Goal: Task Accomplishment & Management: Manage account settings

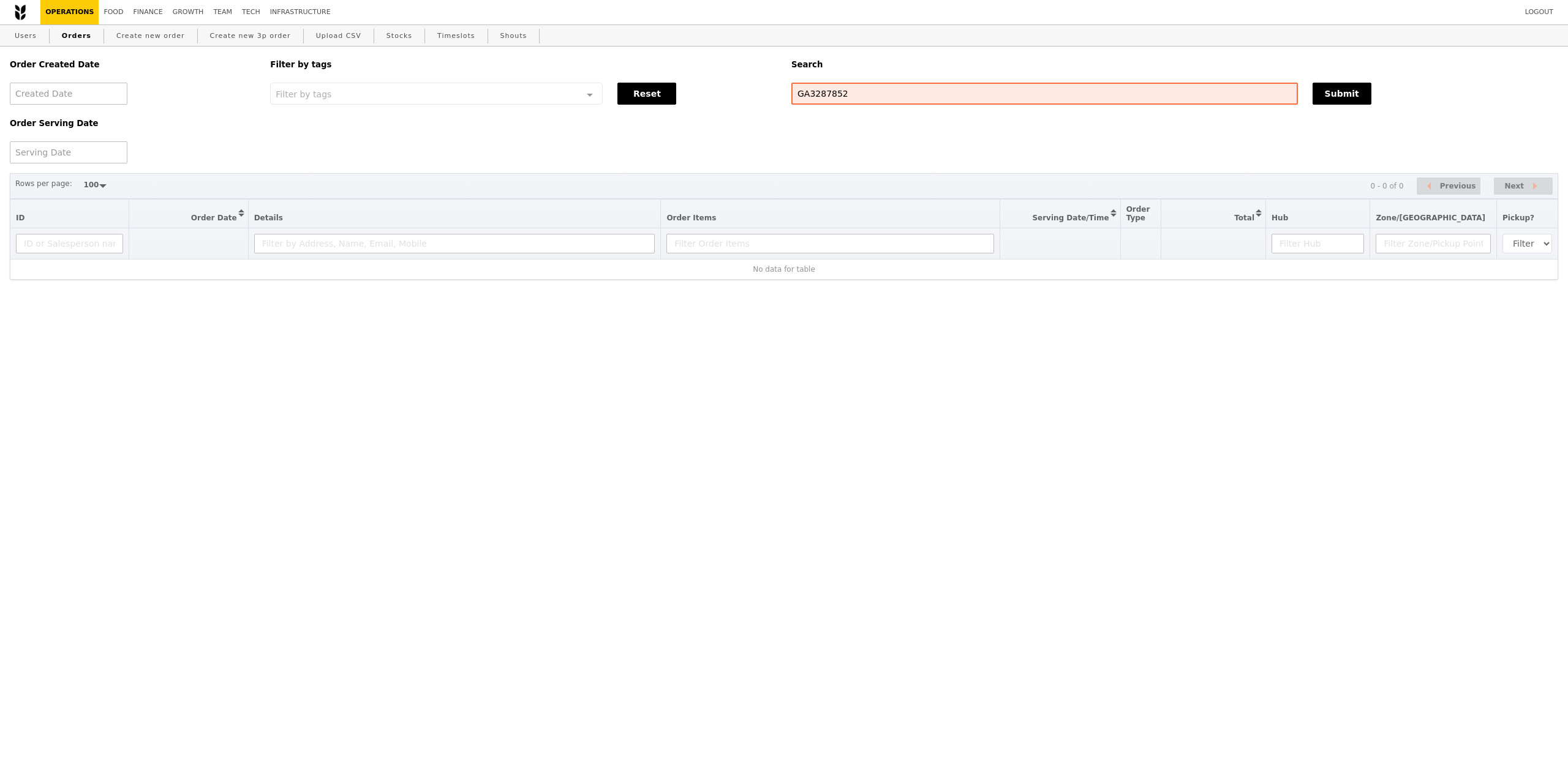
select select "100"
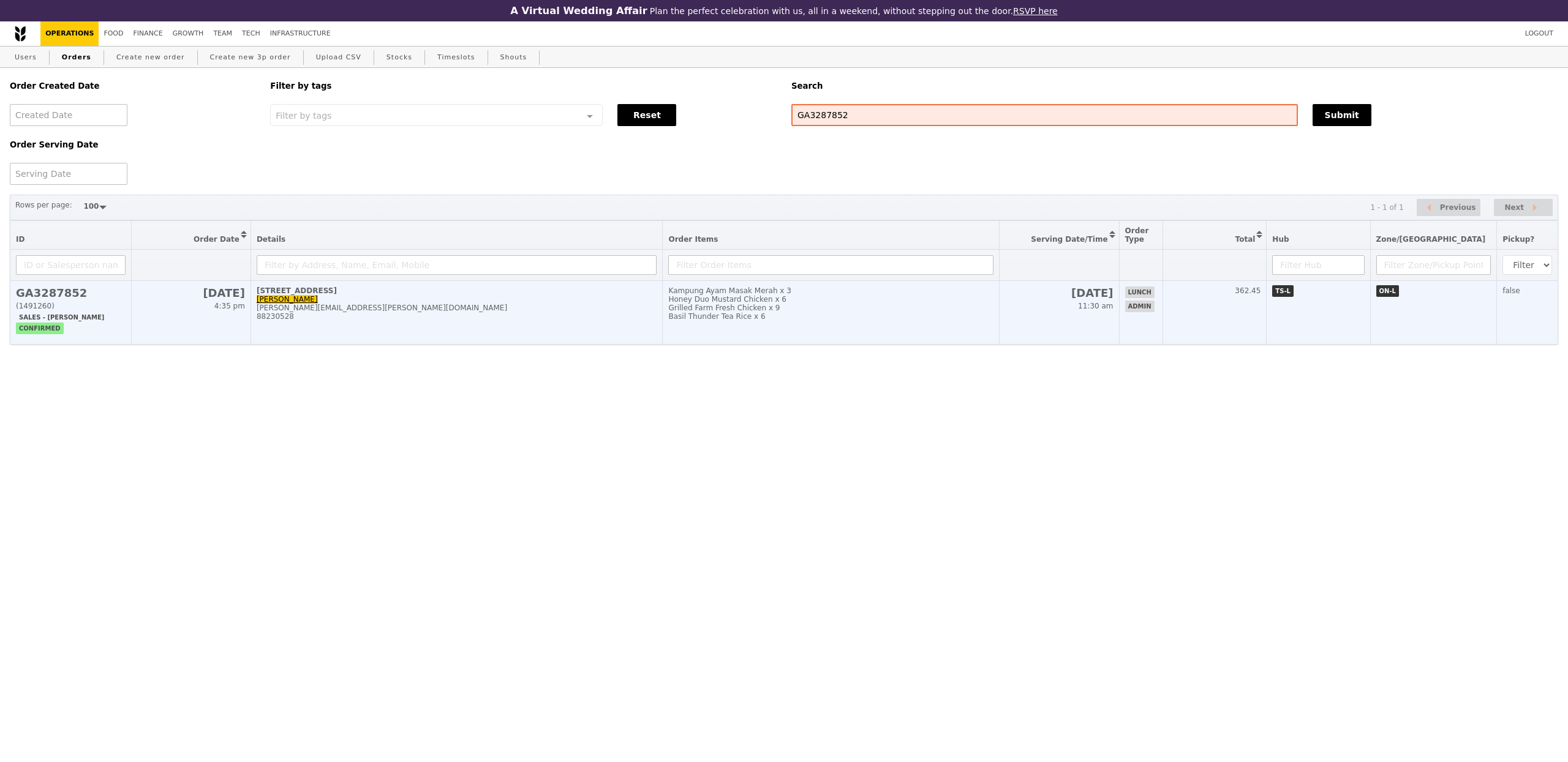
click at [691, 321] on div "Basil Thunder Tea Rice x 6" at bounding box center [830, 315] width 325 height 8
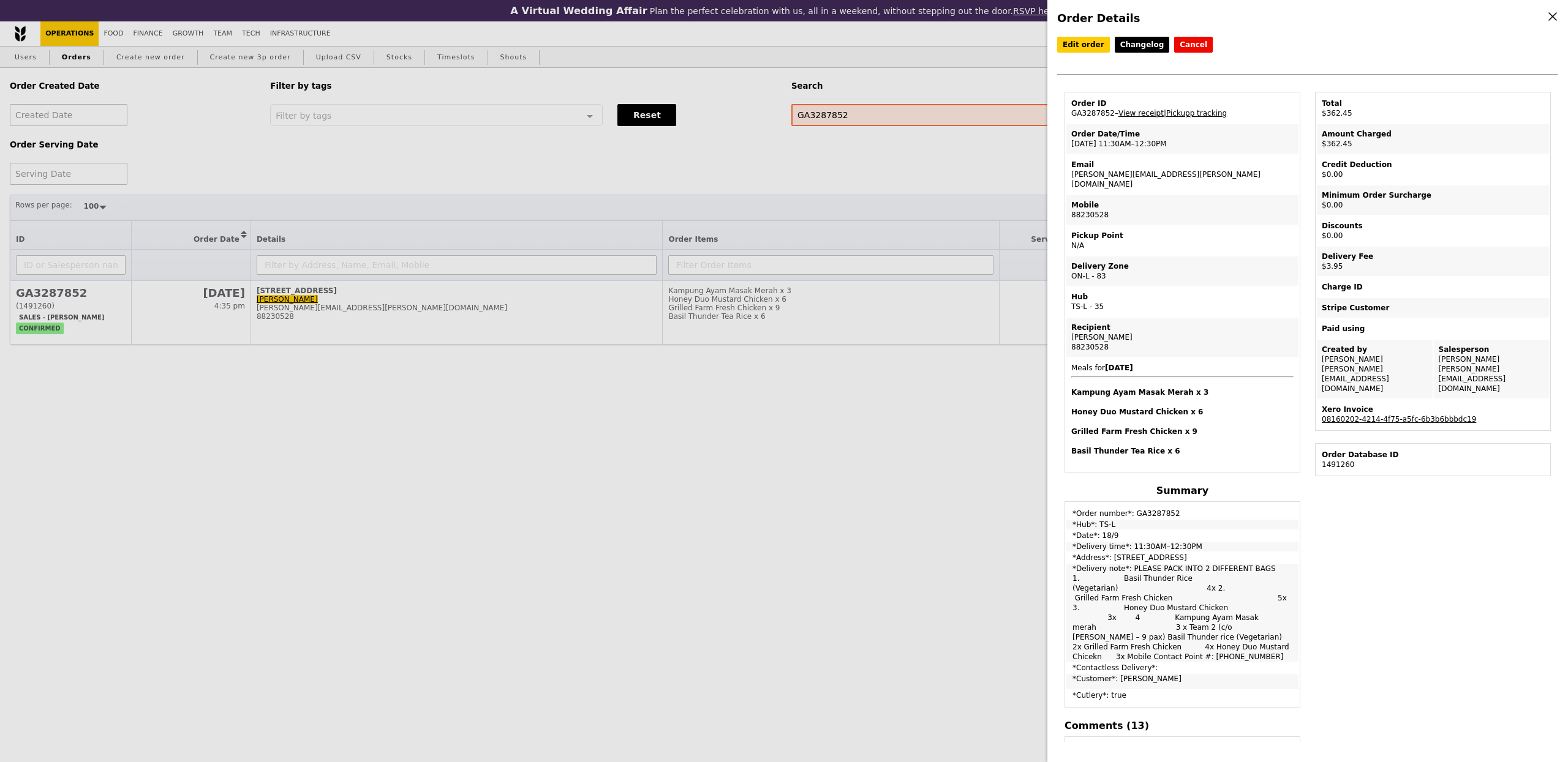
click at [1154, 110] on link "View receipt" at bounding box center [1141, 112] width 45 height 8
click at [1185, 116] on link "Pickupp tracking" at bounding box center [1196, 112] width 61 height 8
click at [1059, 536] on div "Order ID GA3287852 – View receipt | Pickupp tracking Order Date/Time 18/9 – 11:…" at bounding box center [1182, 753] width 250 height 1323
click at [603, 434] on div "Order Details Edit order Changelog Cancel Order ID GA3287852 – View receipt | P…" at bounding box center [784, 381] width 1568 height 762
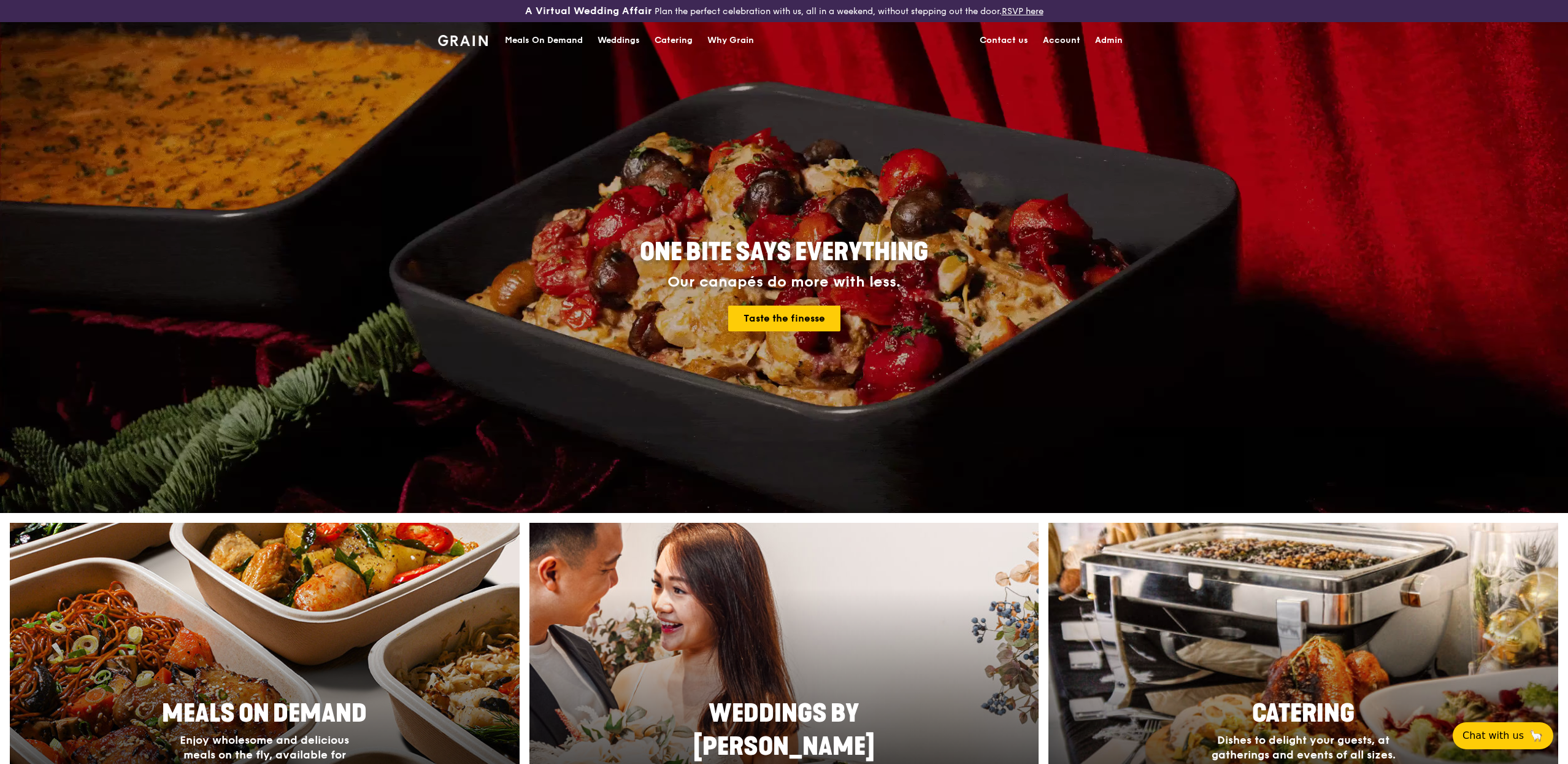
click at [561, 37] on div "Meals On Demand" at bounding box center [543, 40] width 78 height 37
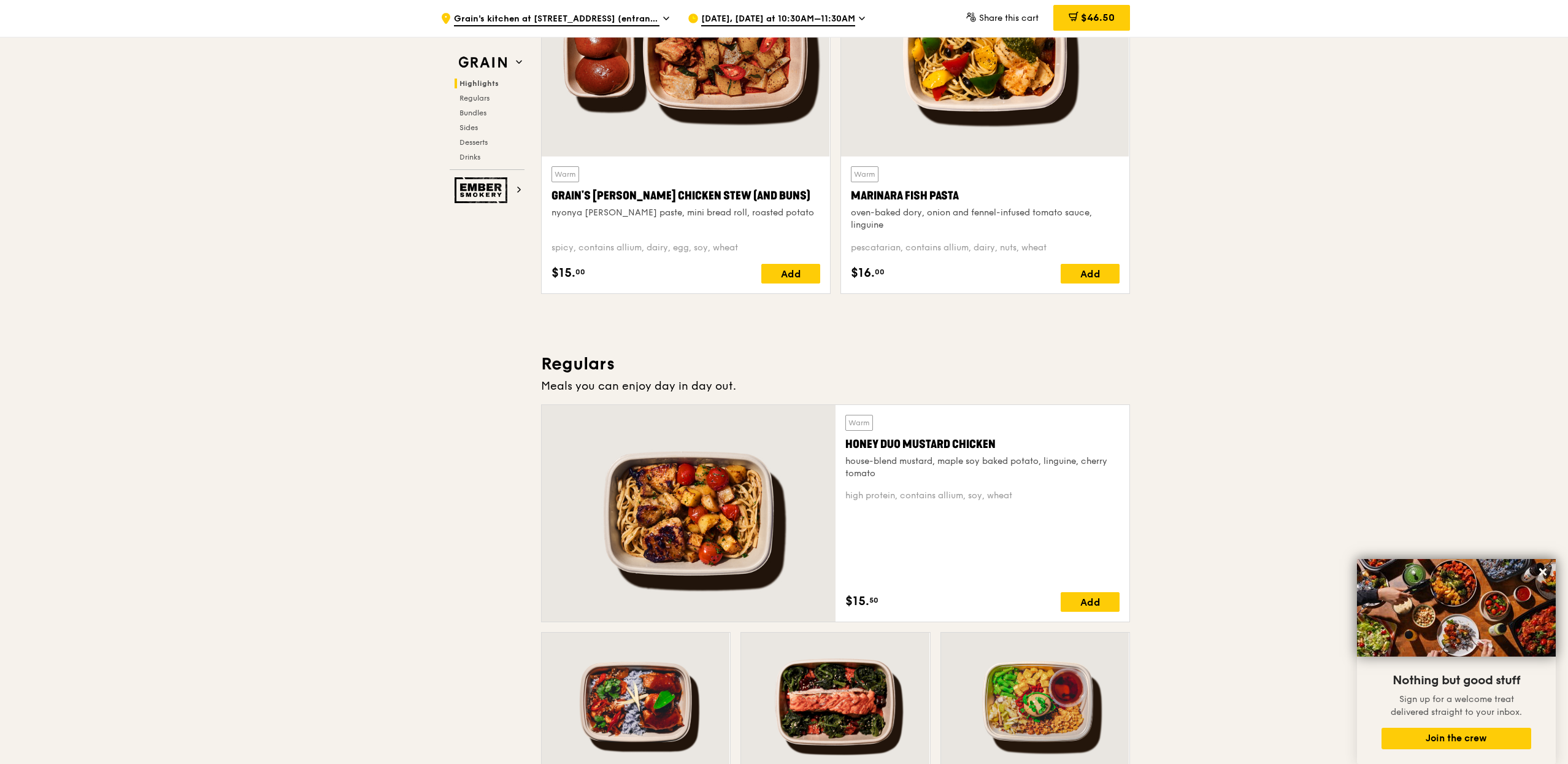
scroll to position [11, 0]
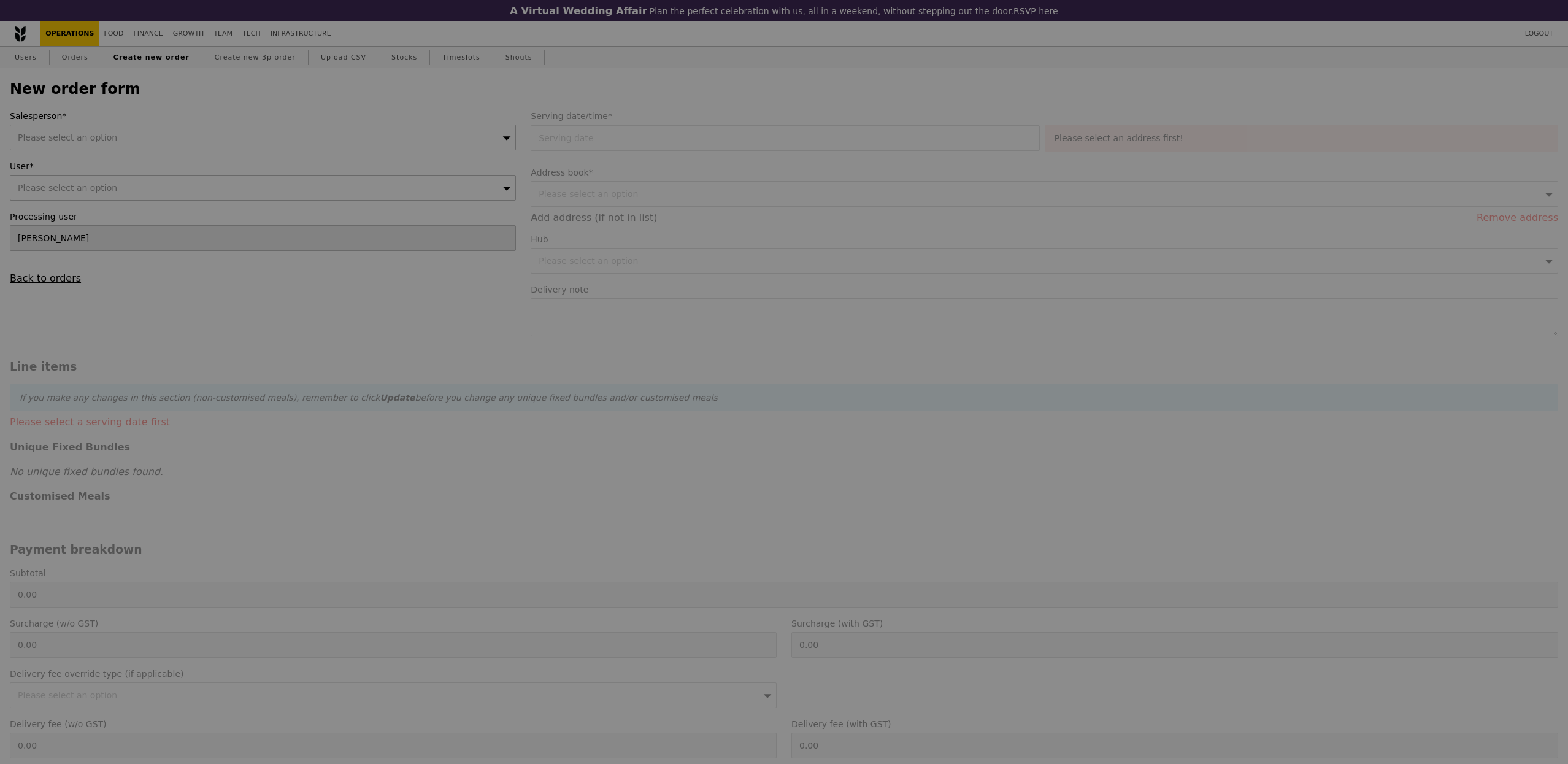
type input "Confirm"
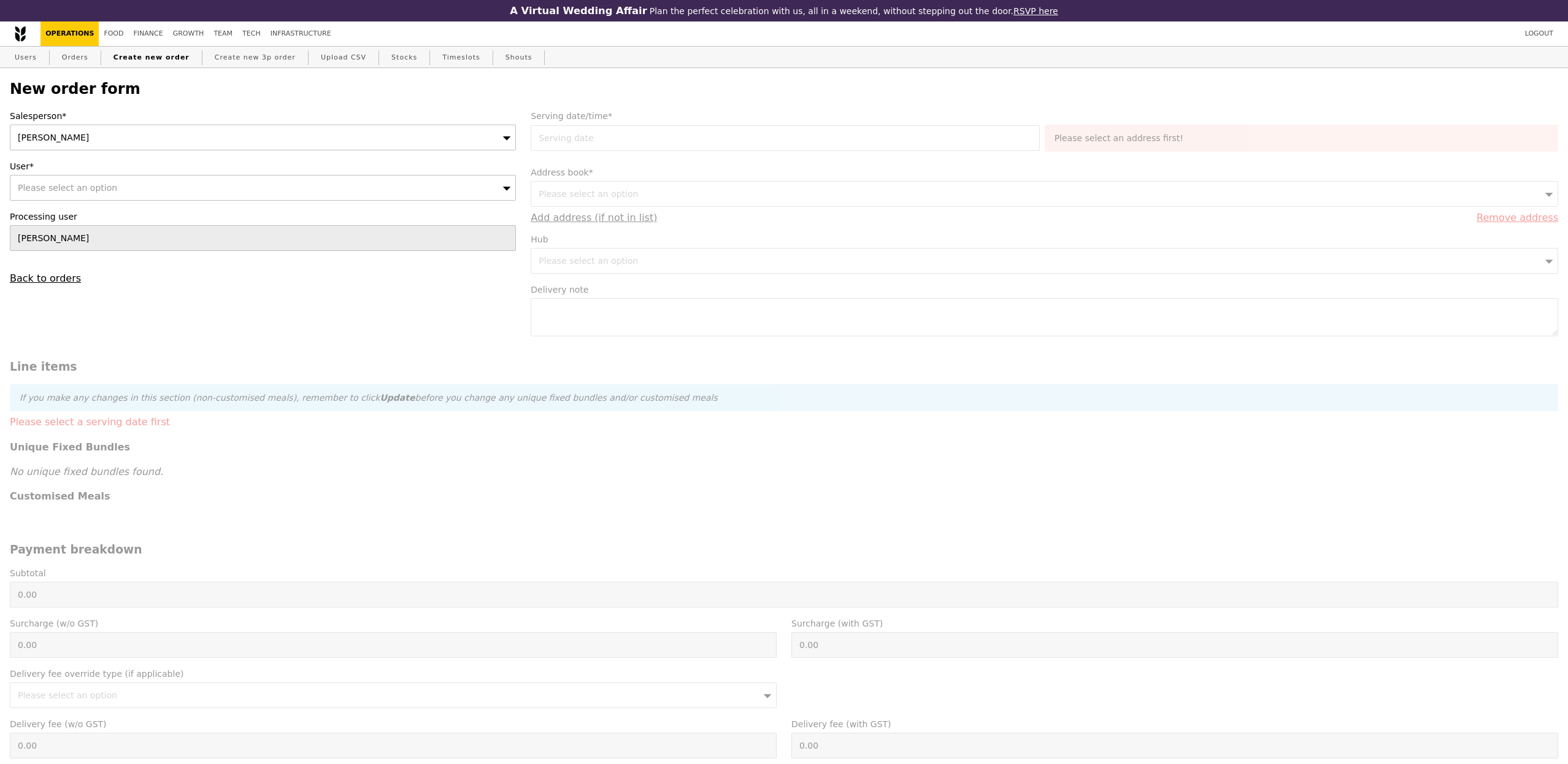
click at [109, 136] on div "[PERSON_NAME]" at bounding box center [262, 137] width 506 height 25
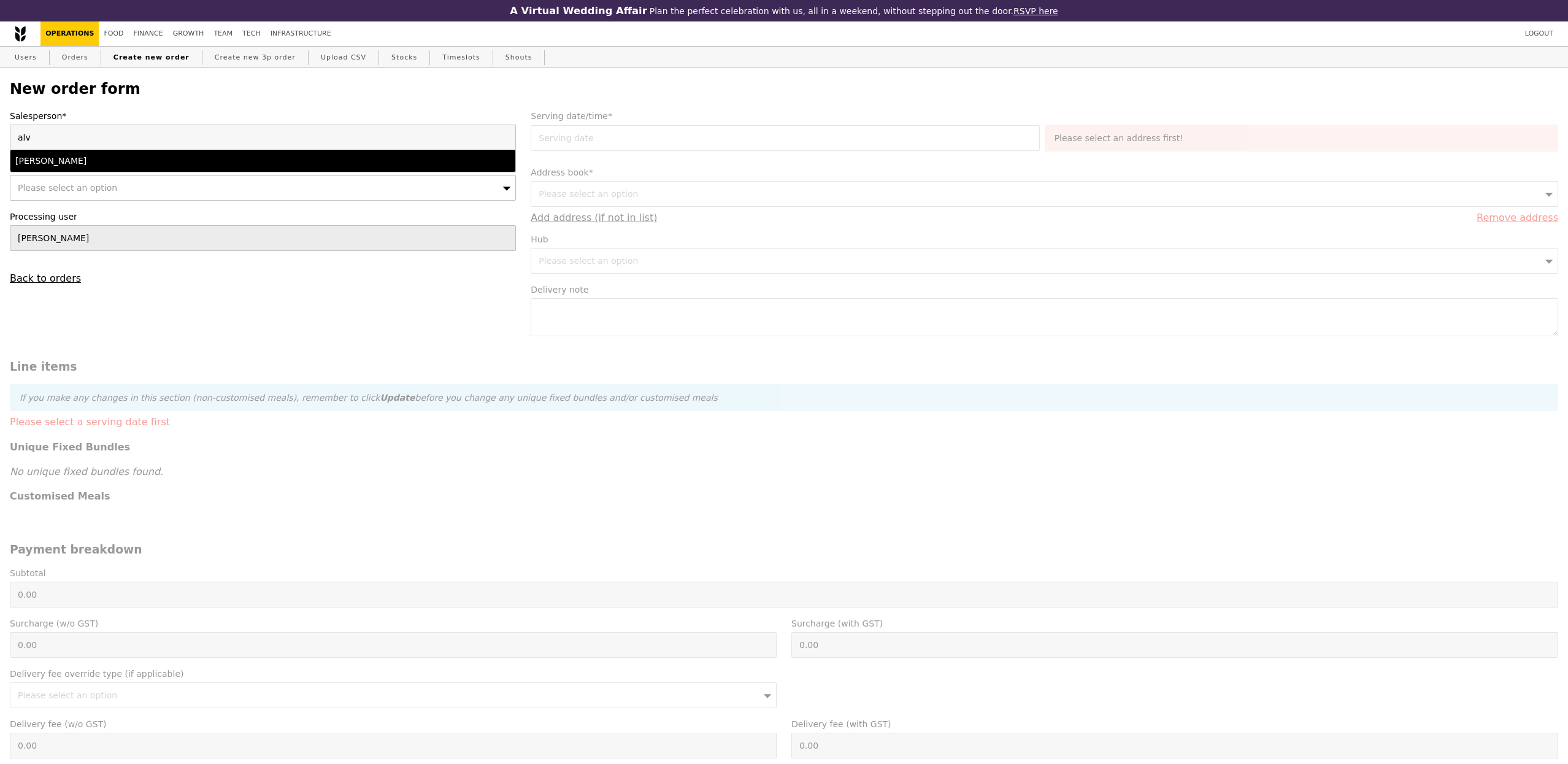
type input "alv"
click at [51, 167] on div "[PERSON_NAME]" at bounding box center [201, 160] width 372 height 12
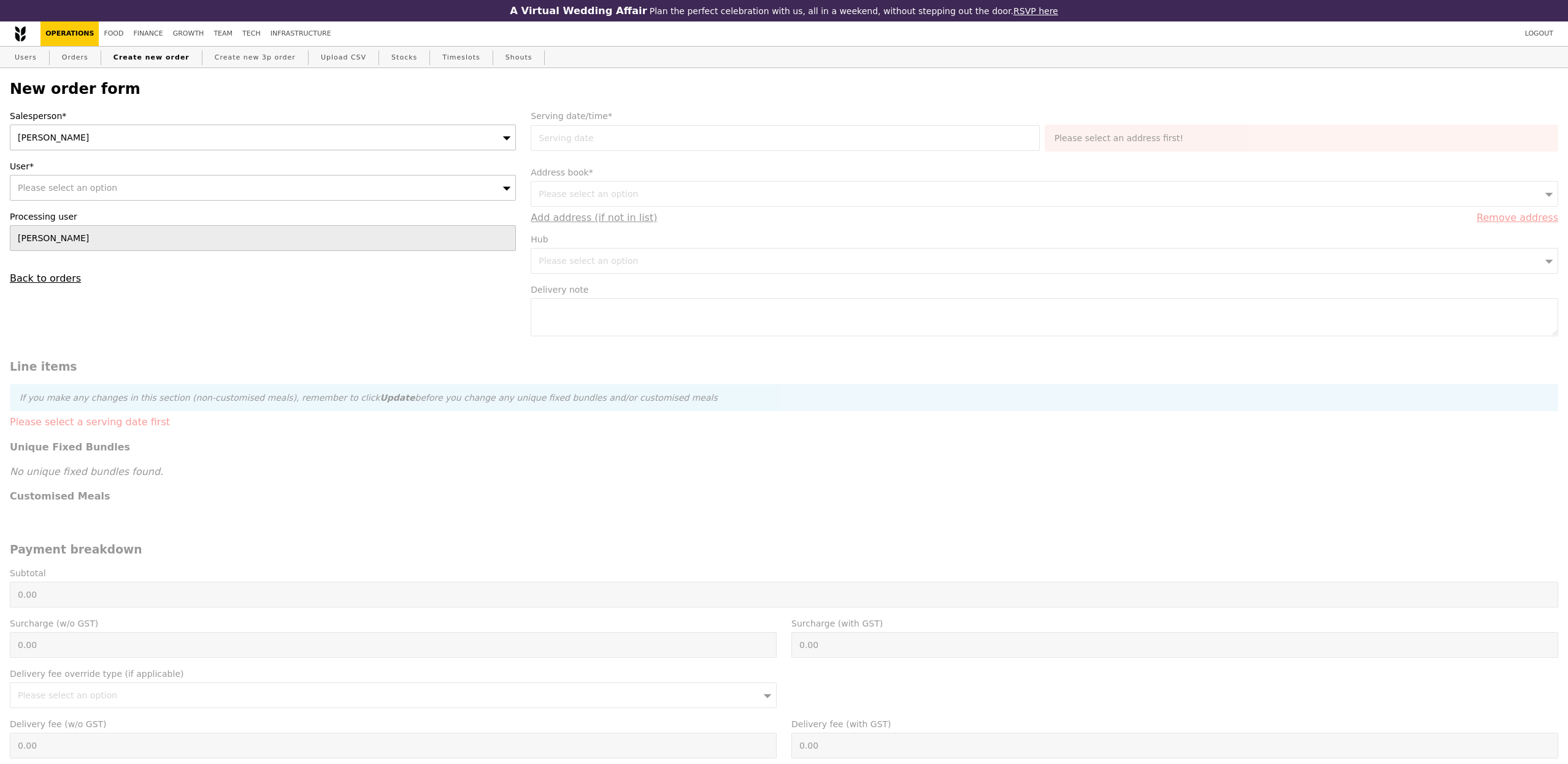
click at [103, 188] on span "Please select an option" at bounding box center [68, 188] width 99 height 9
type input "Confirm"
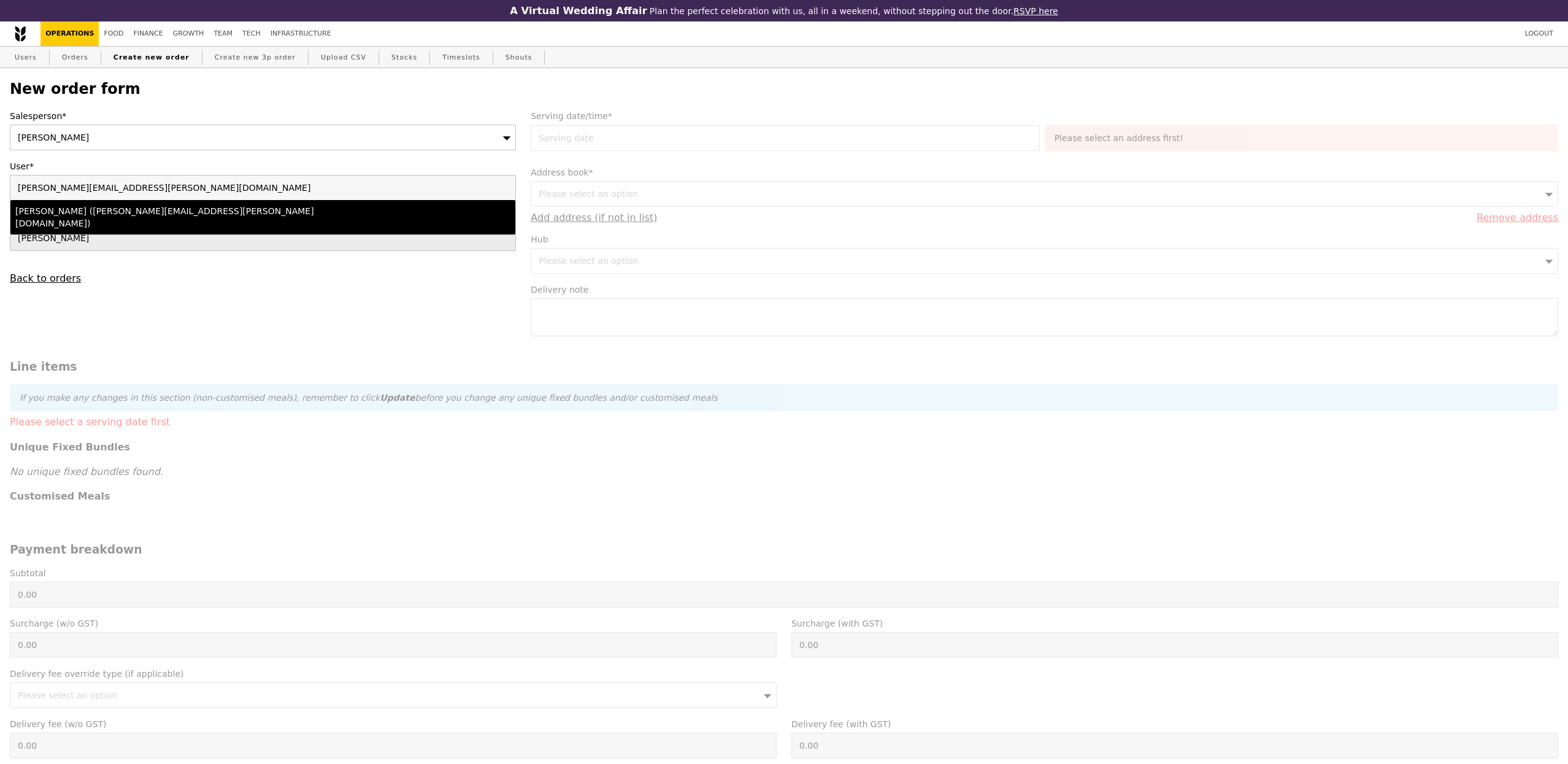
type input "[PERSON_NAME][EMAIL_ADDRESS][PERSON_NAME][DOMAIN_NAME]"
click at [174, 214] on div "Maria Raymundo (maria.raymundo@bwenergy.no)" at bounding box center [201, 217] width 372 height 24
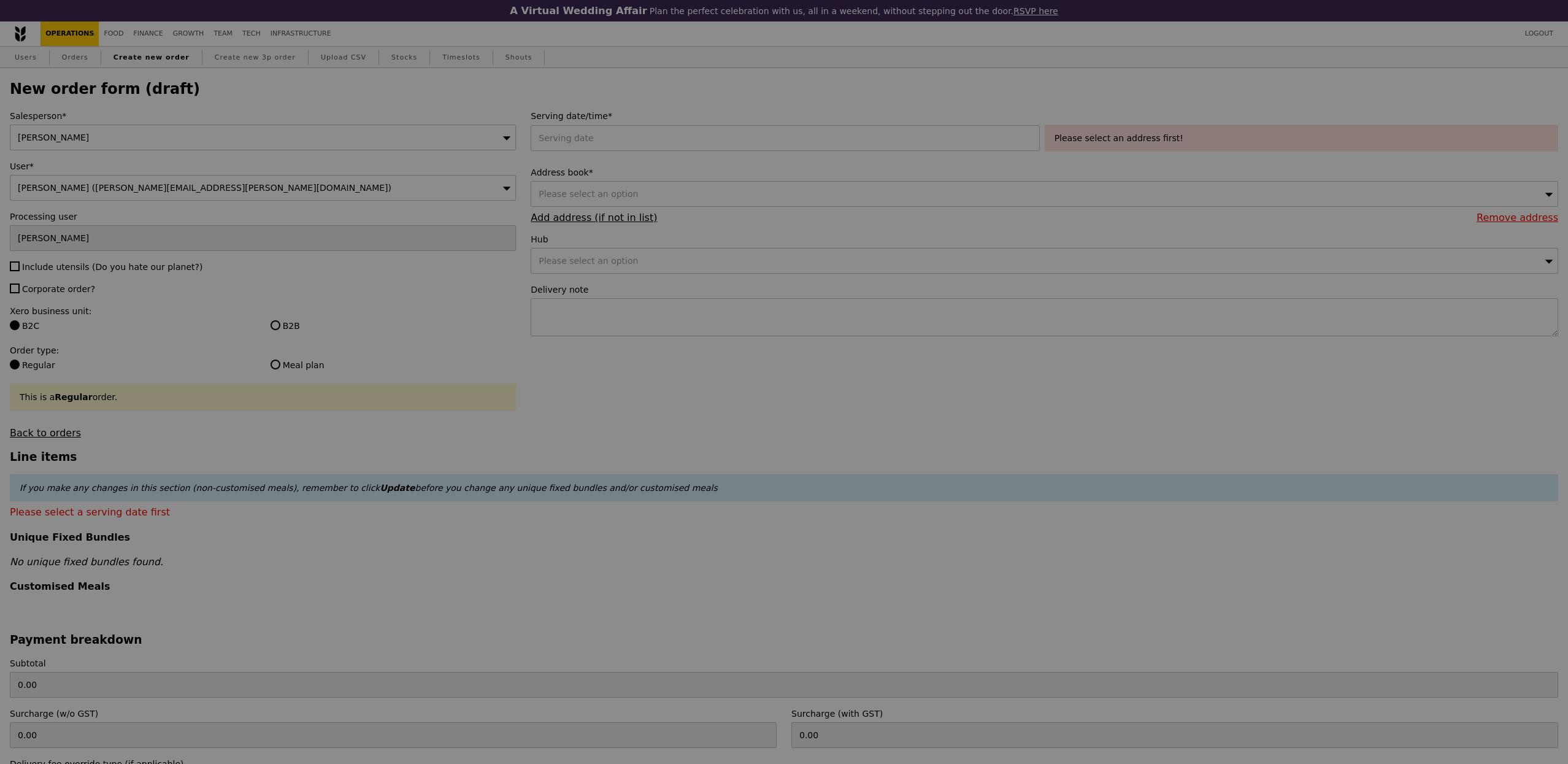
type input "Confirm"
click at [718, 146] on div at bounding box center [787, 137] width 513 height 25
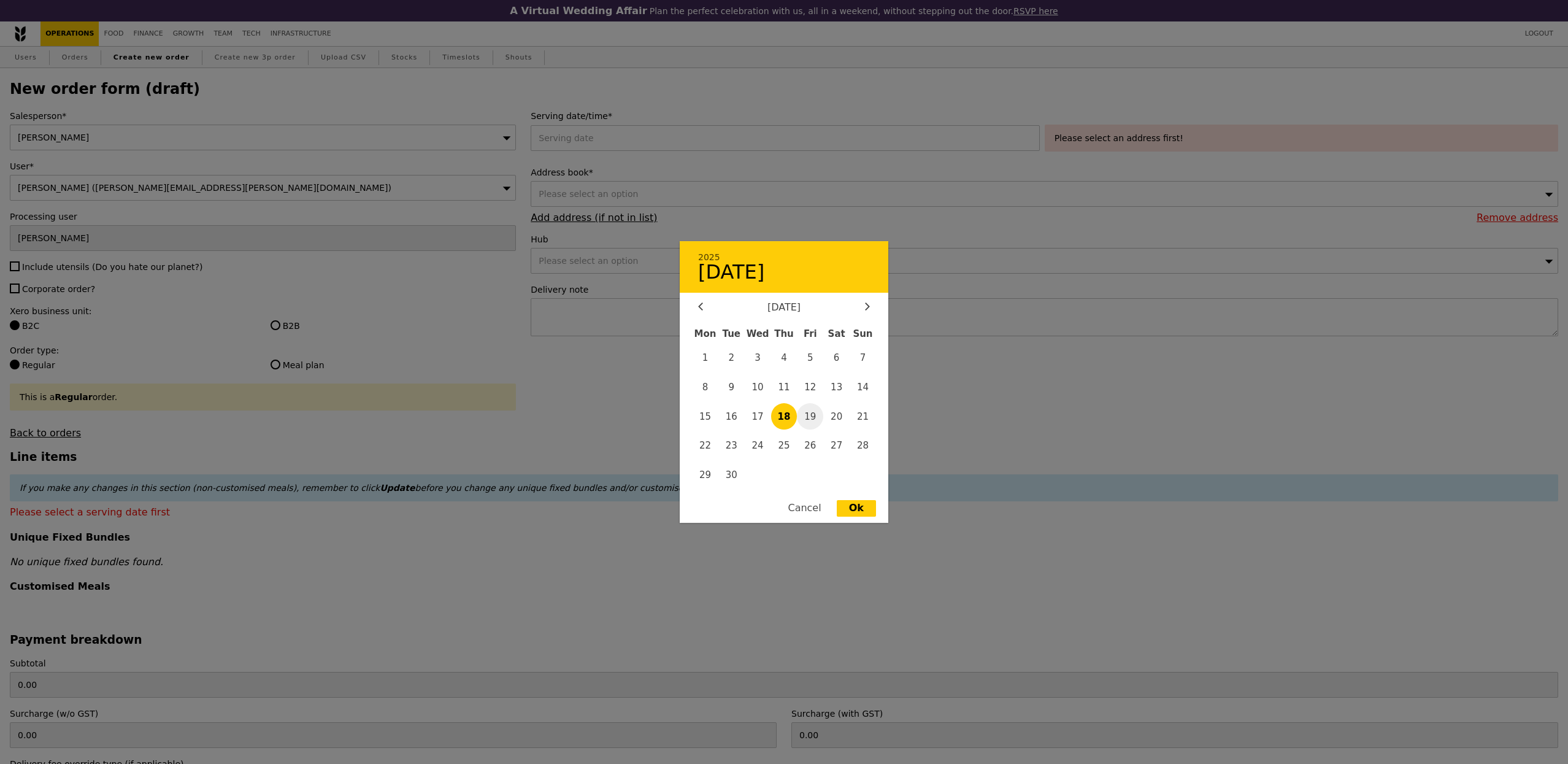
click at [811, 420] on span "19" at bounding box center [810, 417] width 26 height 26
type input "19 Sep 2025"
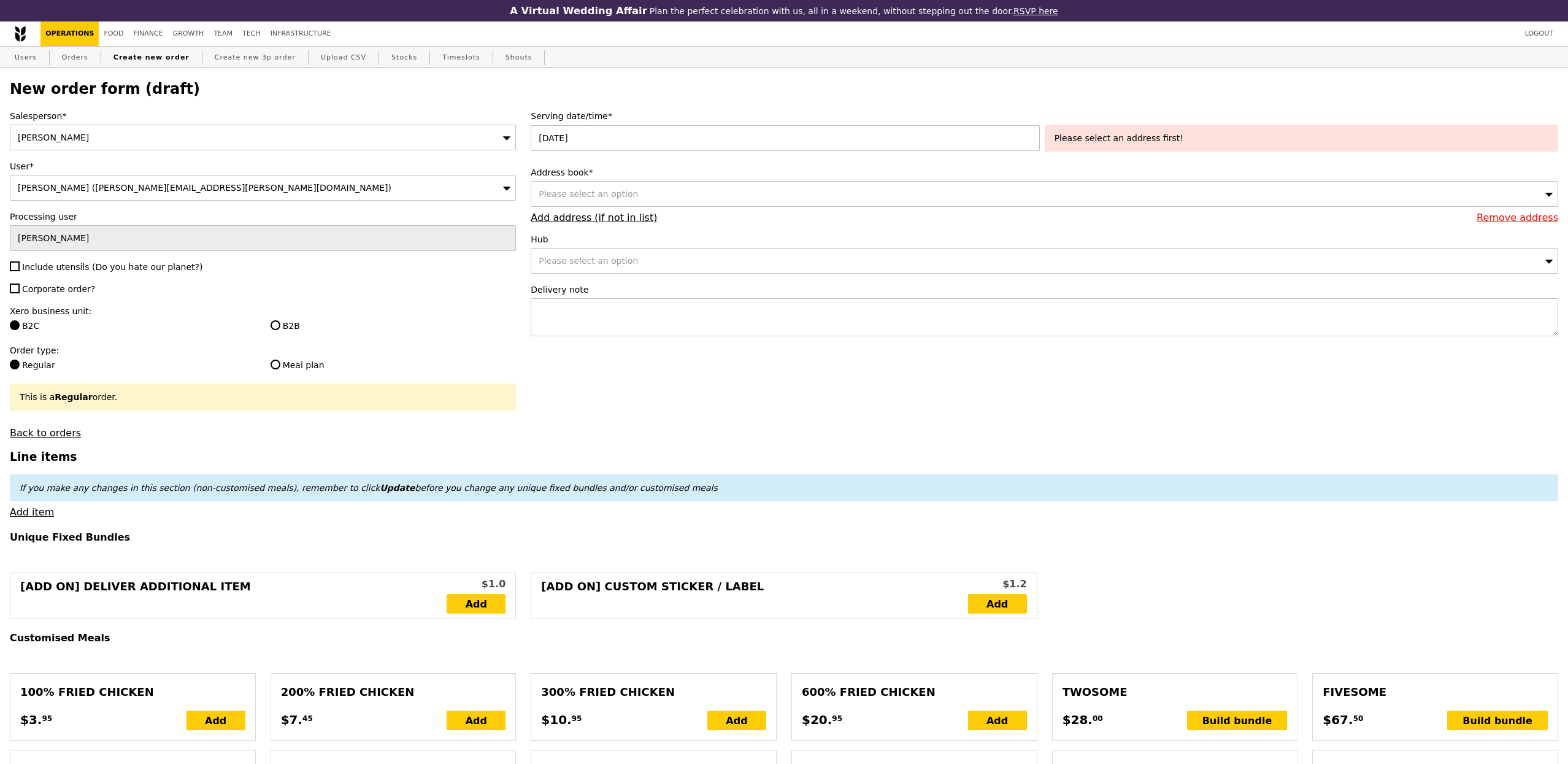
click at [951, 179] on div "Address book* Please select an option Remove address Add address (if not in lis…" at bounding box center [1044, 194] width 1028 height 57
click at [948, 186] on div "Please select an option" at bounding box center [1044, 193] width 1028 height 25
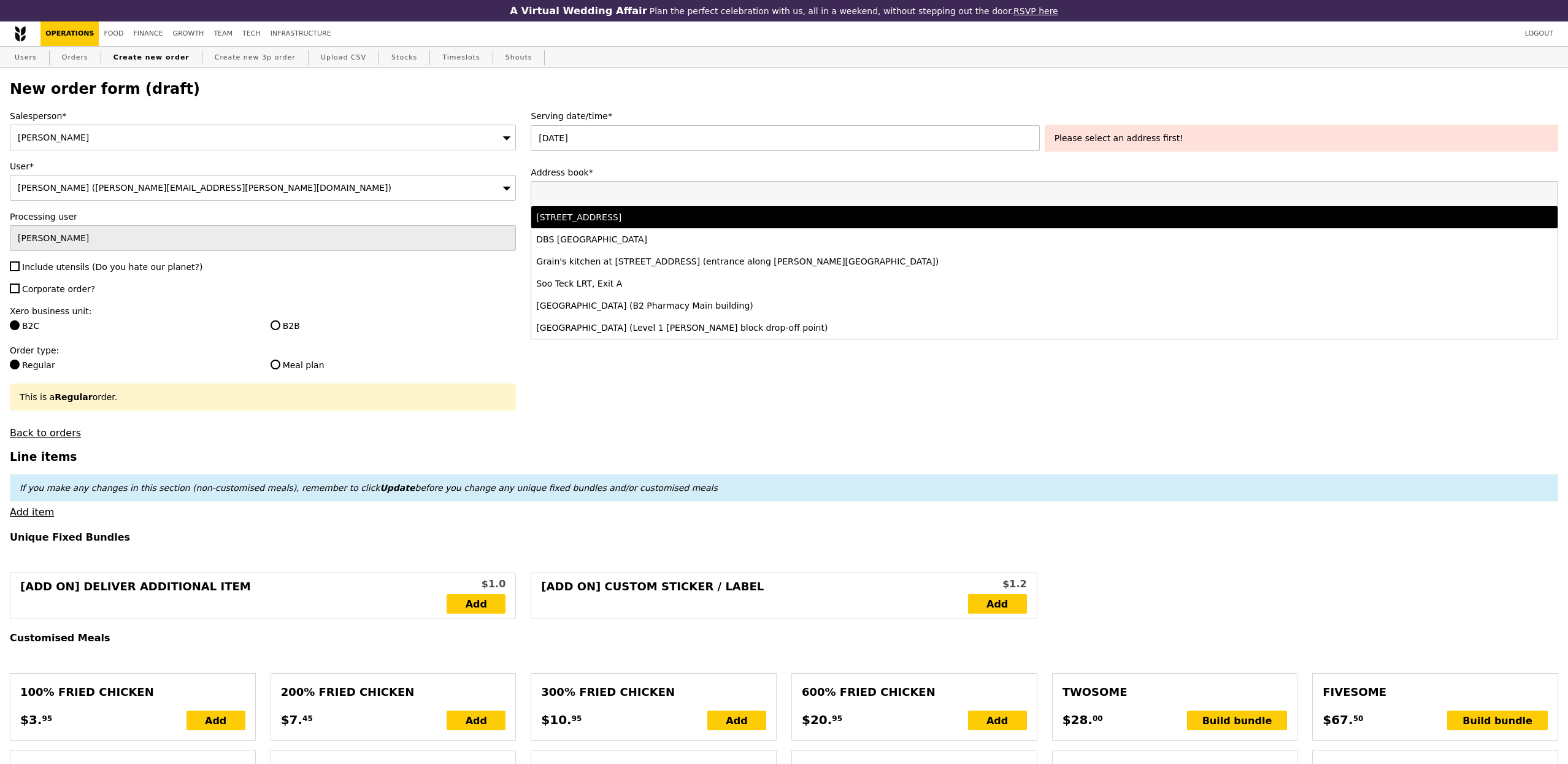
click at [827, 216] on div "30 Pasir Panjang Road, #null-15-32, Singapore 117440" at bounding box center [917, 217] width 762 height 12
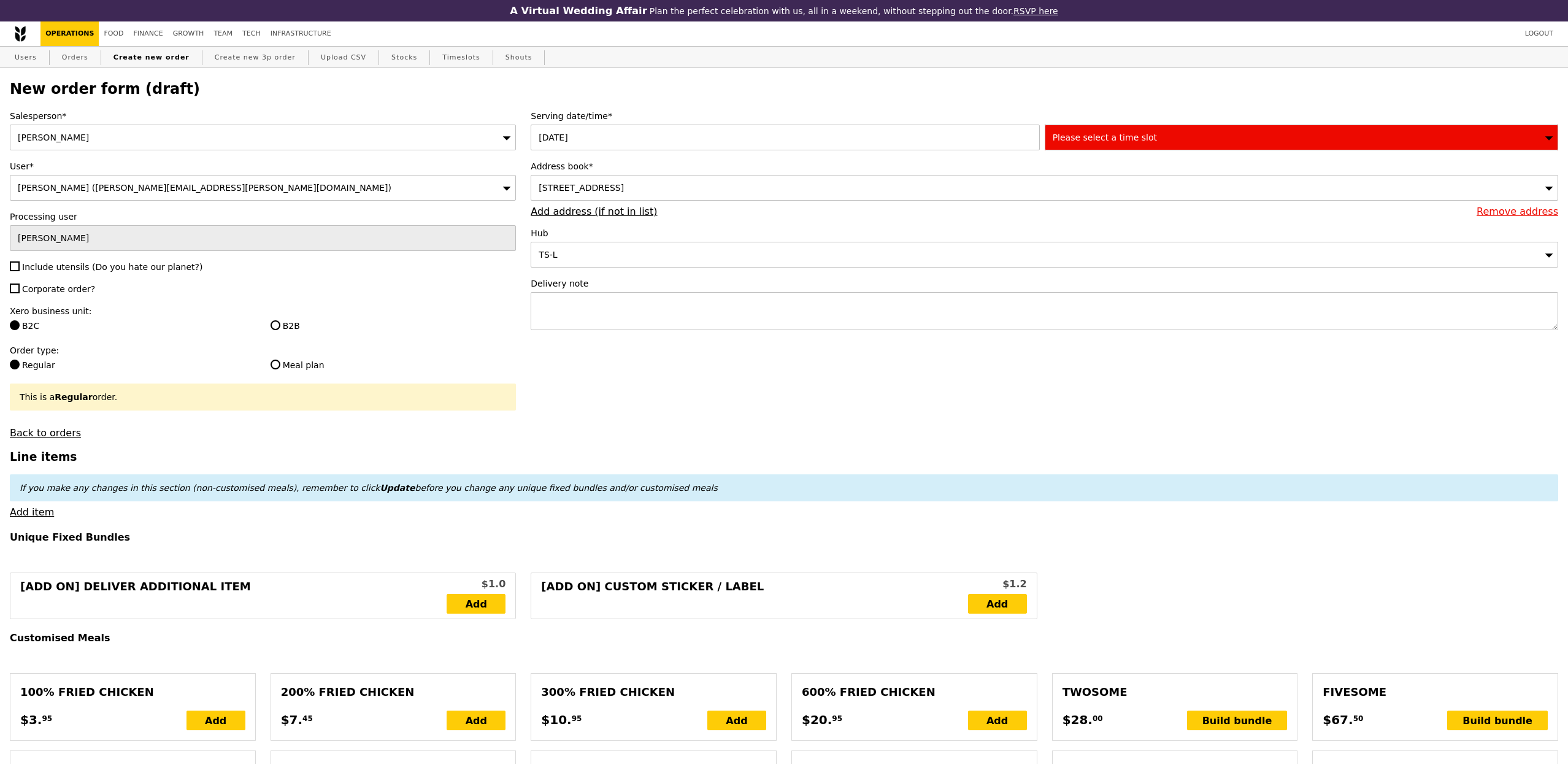
click at [1119, 139] on span "Please select a time slot" at bounding box center [1104, 137] width 104 height 9
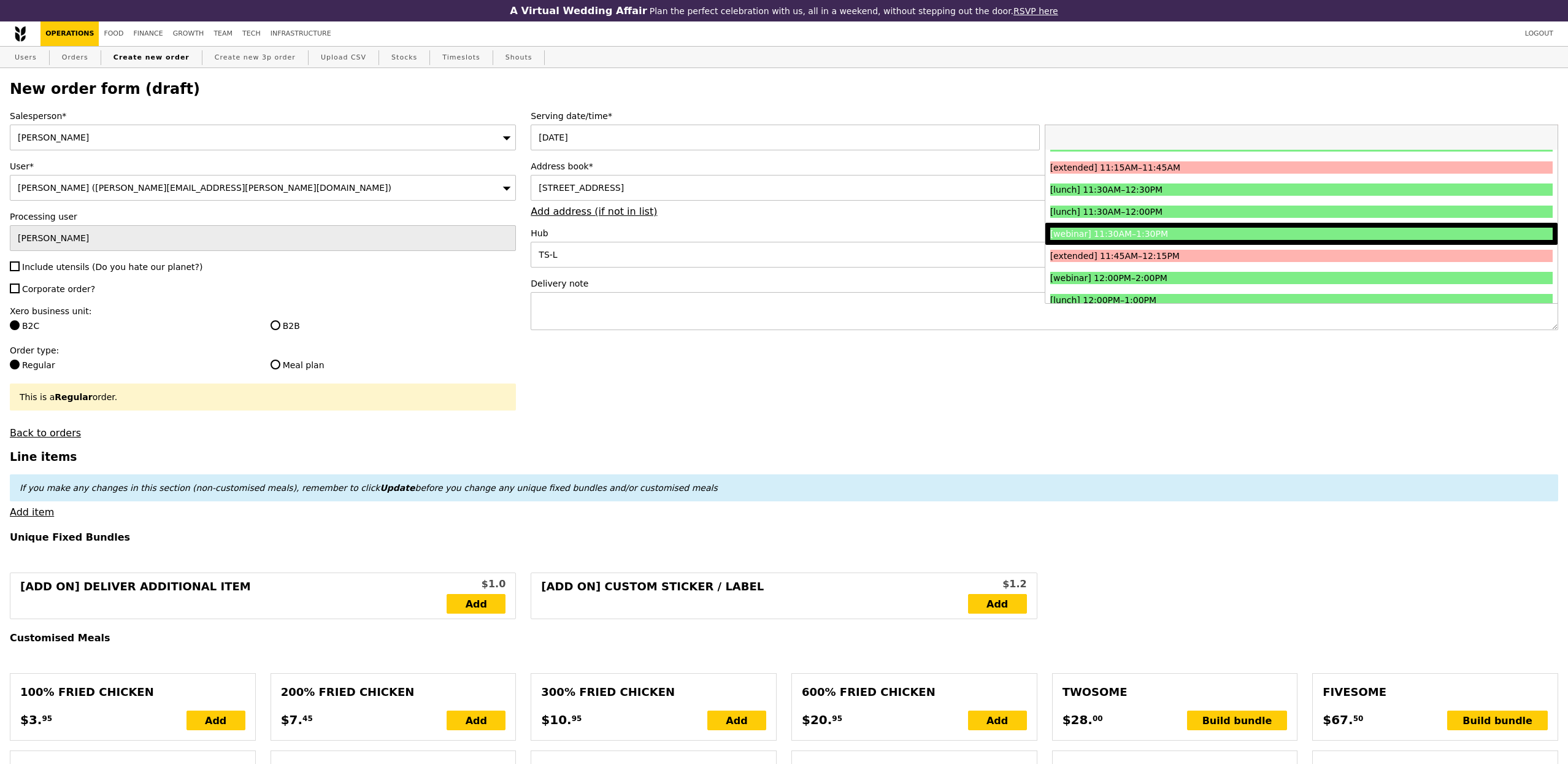
scroll to position [438, 0]
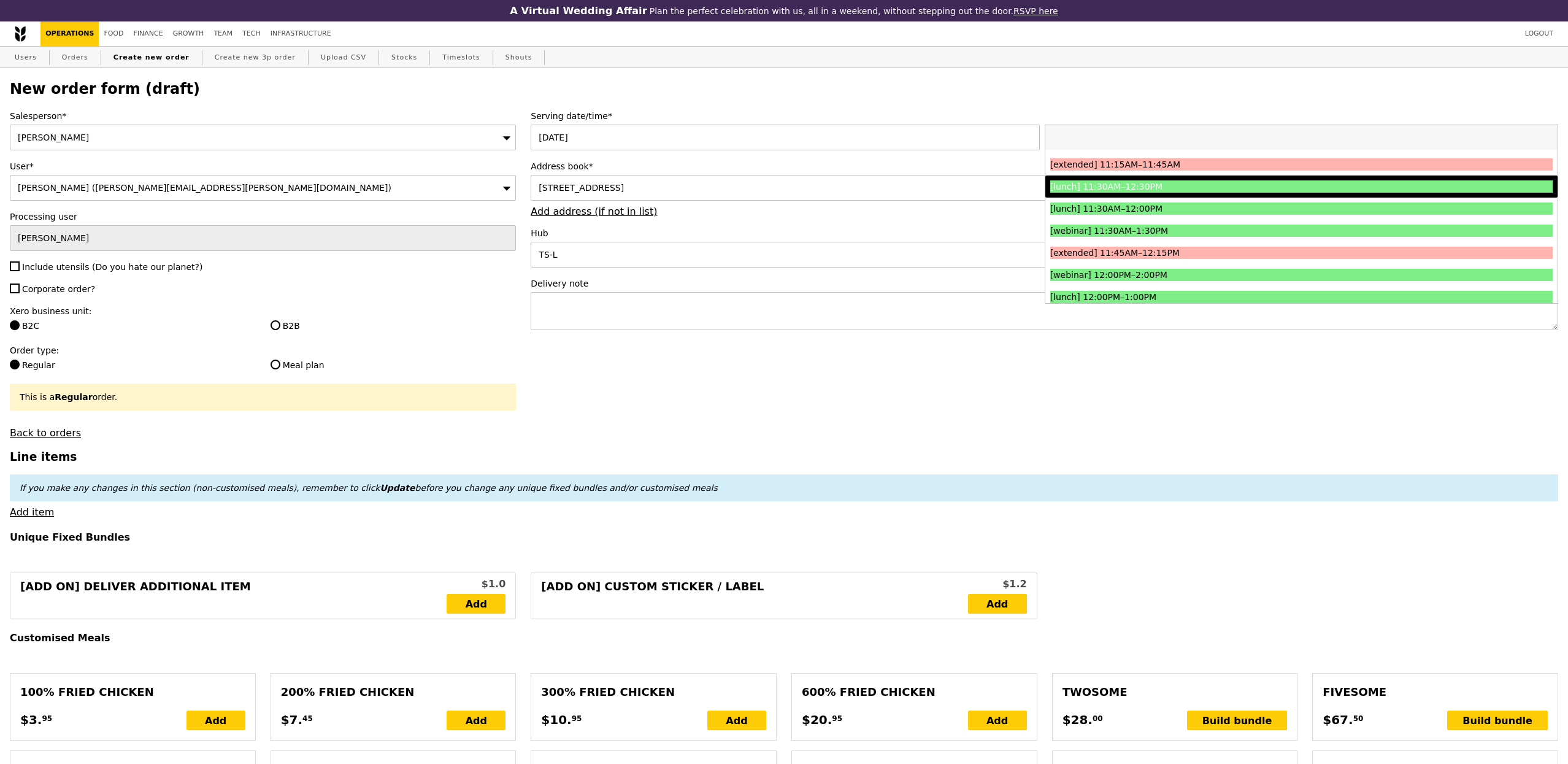
click at [1189, 192] on div "[lunch] 11:30AM–12:30PM" at bounding box center [1238, 186] width 376 height 12
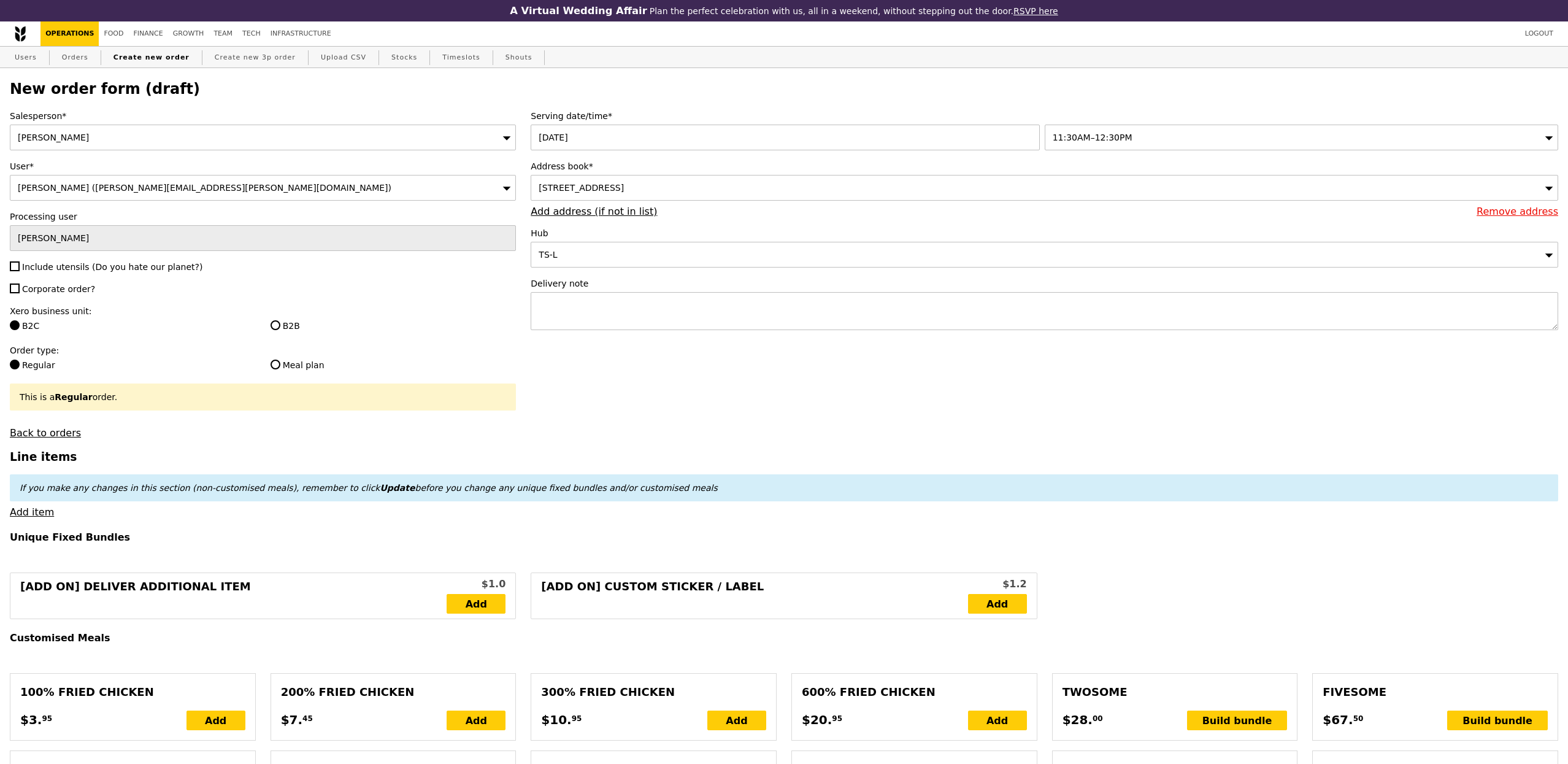
type input "Confirm"
click at [641, 308] on textarea at bounding box center [1044, 311] width 1028 height 38
click at [61, 276] on div "Salesperson* Alvin Seah User* Maria Raymundo (maria.raymundo@bwenergy.no) Proce…" at bounding box center [263, 274] width 521 height 329
click at [35, 265] on span "Include utensils (Do you hate our planet?)" at bounding box center [113, 267] width 180 height 9
click at [20, 265] on input "Include utensils (Do you hate our planet?)" at bounding box center [14, 267] width 9 height 9
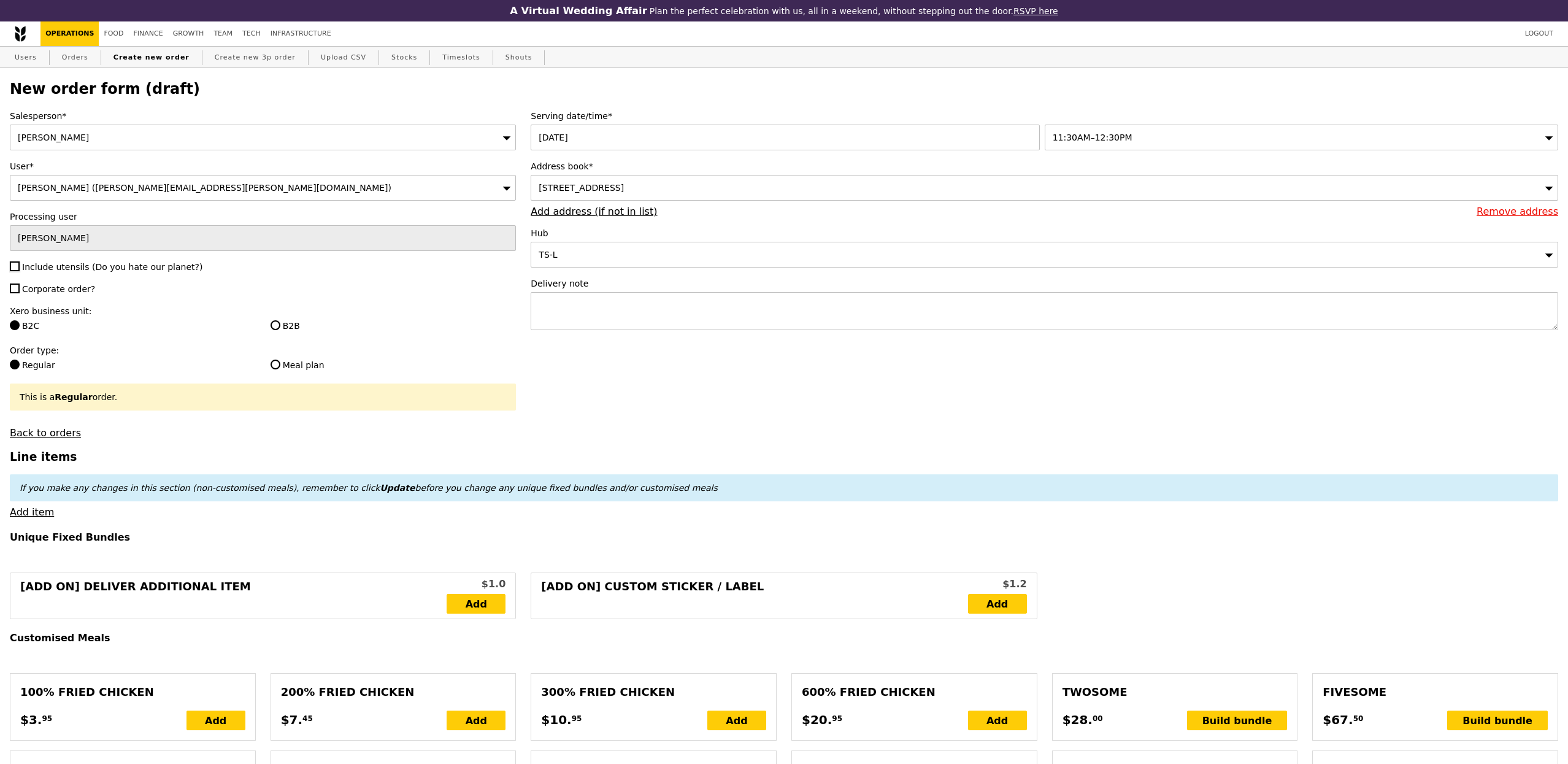
checkbox input "true"
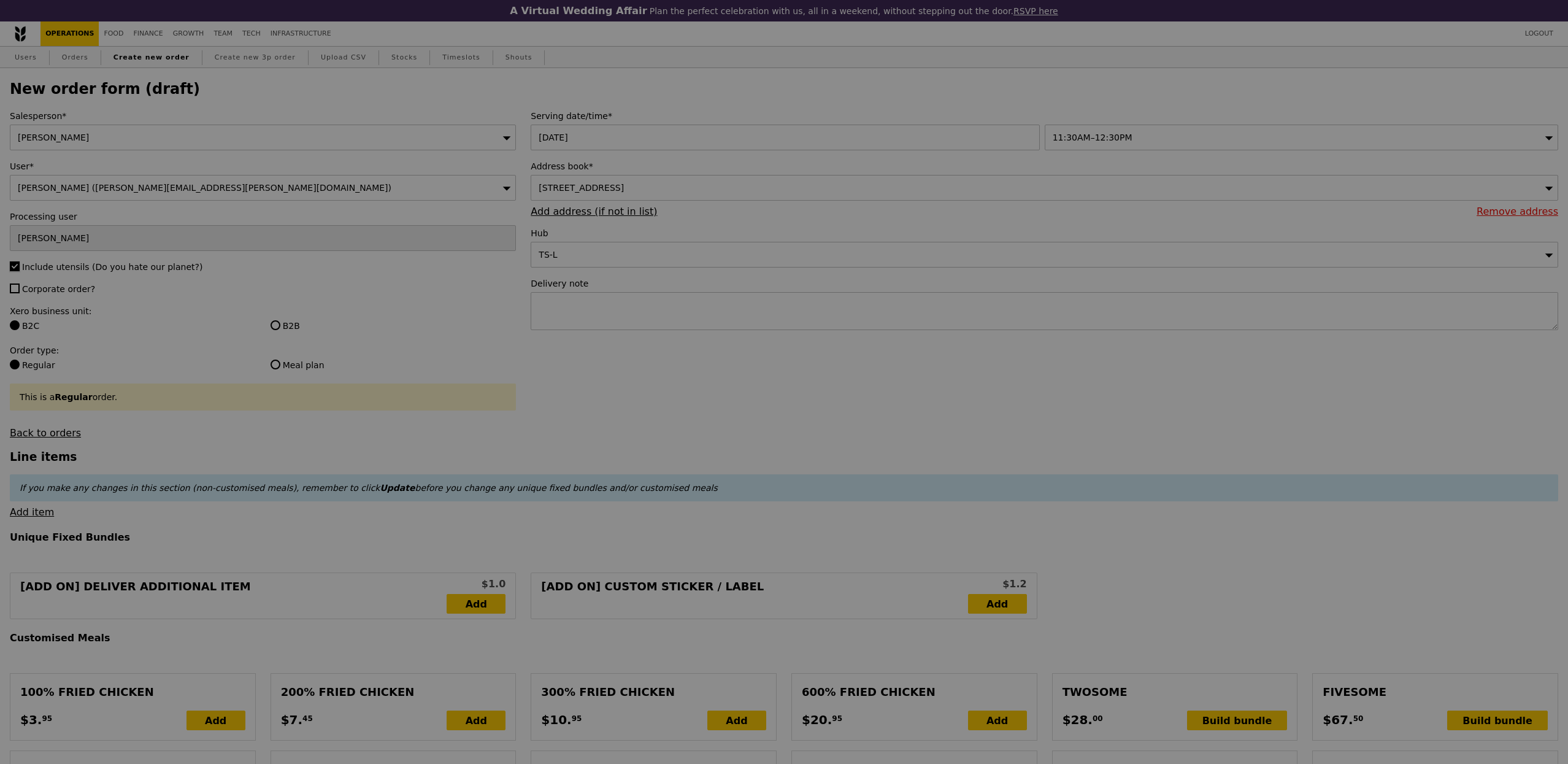
type input "Confirm"
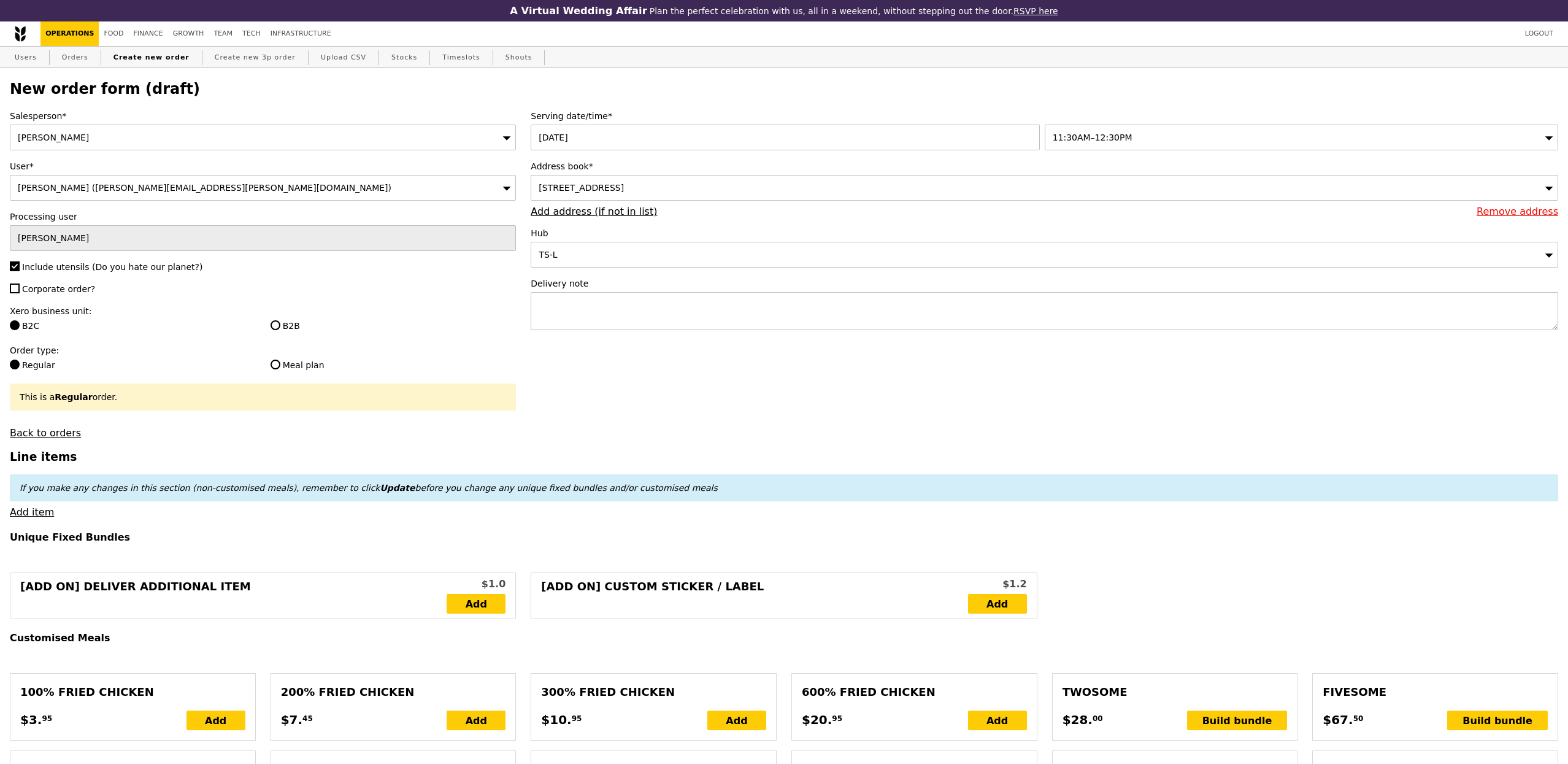
click at [46, 286] on span "Corporate order?" at bounding box center [59, 289] width 73 height 9
click at [20, 286] on input "Corporate order?" at bounding box center [14, 288] width 9 height 9
checkbox input "true"
click at [693, 332] on div "Delivery note" at bounding box center [1044, 305] width 1028 height 55
click at [208, 435] on div "Salesperson* Alvin Seah User* Maria Raymundo (maria.raymundo@bwenergy.no) Proce…" at bounding box center [263, 274] width 521 height 329
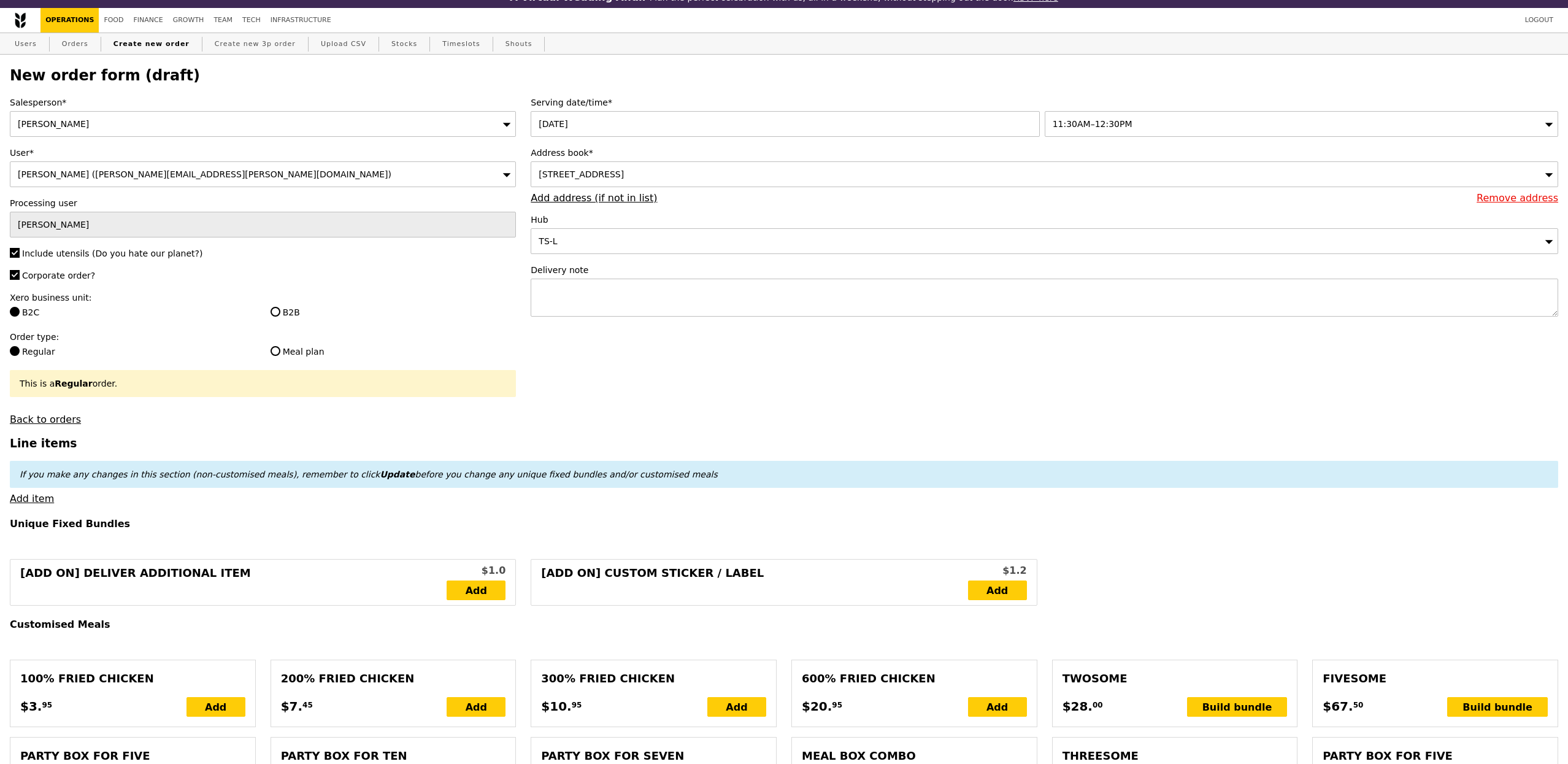
scroll to position [25, 0]
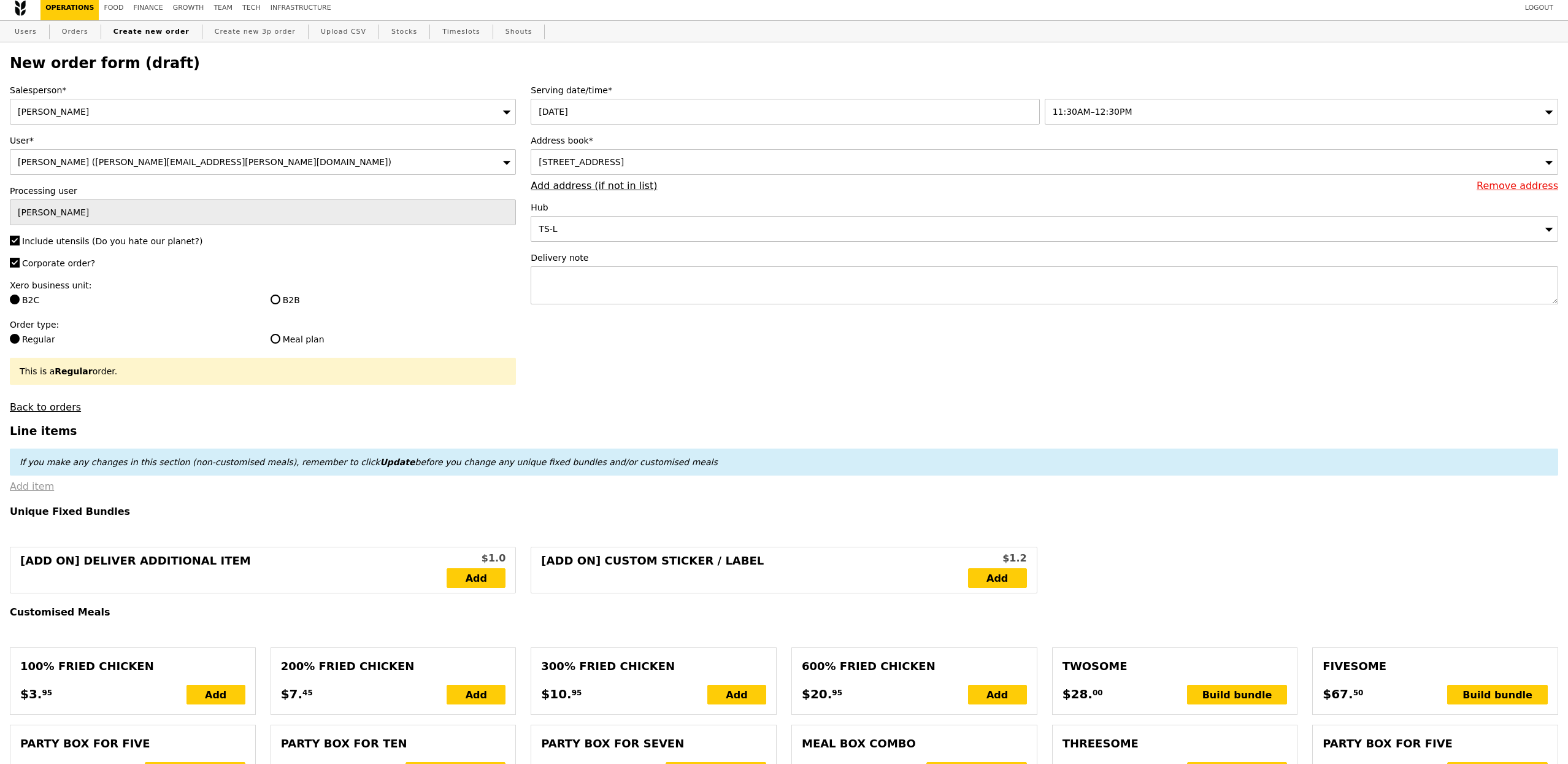
click at [23, 491] on link "Add item" at bounding box center [31, 486] width 44 height 11
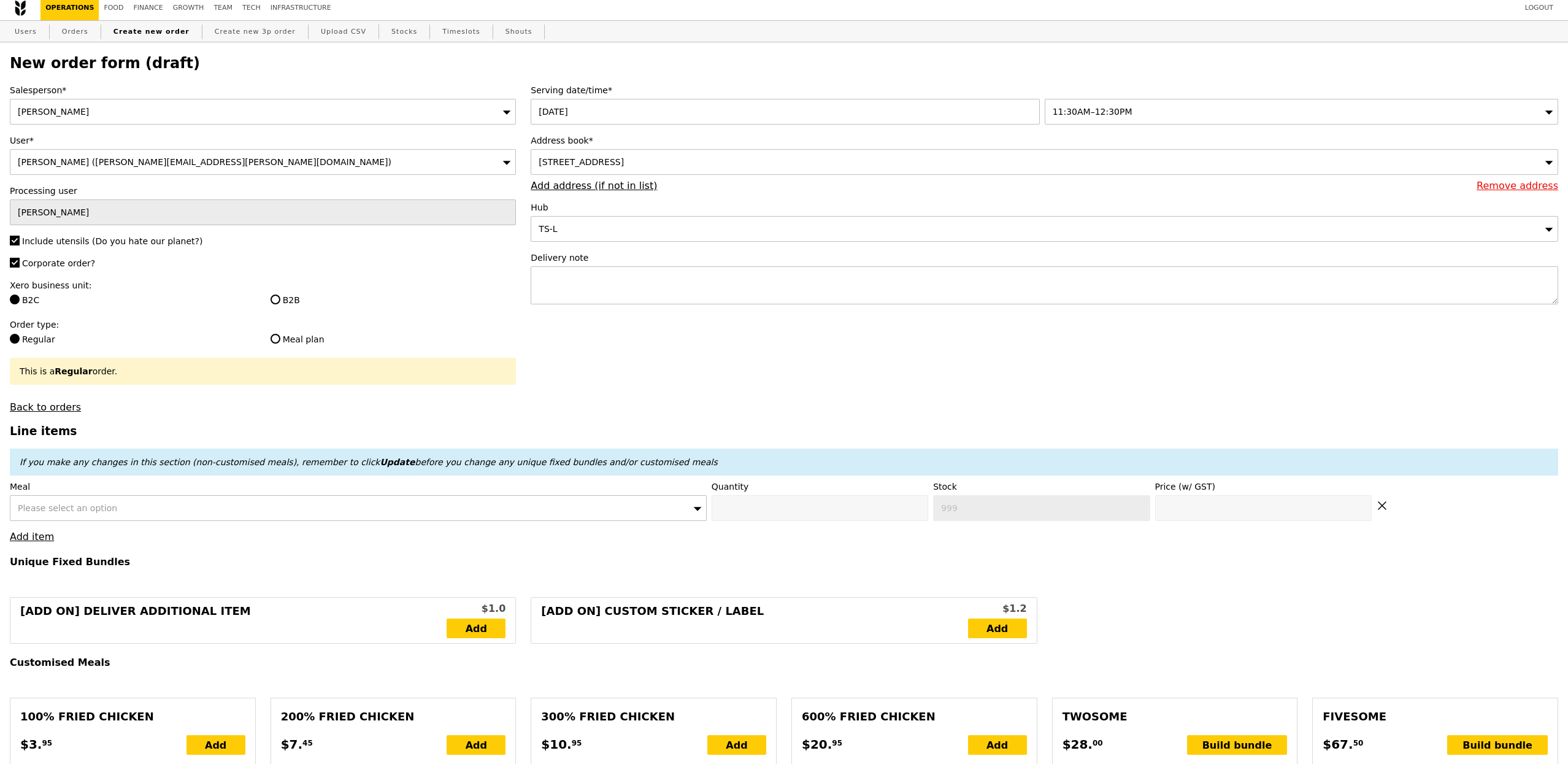
click at [362, 515] on div "Please select an option" at bounding box center [358, 508] width 697 height 25
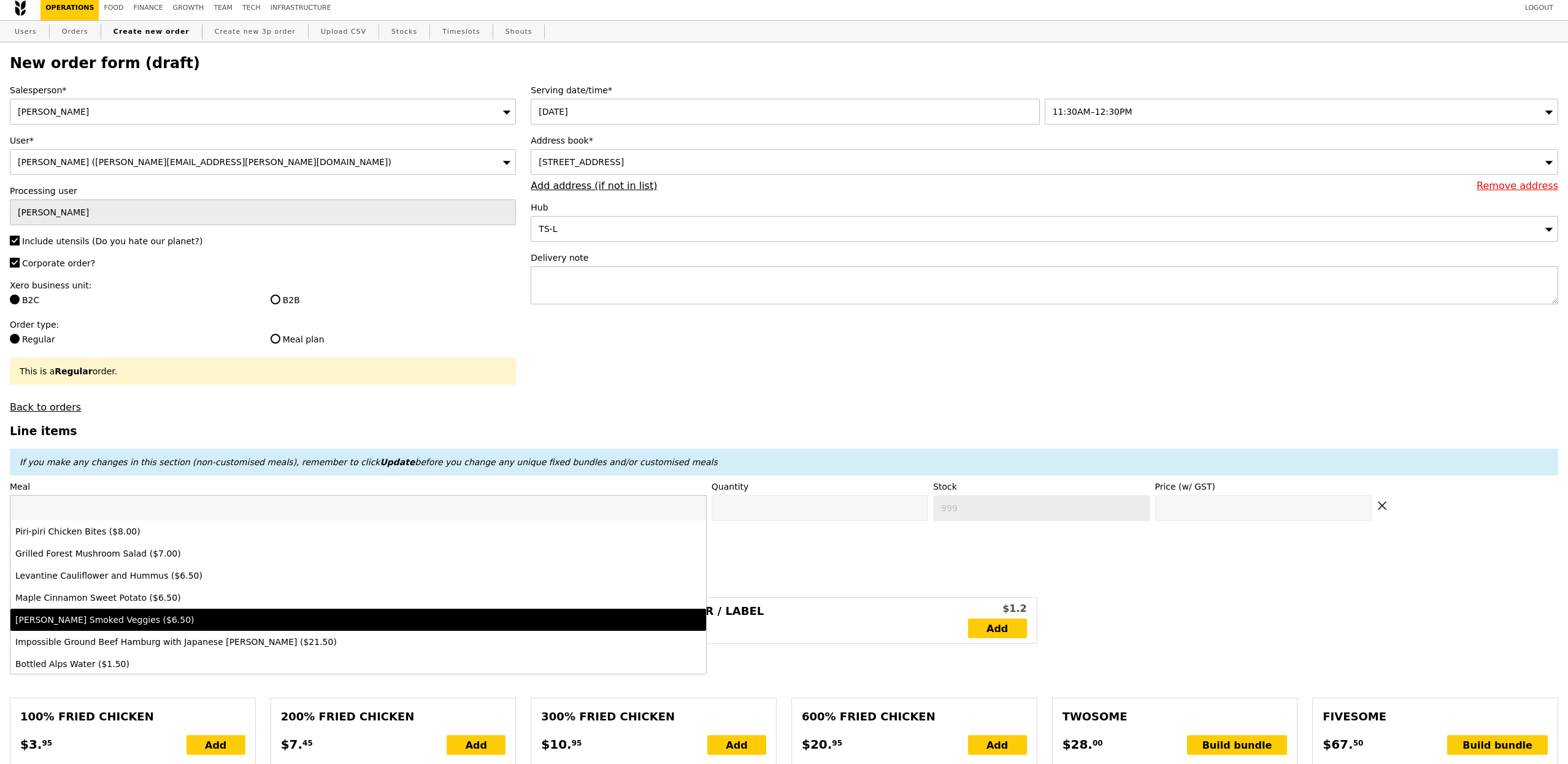
type input "g"
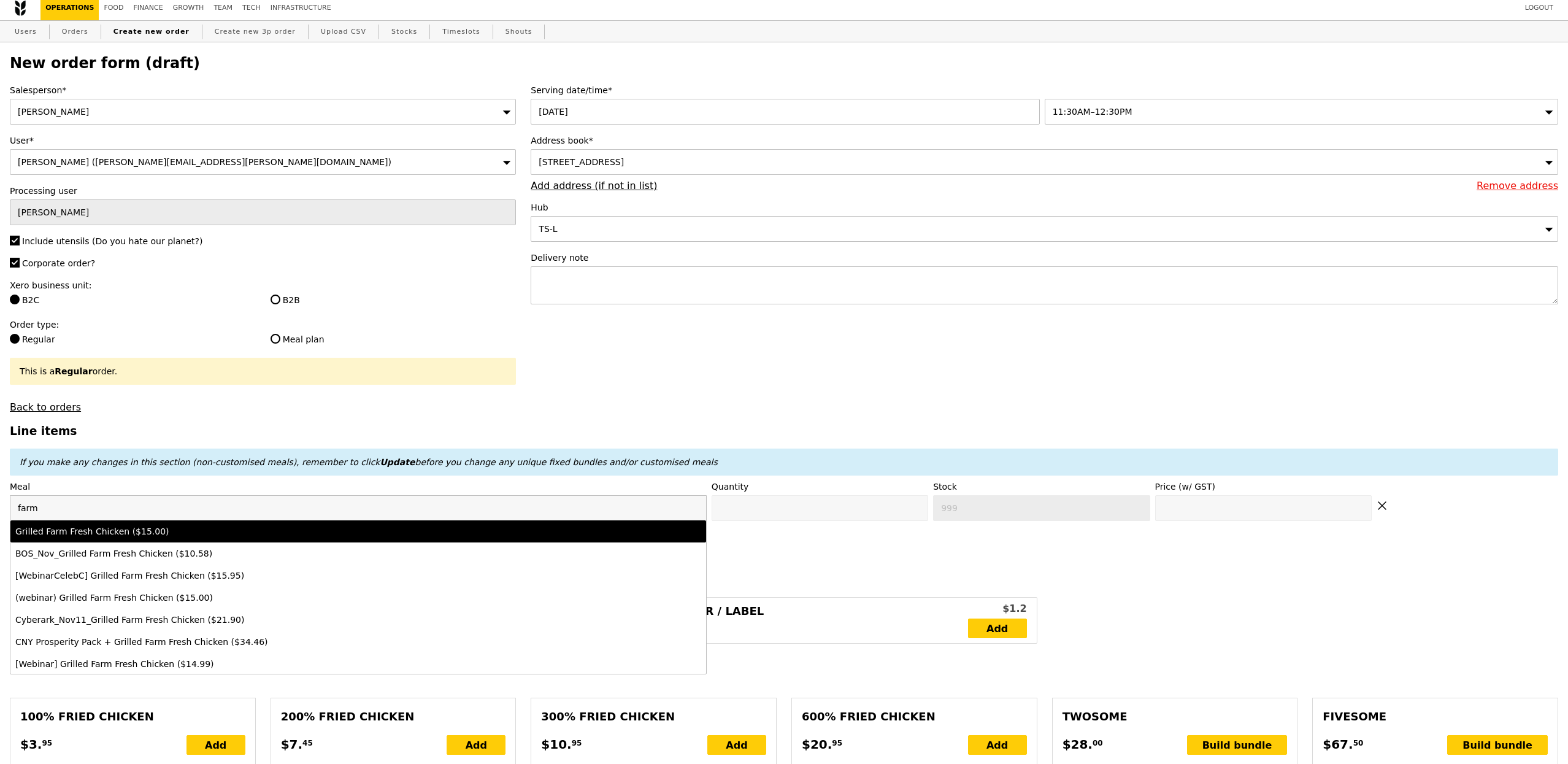
type input "farm"
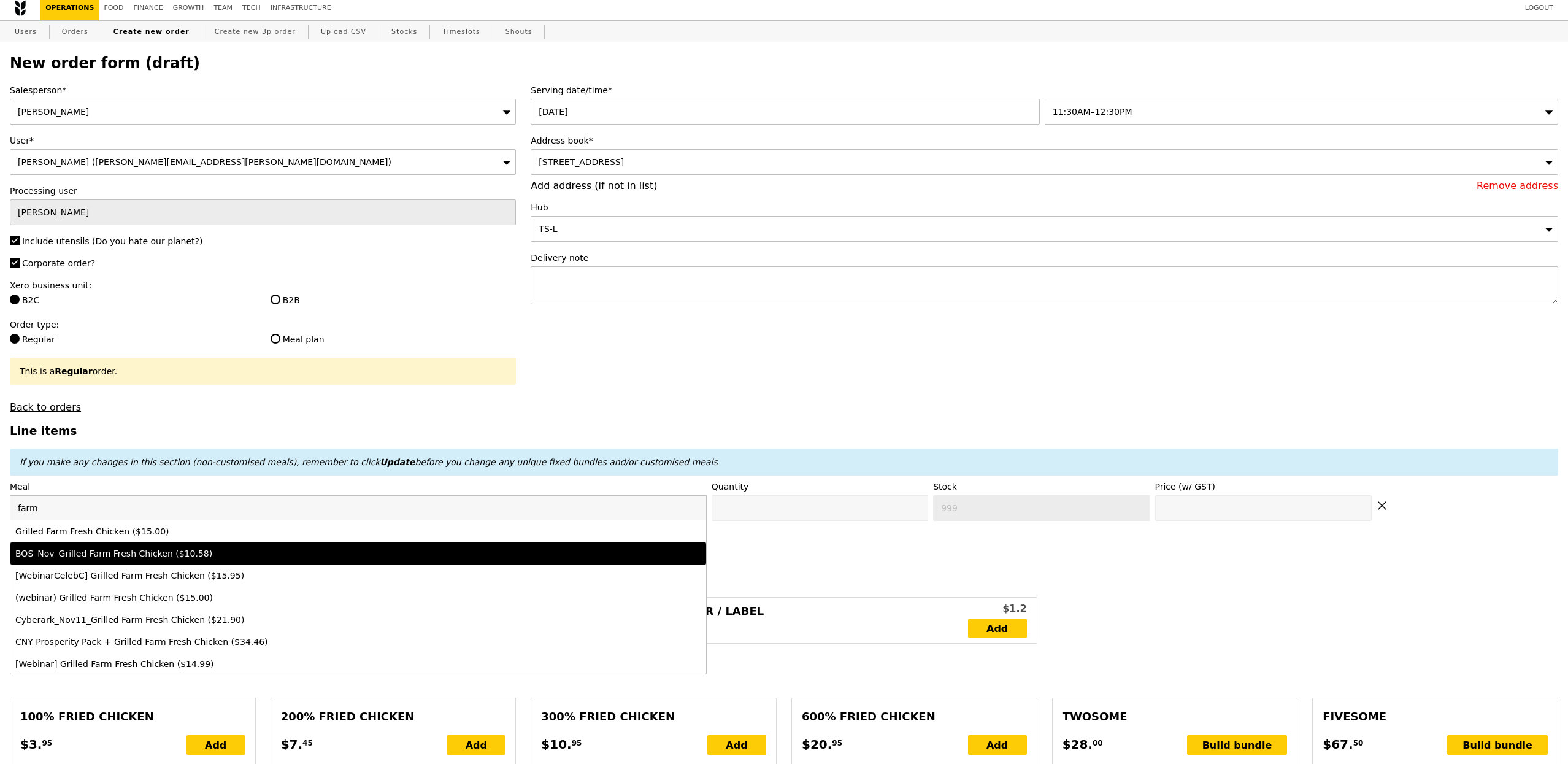
click at [303, 549] on li "BOS_Nov_Grilled Farm Fresh Chicken ($10.58)" at bounding box center [358, 554] width 695 height 23
type input "Confirm anyway"
type input "0"
type input "10.58"
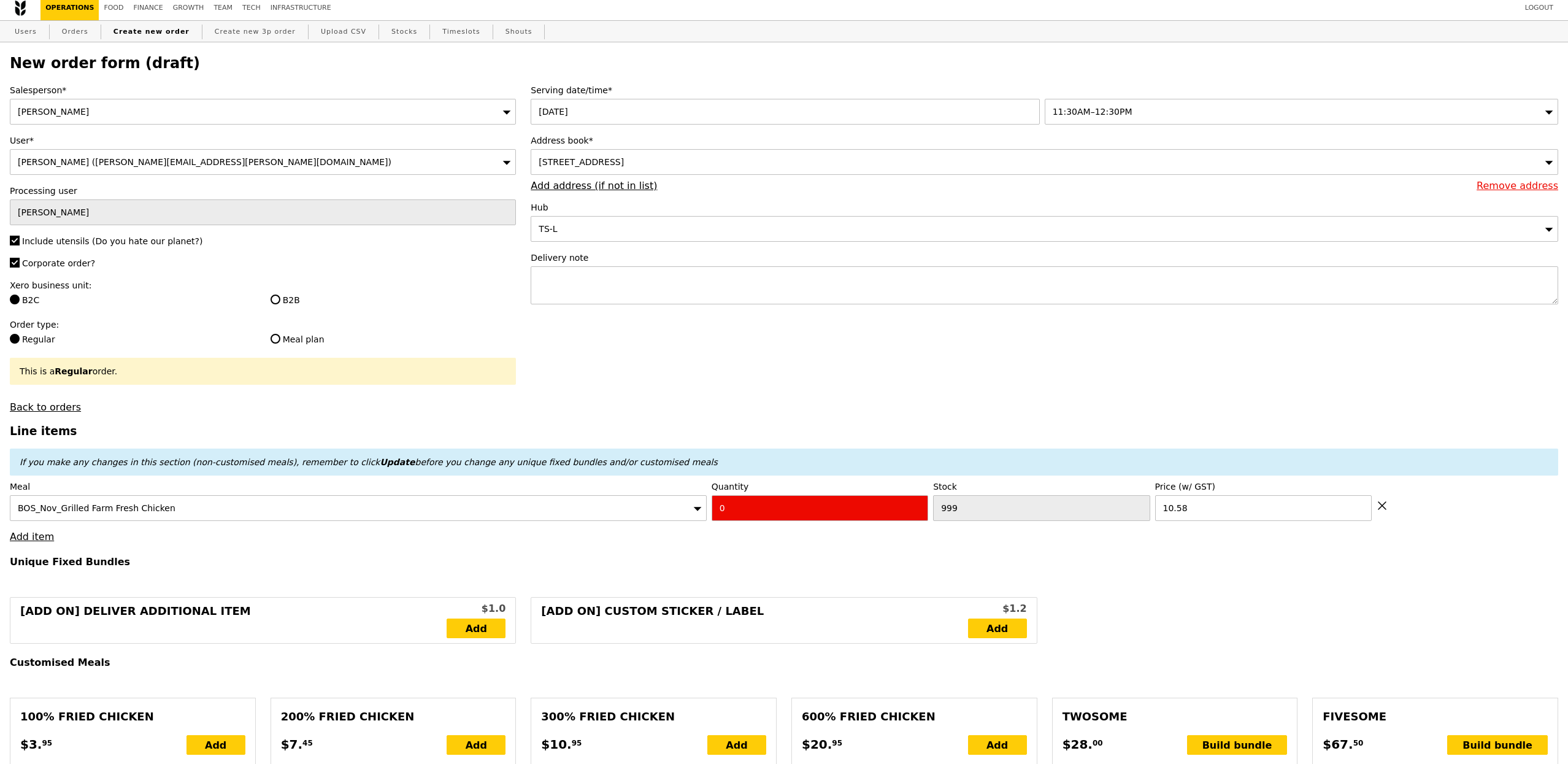
click at [233, 511] on div "BOS_Nov_Grilled Farm Fresh Chicken" at bounding box center [358, 508] width 697 height 25
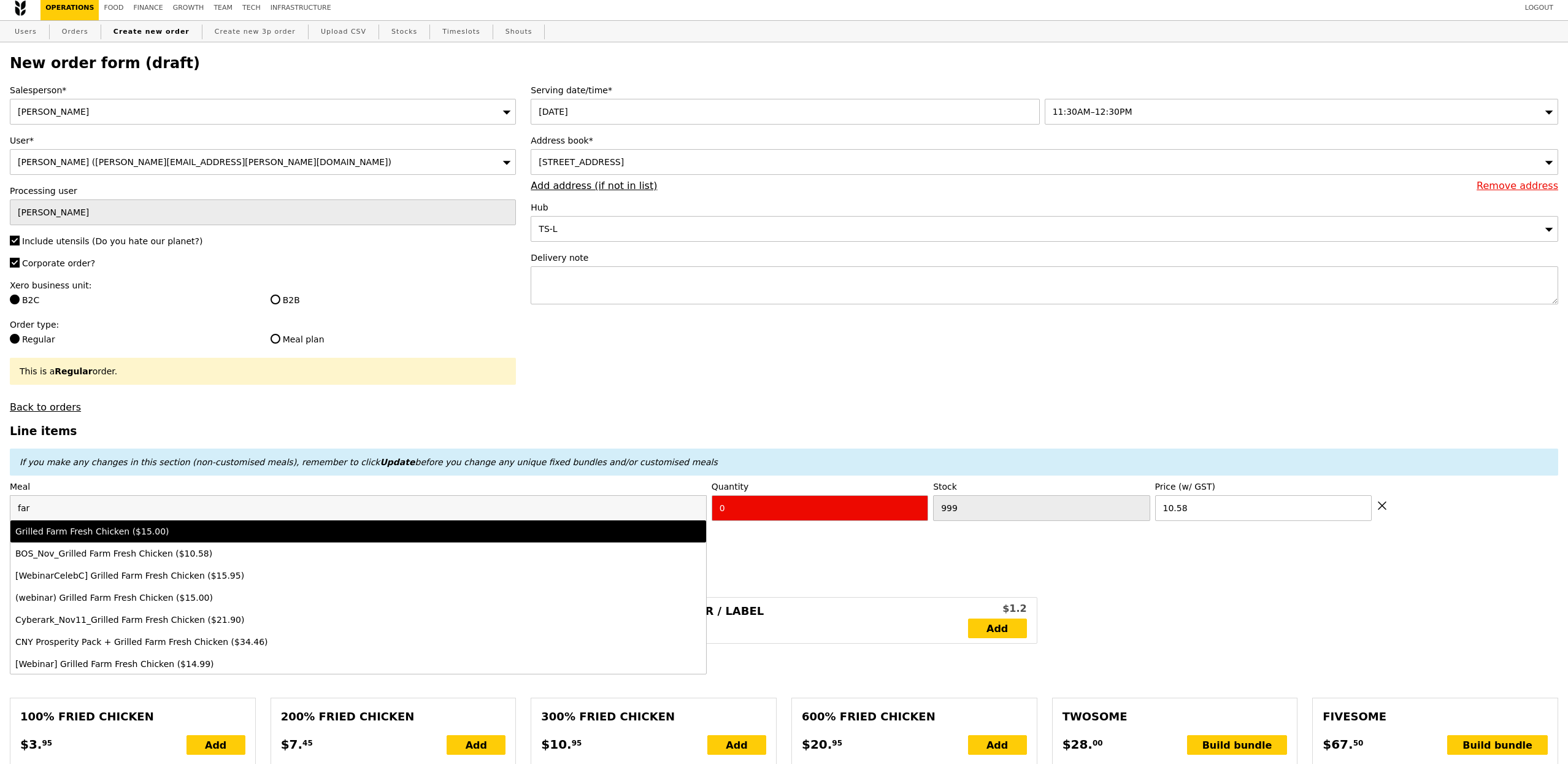
type input "far"
click at [83, 531] on div "Grilled Farm Fresh Chicken ($15.00)" at bounding box center [272, 531] width 514 height 12
type input "Confirm anyway"
type input "470"
type input "15.0"
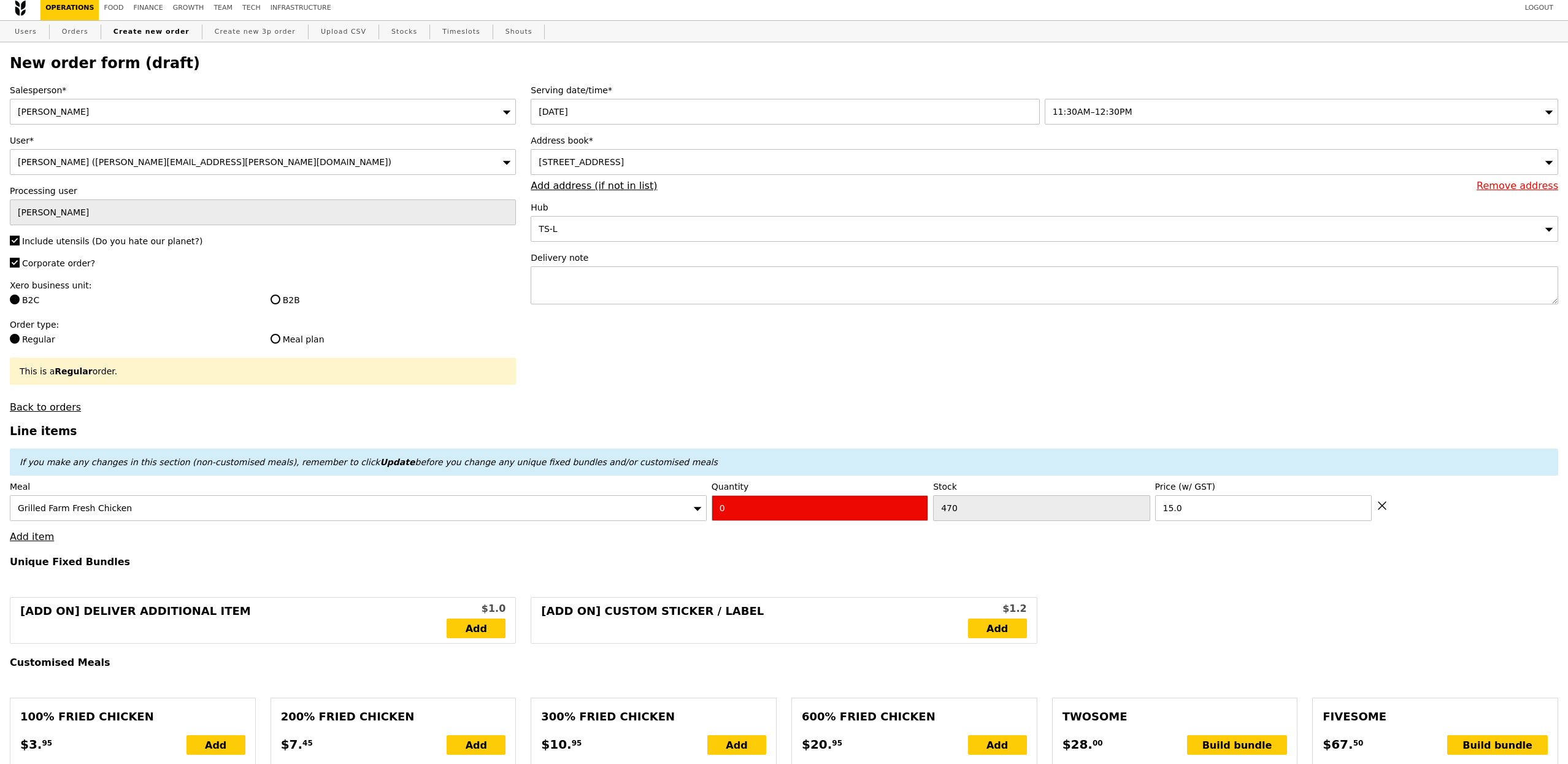
click at [788, 515] on input "0" at bounding box center [819, 508] width 217 height 25
type input "Confirm"
type input "4"
click at [262, 507] on div "Grilled Farm Fresh Chicken" at bounding box center [358, 508] width 697 height 25
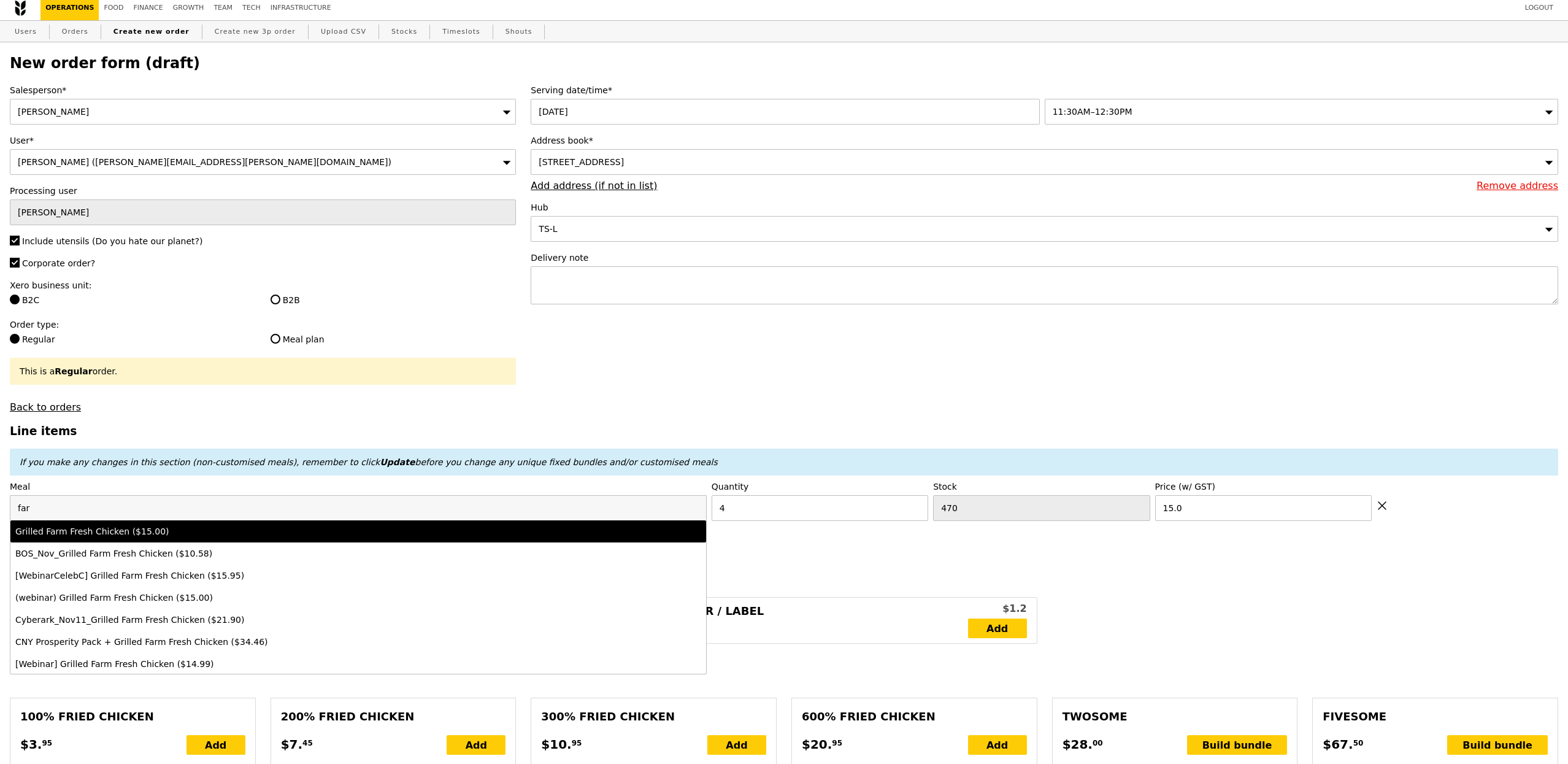
type input "Loading..."
type input "60.00"
type input "11.83"
type input "12.90"
type input "72.90"
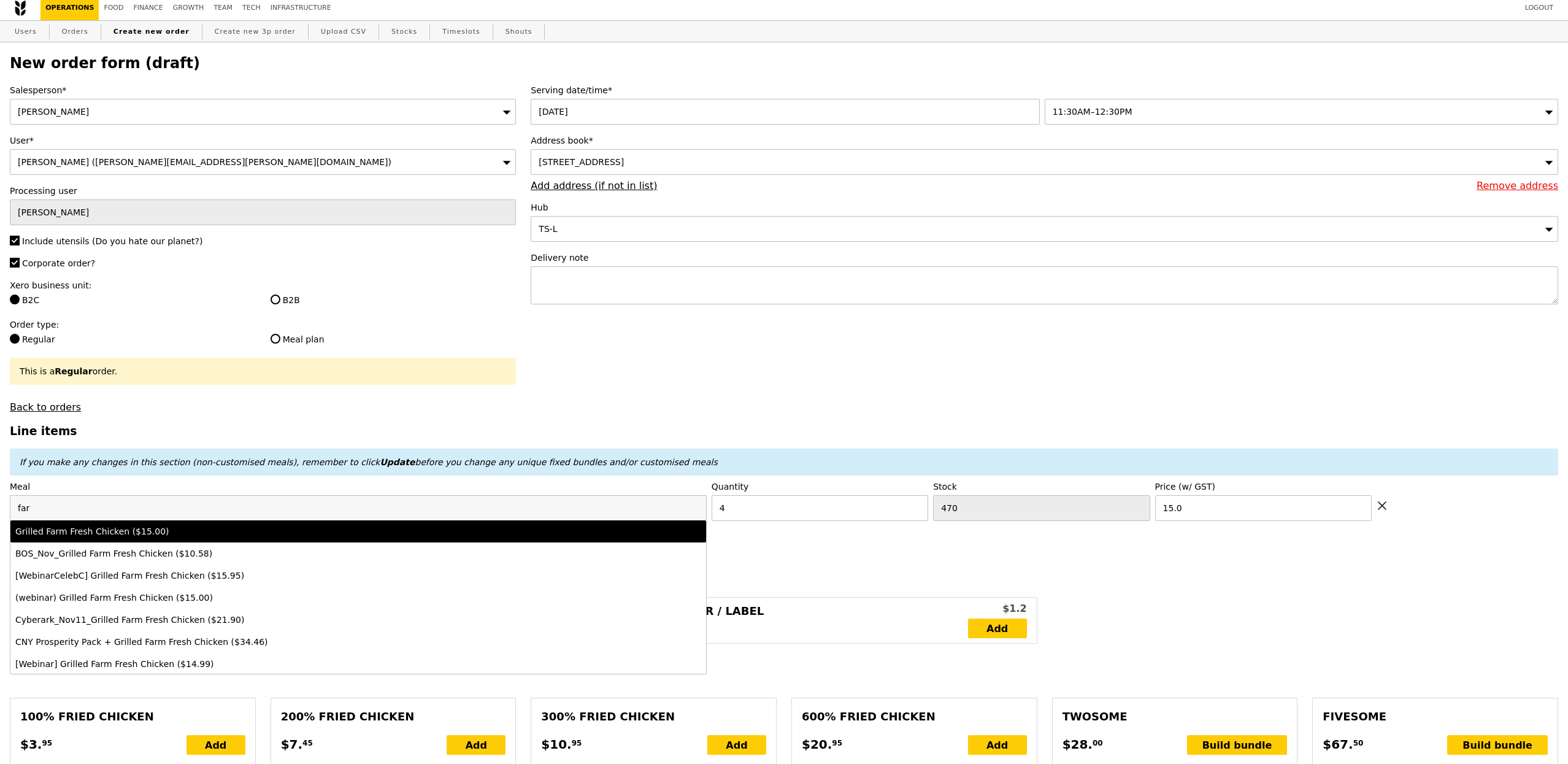
type input "Confirm"
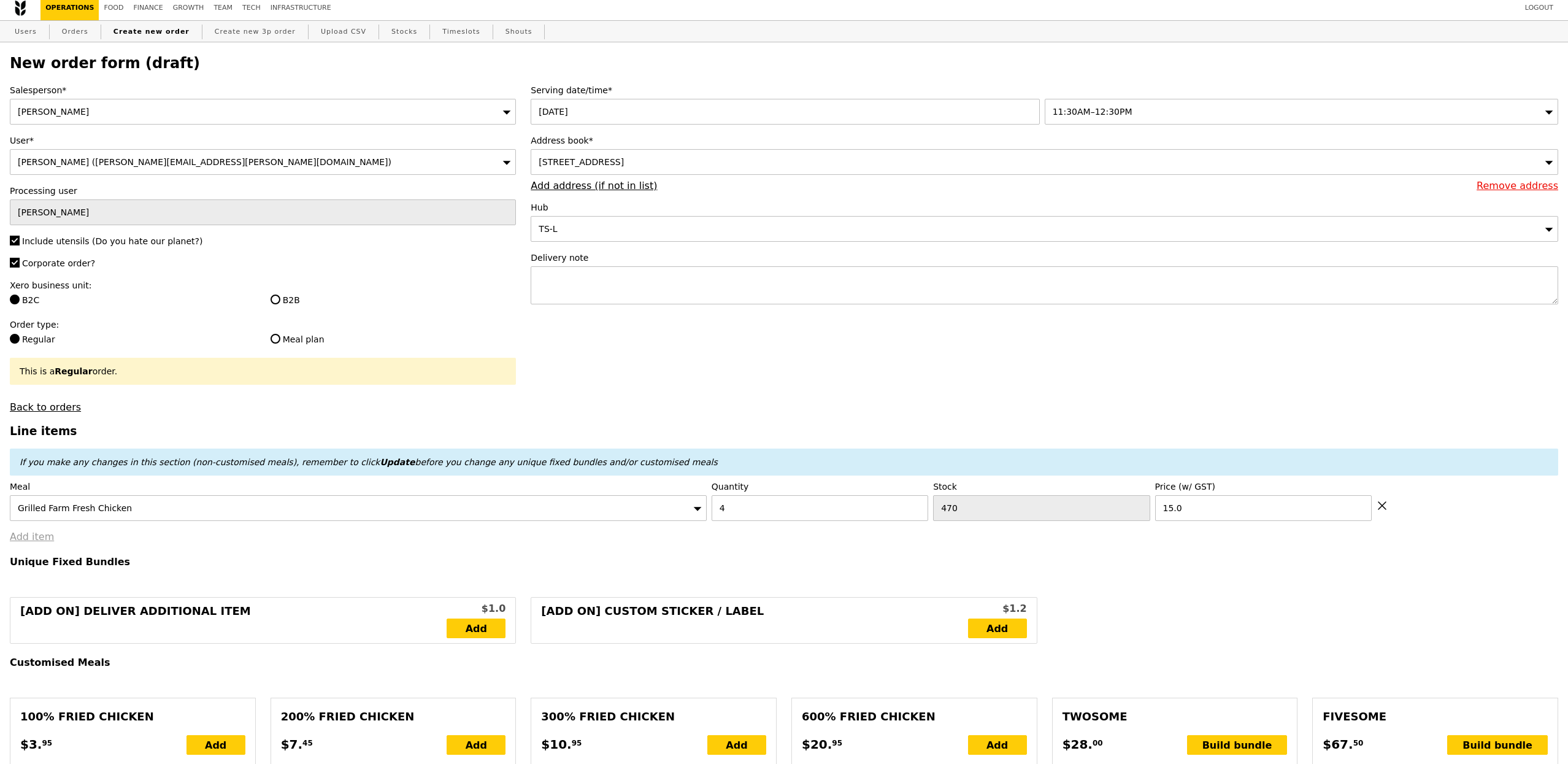
click at [40, 542] on link "Add item" at bounding box center [31, 537] width 44 height 11
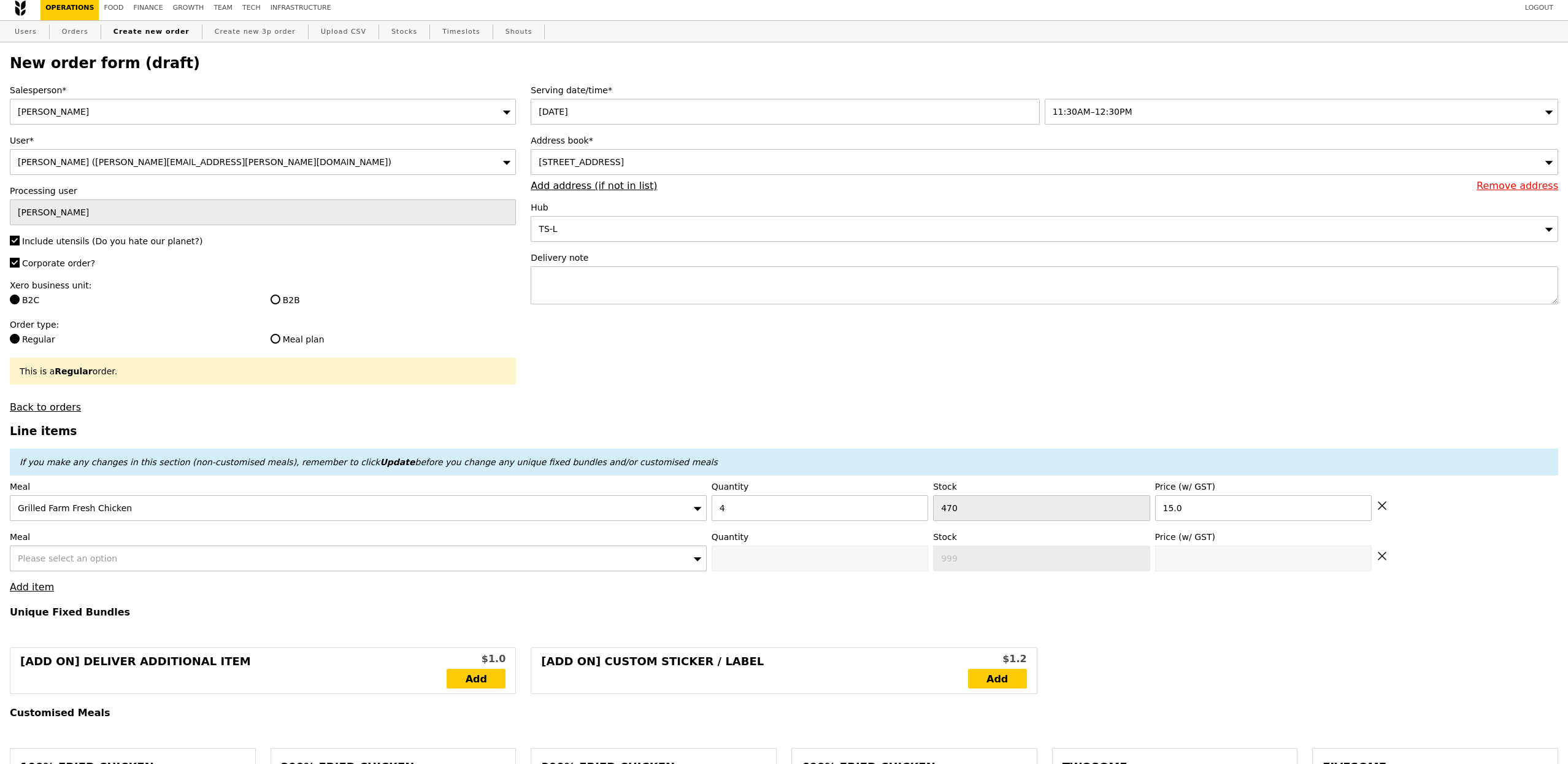
click at [104, 559] on span "Please select an option" at bounding box center [68, 558] width 99 height 9
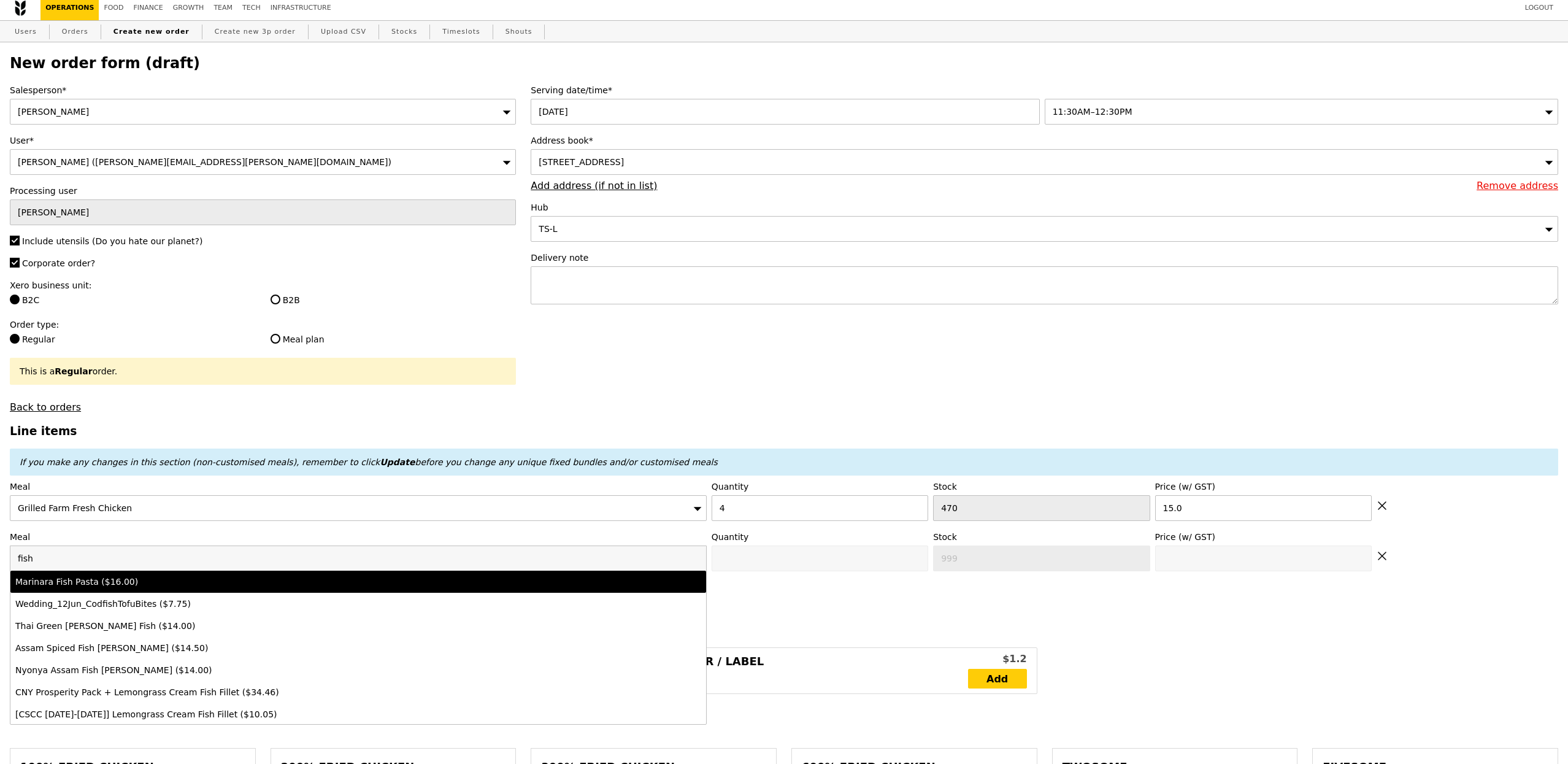
type input "fish"
click at [107, 586] on div "Marinara Fish Pasta ($16.00)" at bounding box center [272, 581] width 514 height 12
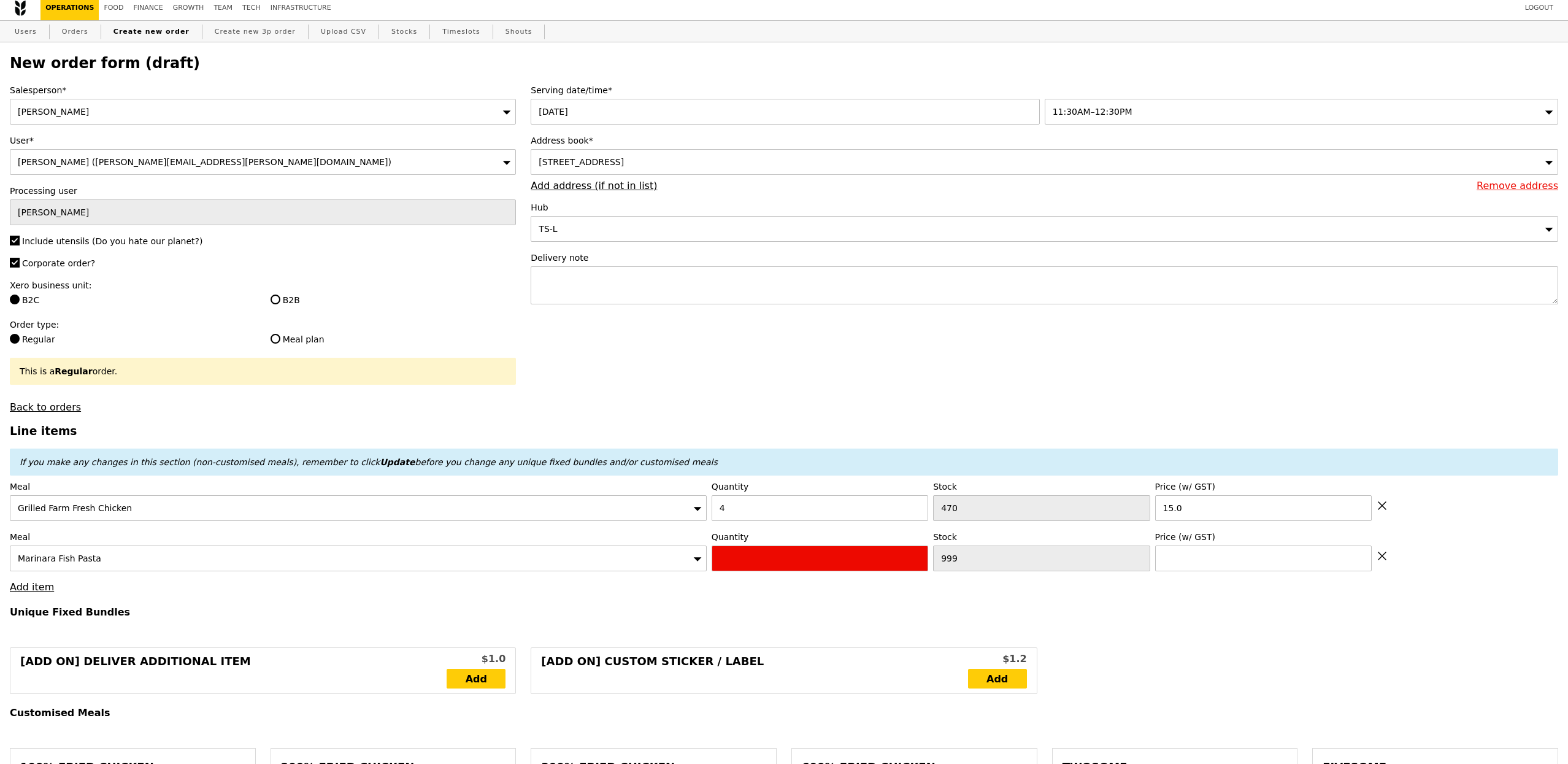
type input "Confirm anyway"
type input "0"
type input "474"
type input "16.0"
click at [787, 572] on input "0" at bounding box center [819, 558] width 217 height 25
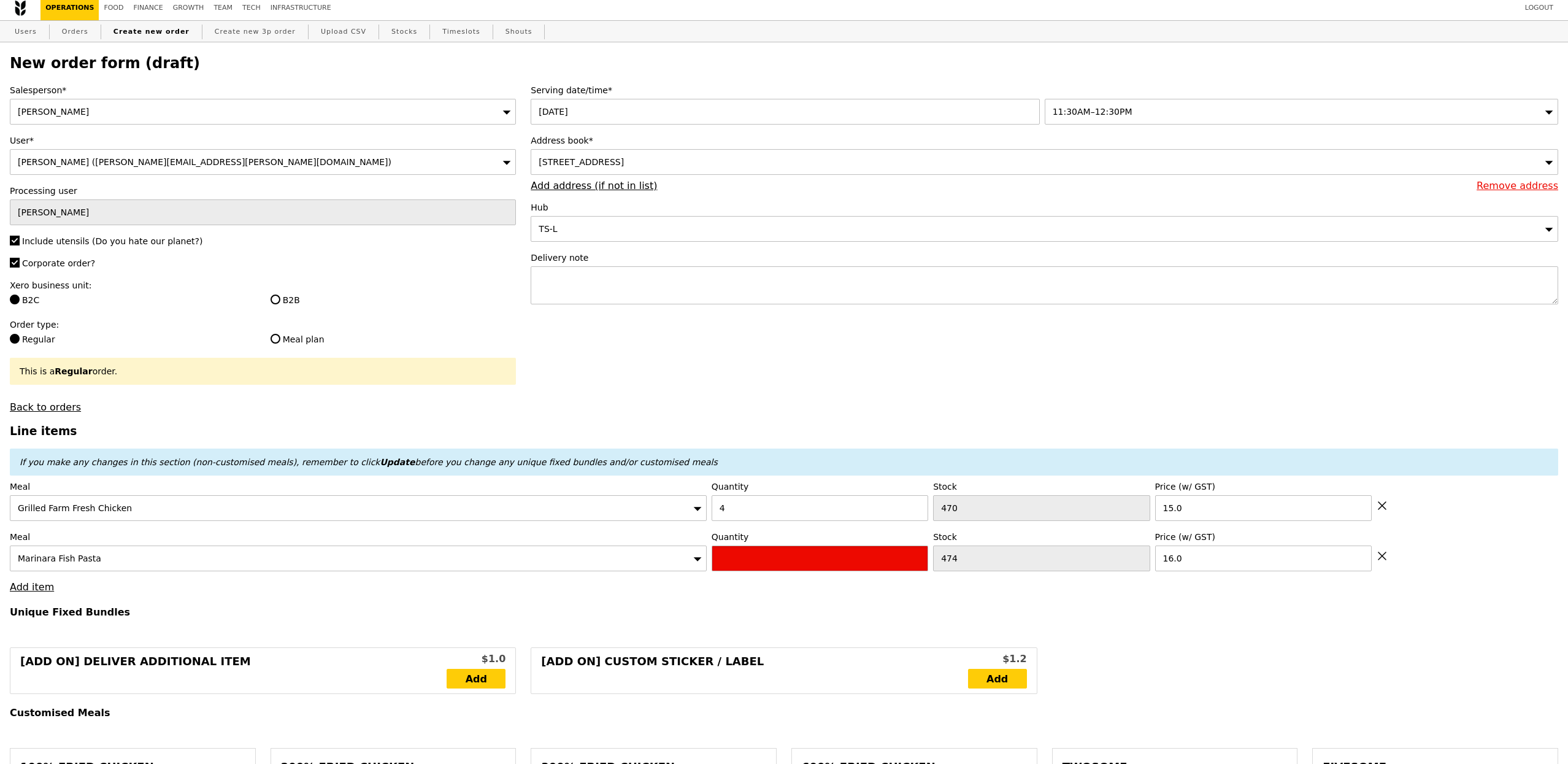
type input "Confirm"
type input "5"
click at [27, 593] on link "Add item" at bounding box center [31, 587] width 44 height 11
type input "Loading..."
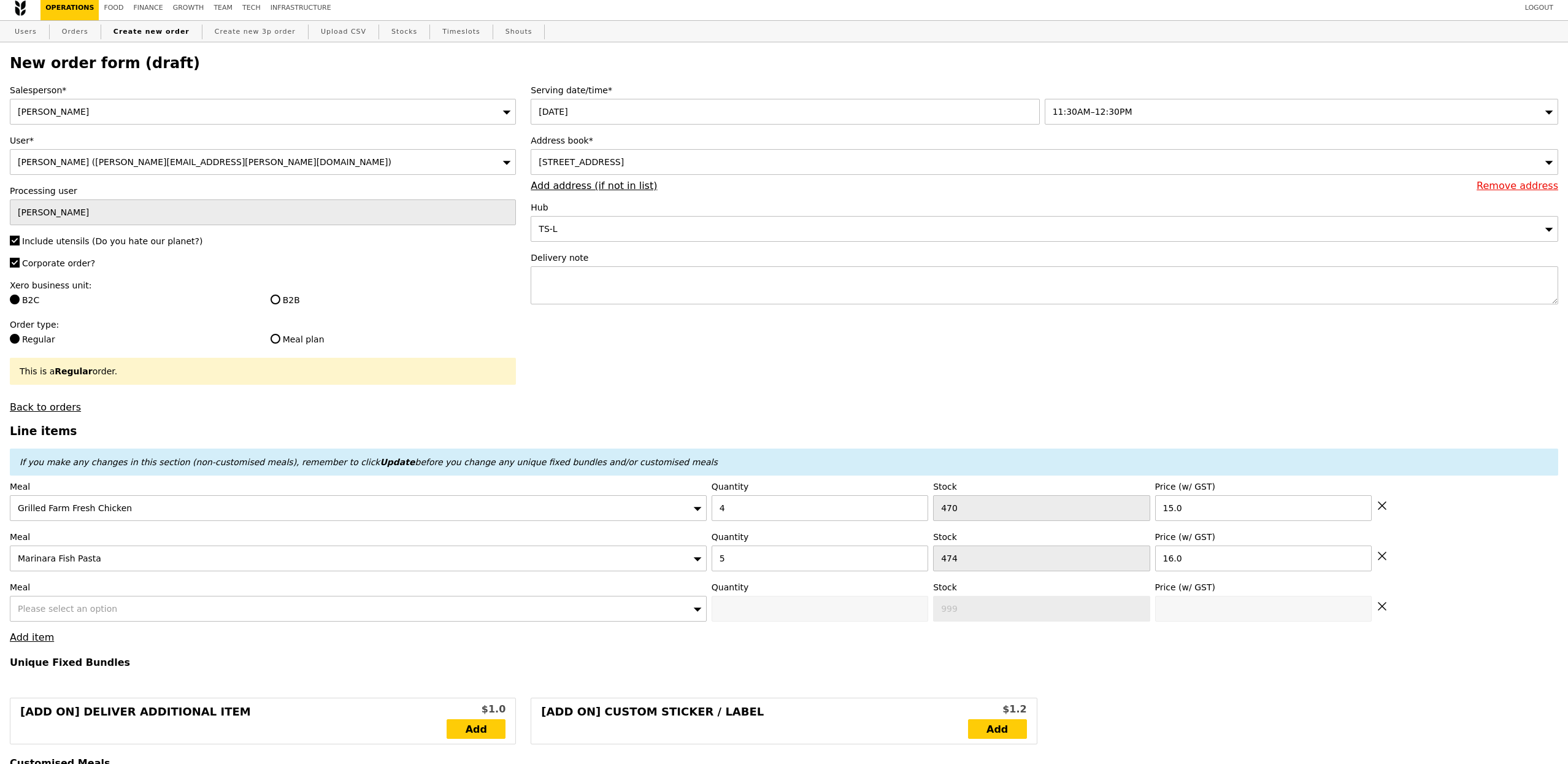
type input "140.00"
type input "4.50"
type input "4.90"
type input "144.90"
click at [148, 612] on div "Please select an option" at bounding box center [358, 608] width 697 height 25
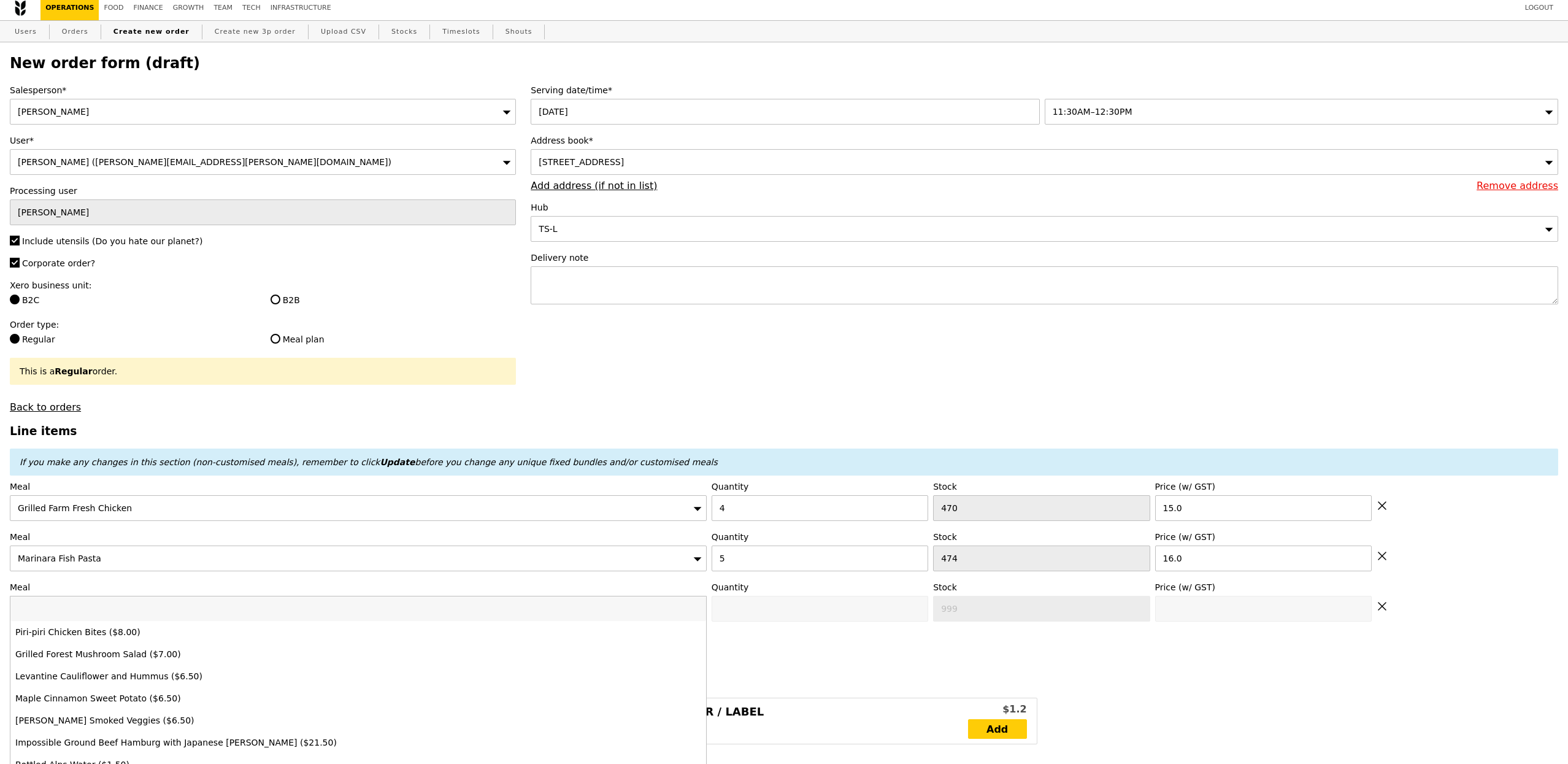
type input "Confirm"
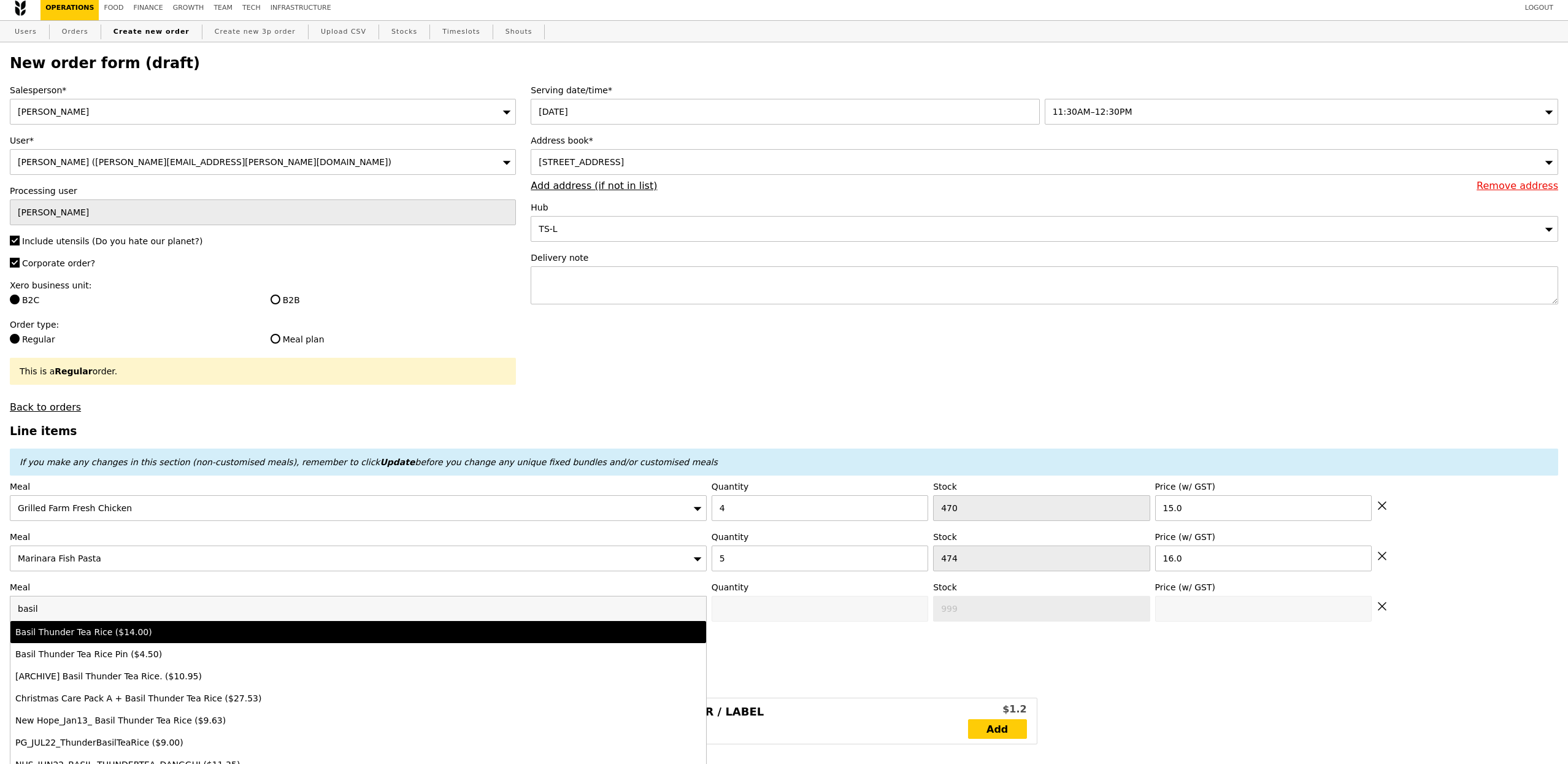
type input "basil"
click at [175, 643] on li "Basil Thunder Tea Rice ($14.00)" at bounding box center [358, 633] width 695 height 23
type input "Confirm anyway"
type input "0"
type input "480"
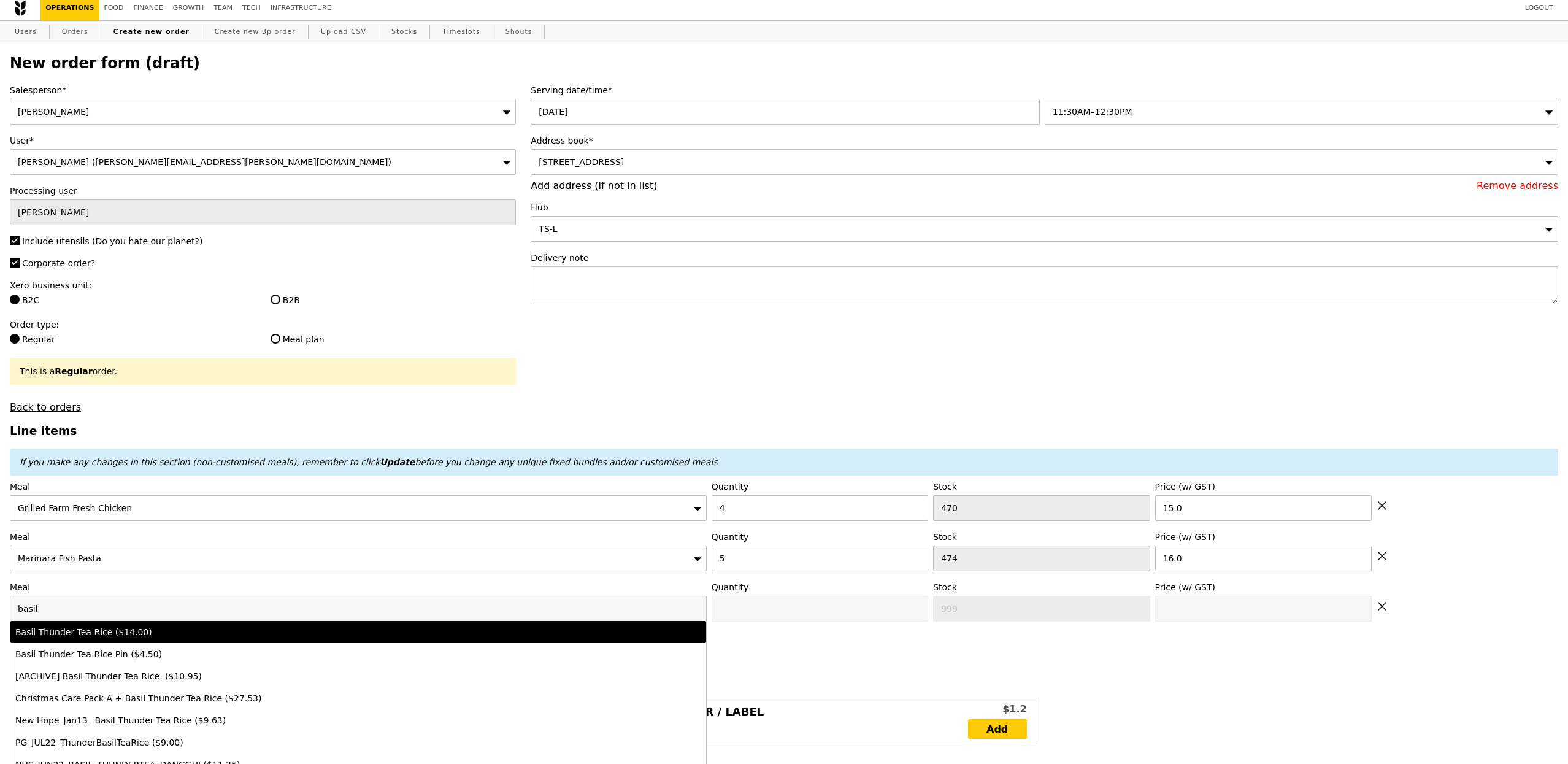
type input "14.0"
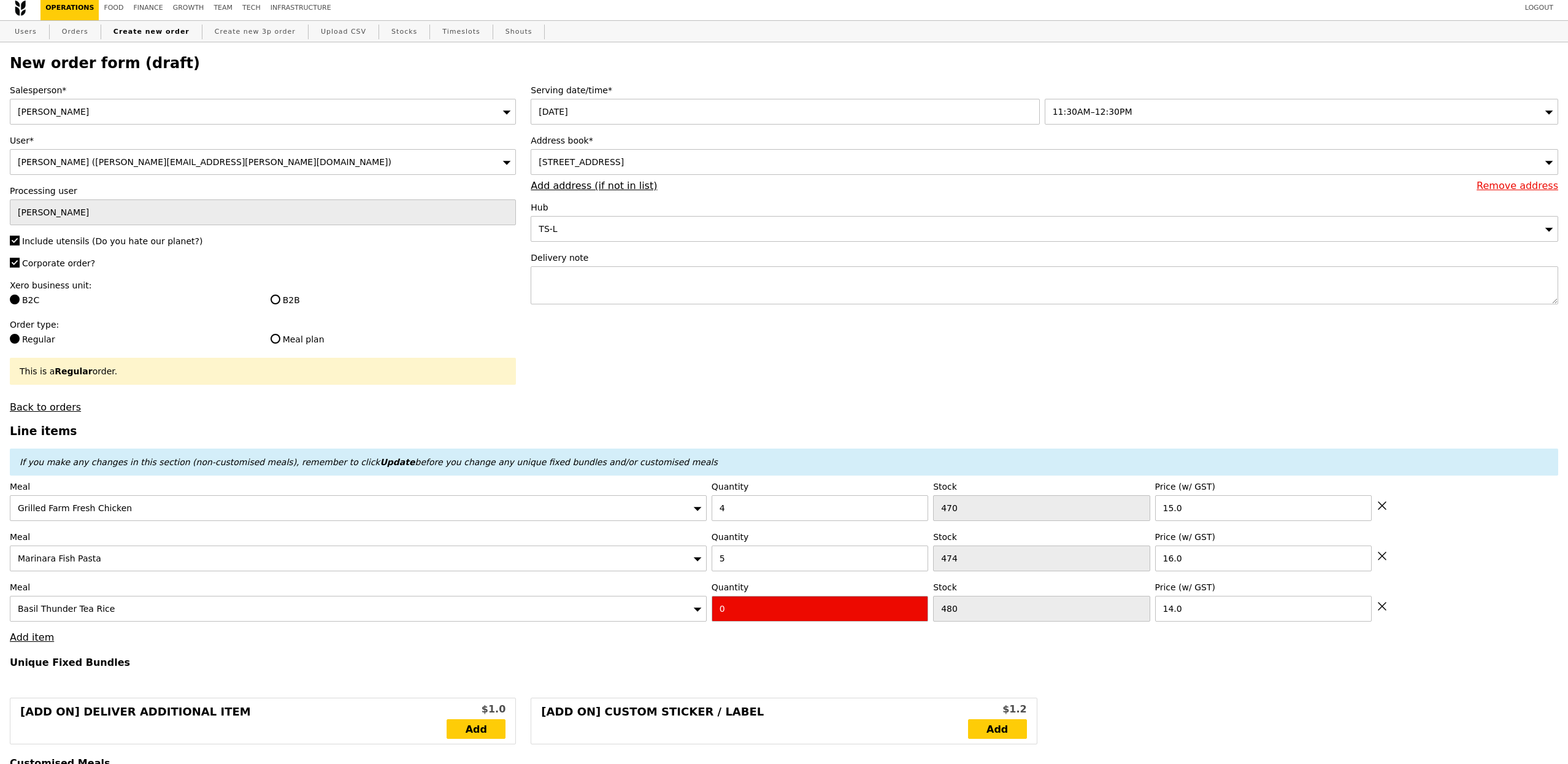
click at [727, 617] on input "0" at bounding box center [819, 608] width 217 height 25
type input "Confirm"
type input "1"
type input "Loading..."
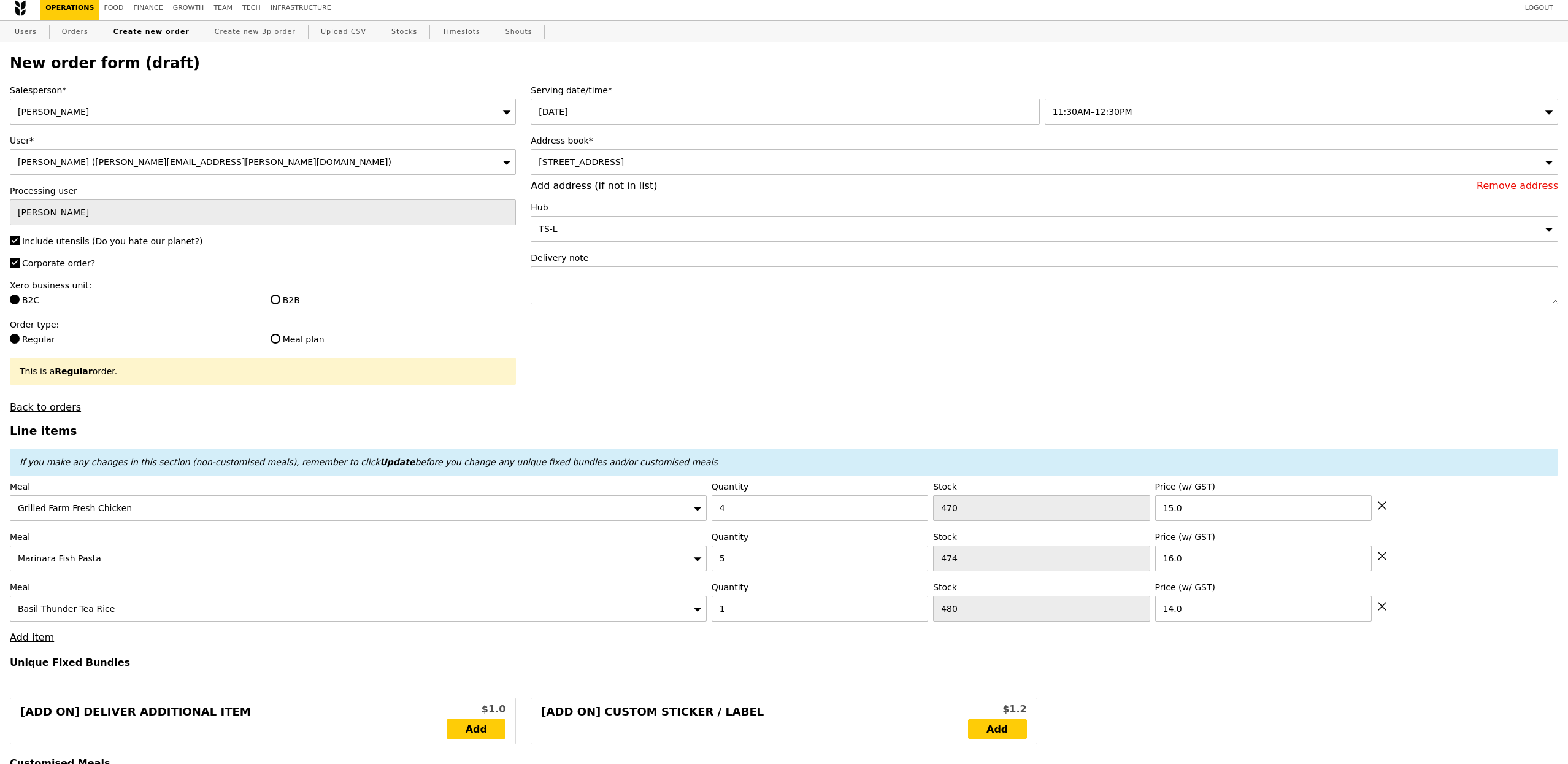
type input "154.00"
type input "3.62"
type input "3.95"
type input "157.95"
click at [589, 618] on div "Basil Thunder Tea Rice" at bounding box center [358, 608] width 697 height 25
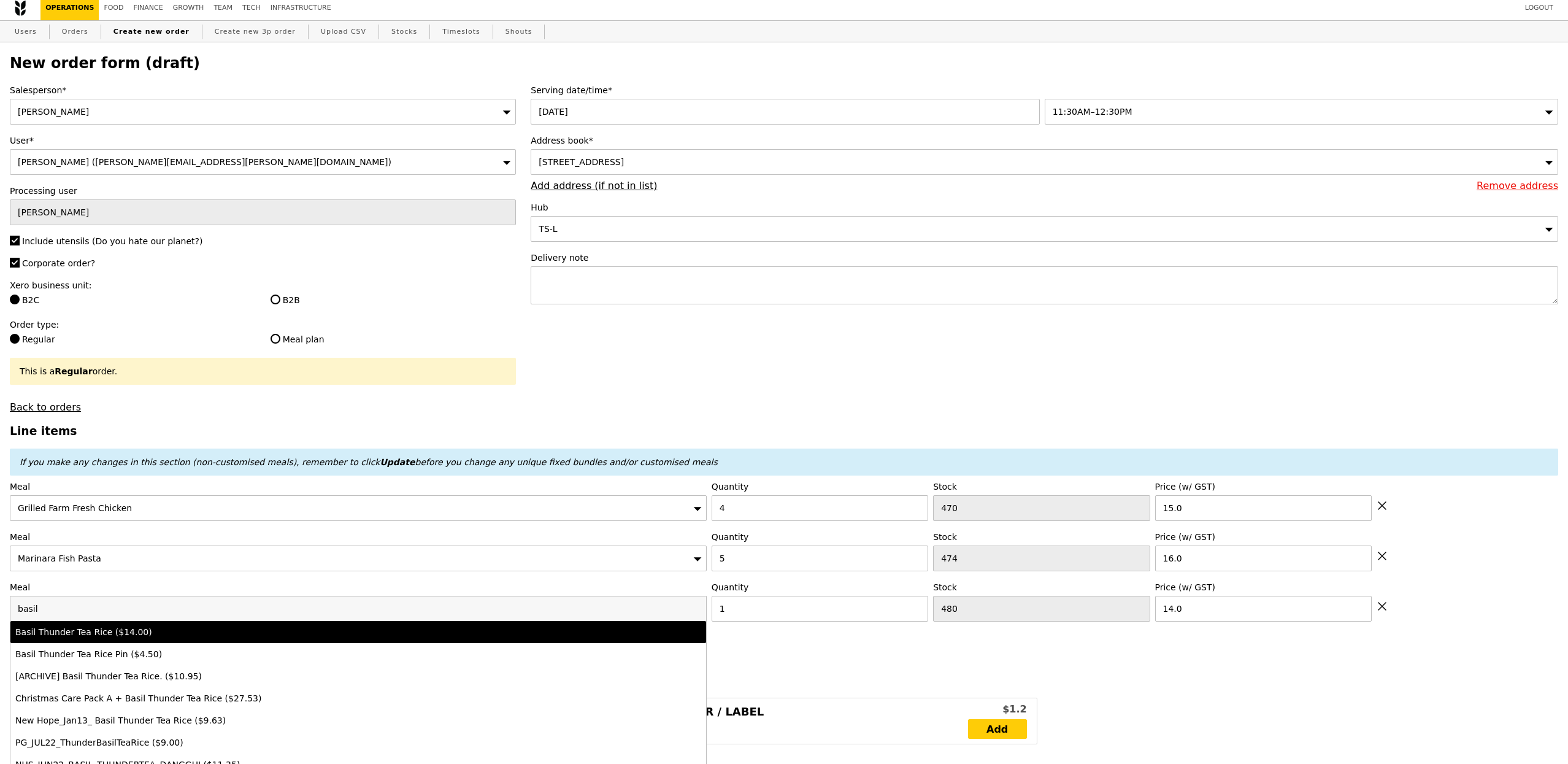
click at [886, 662] on h4 "Unique Fixed Bundles" at bounding box center [784, 663] width 1548 height 11
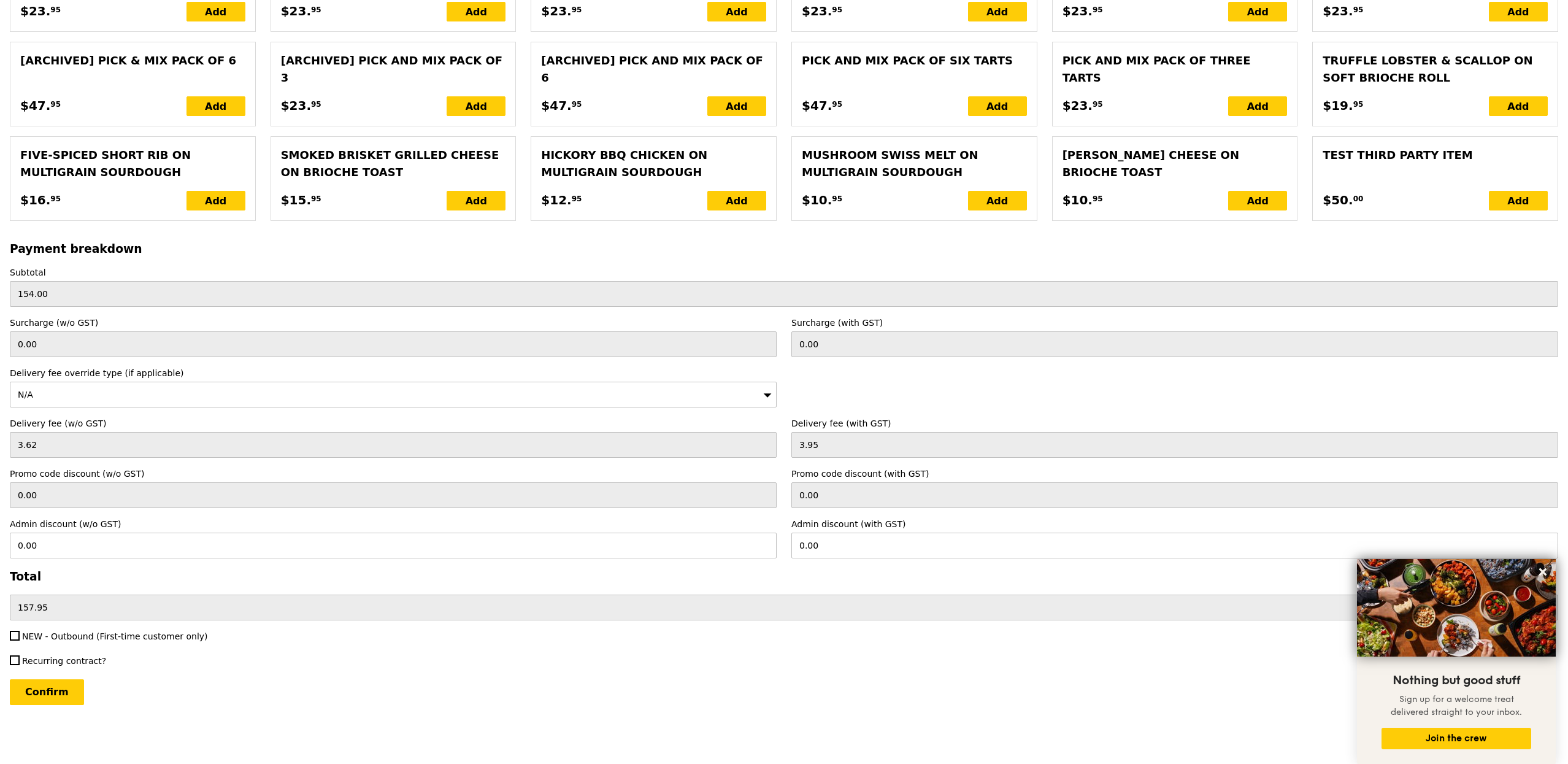
scroll to position [2452, 0]
click at [35, 704] on input "Confirm" at bounding box center [46, 692] width 74 height 25
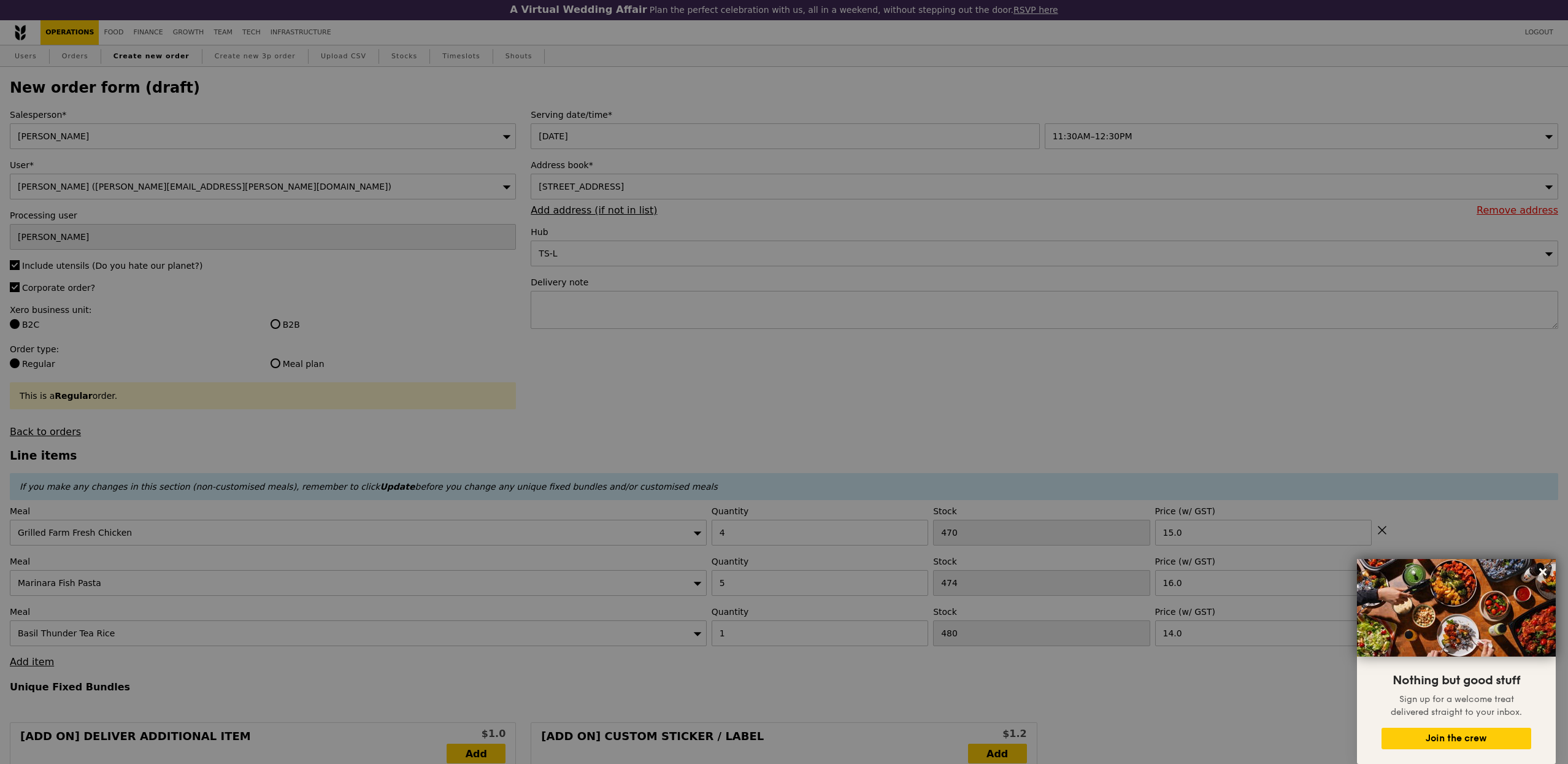
scroll to position [0, 0]
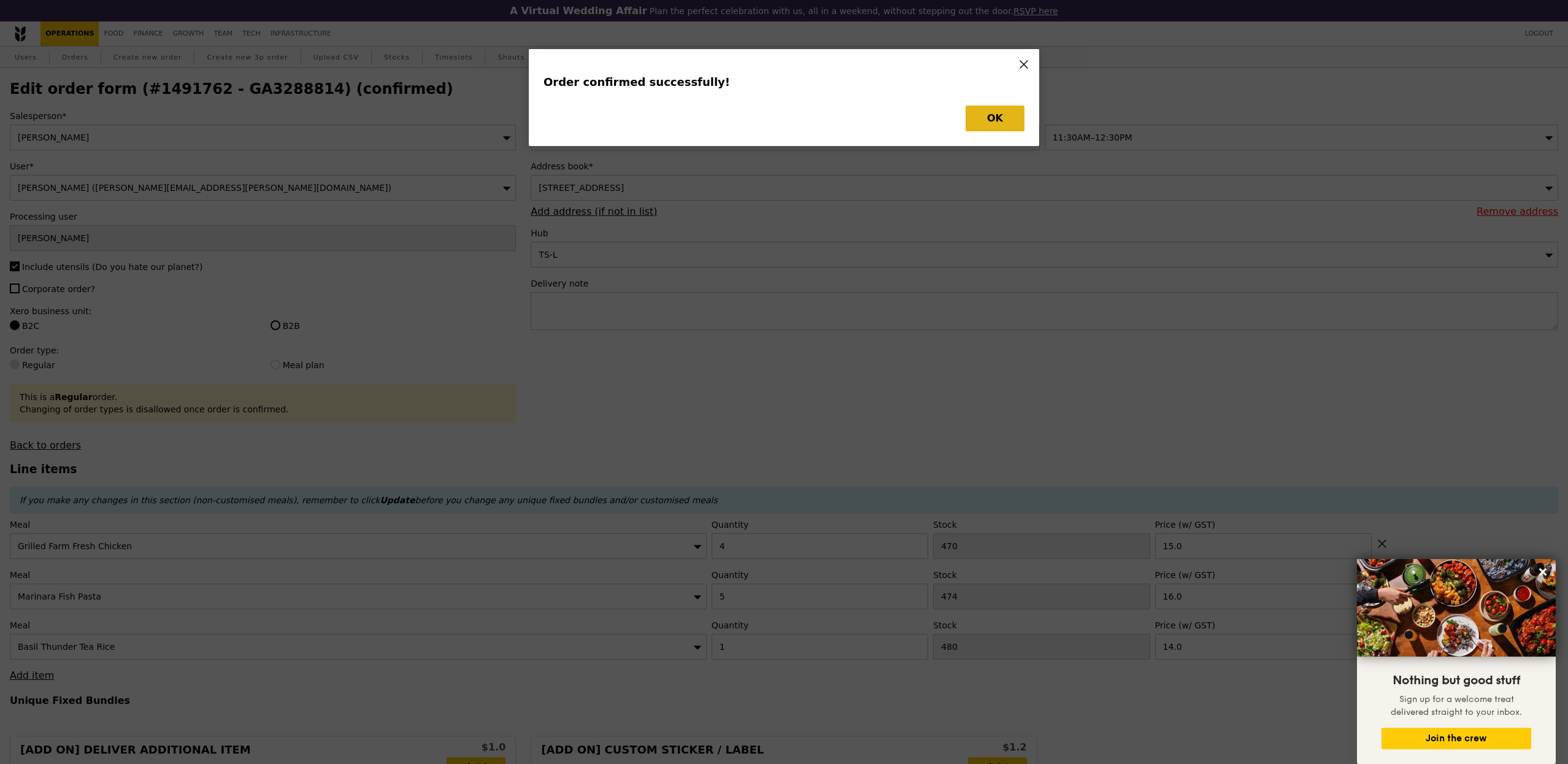
click at [1007, 123] on button "OK" at bounding box center [995, 117] width 59 height 25
type input "Loading..."
checkbox input "false"
type input "1"
type input "480"
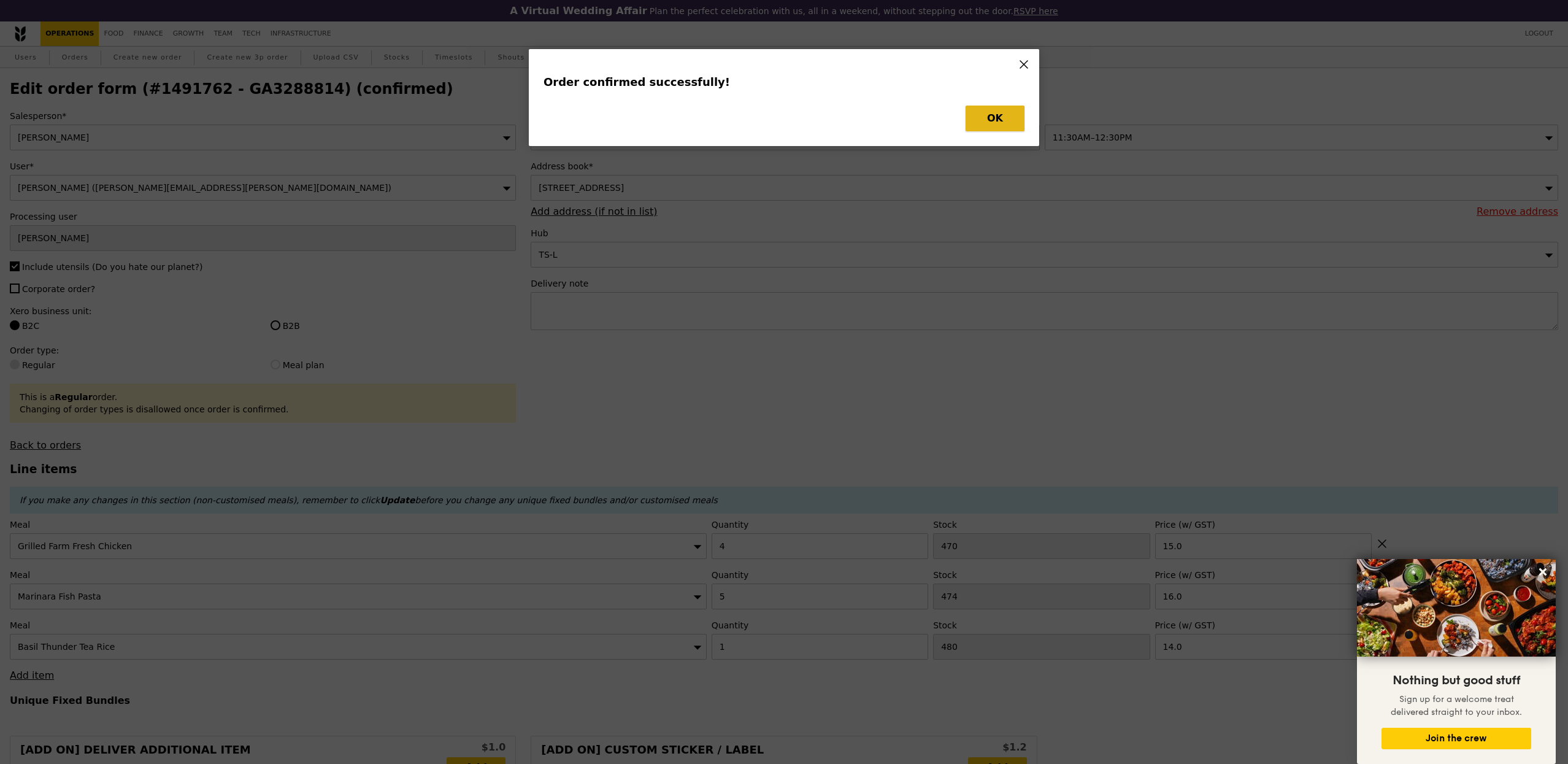
type input "14.00"
type input "16.00"
type input "4"
type input "470"
type input "15.00"
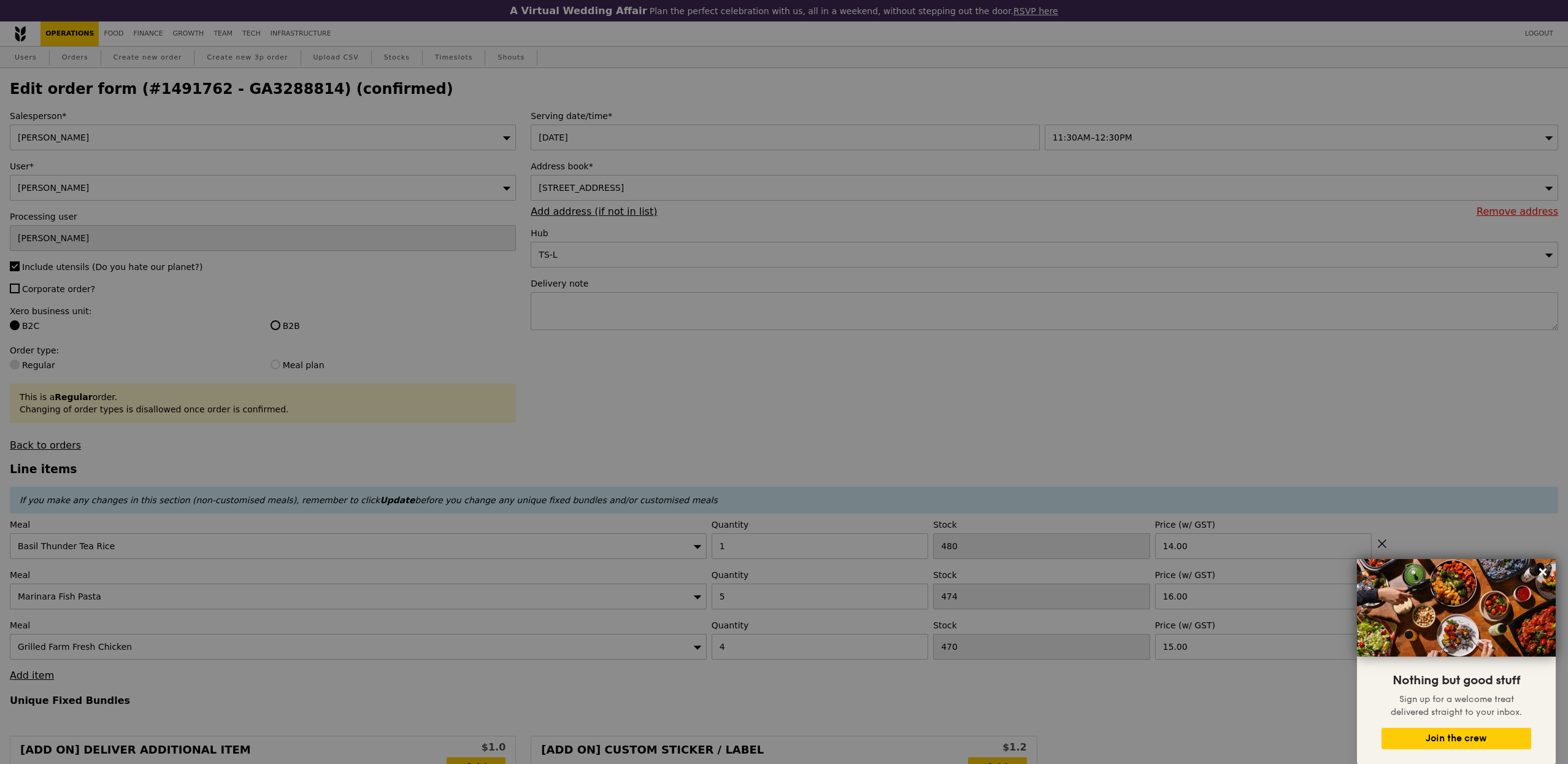
type input "479"
type input "469"
type input "466"
type input "Update"
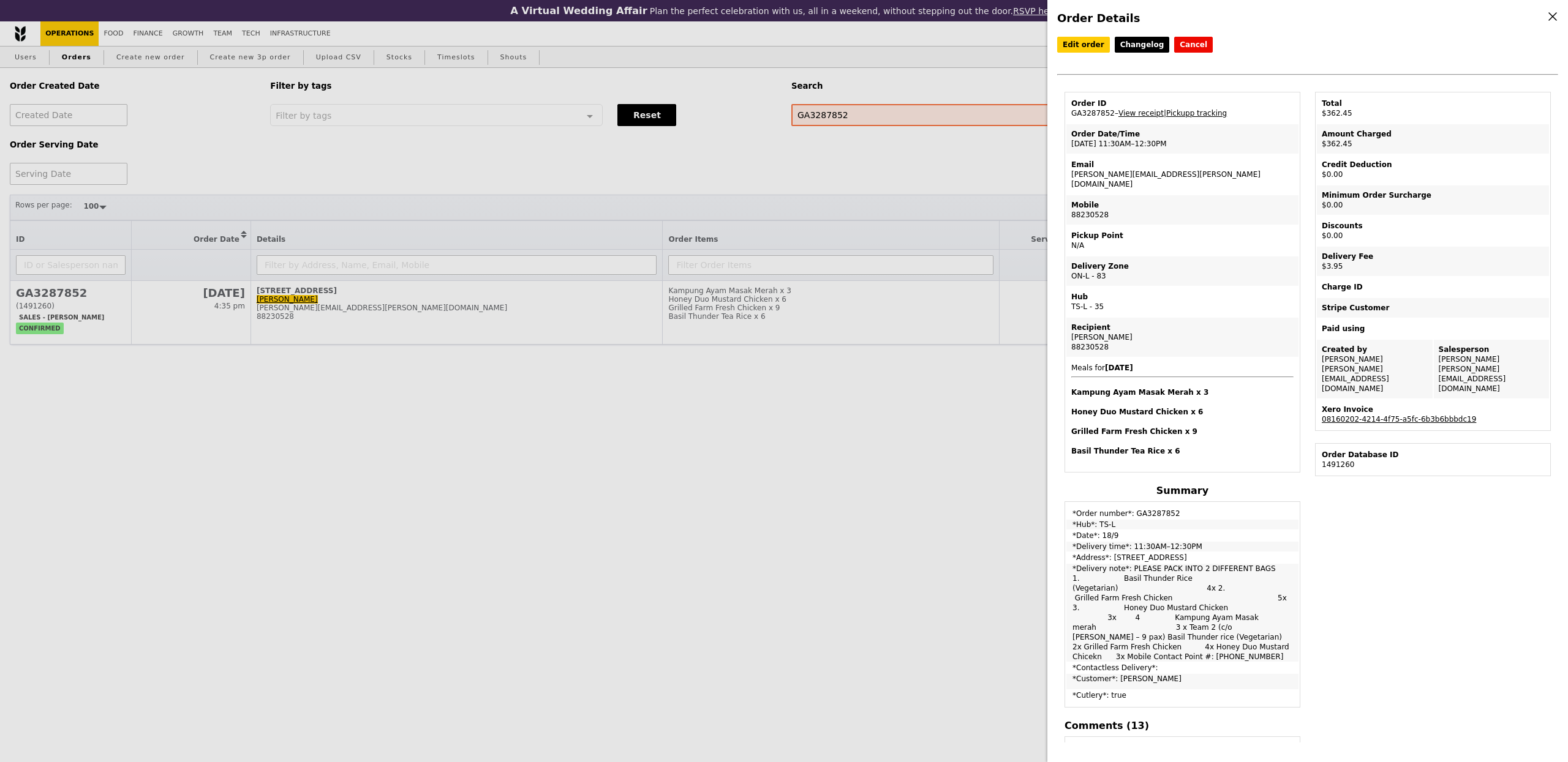
select select "100"
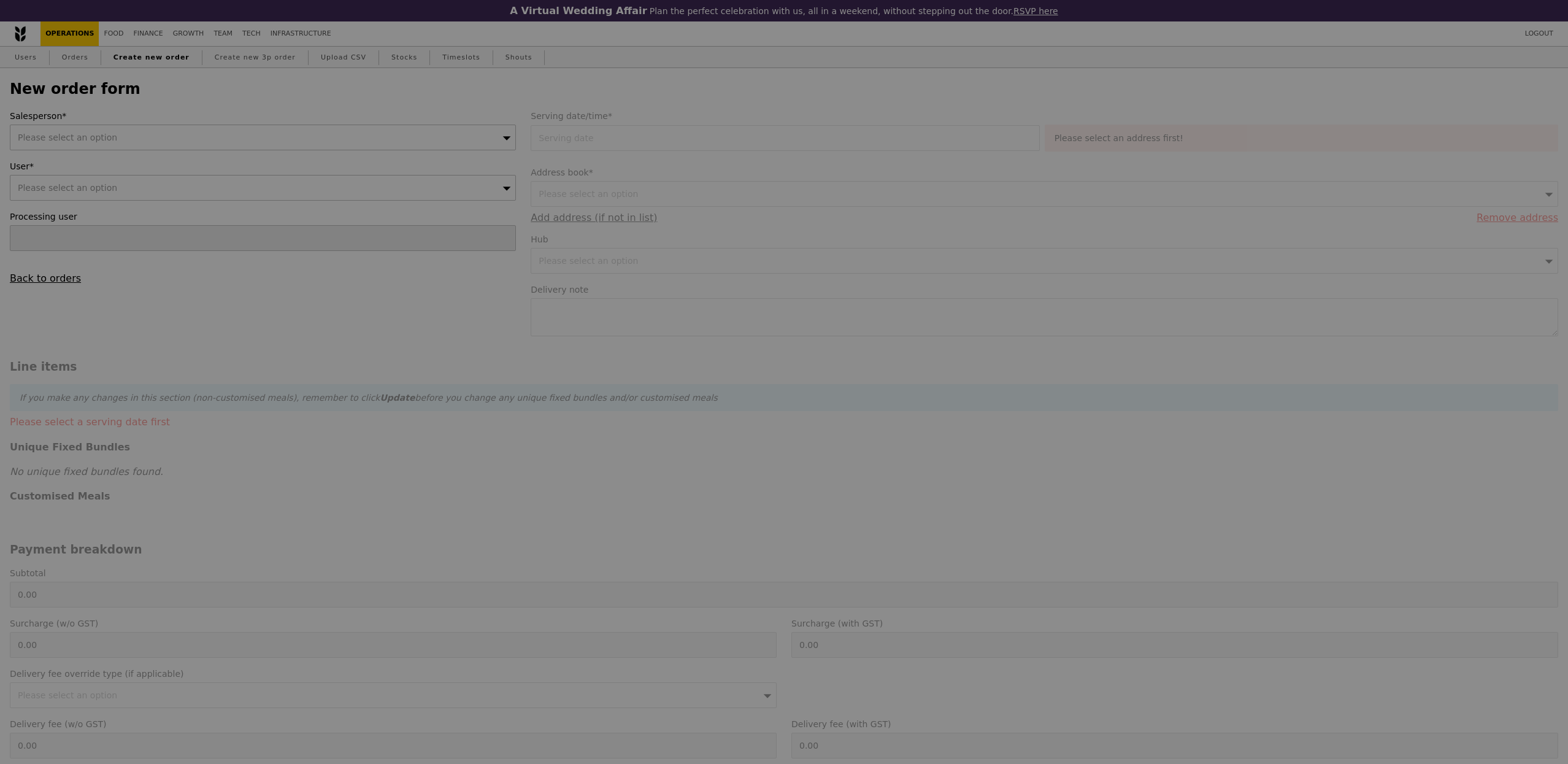
type input "Confirm"
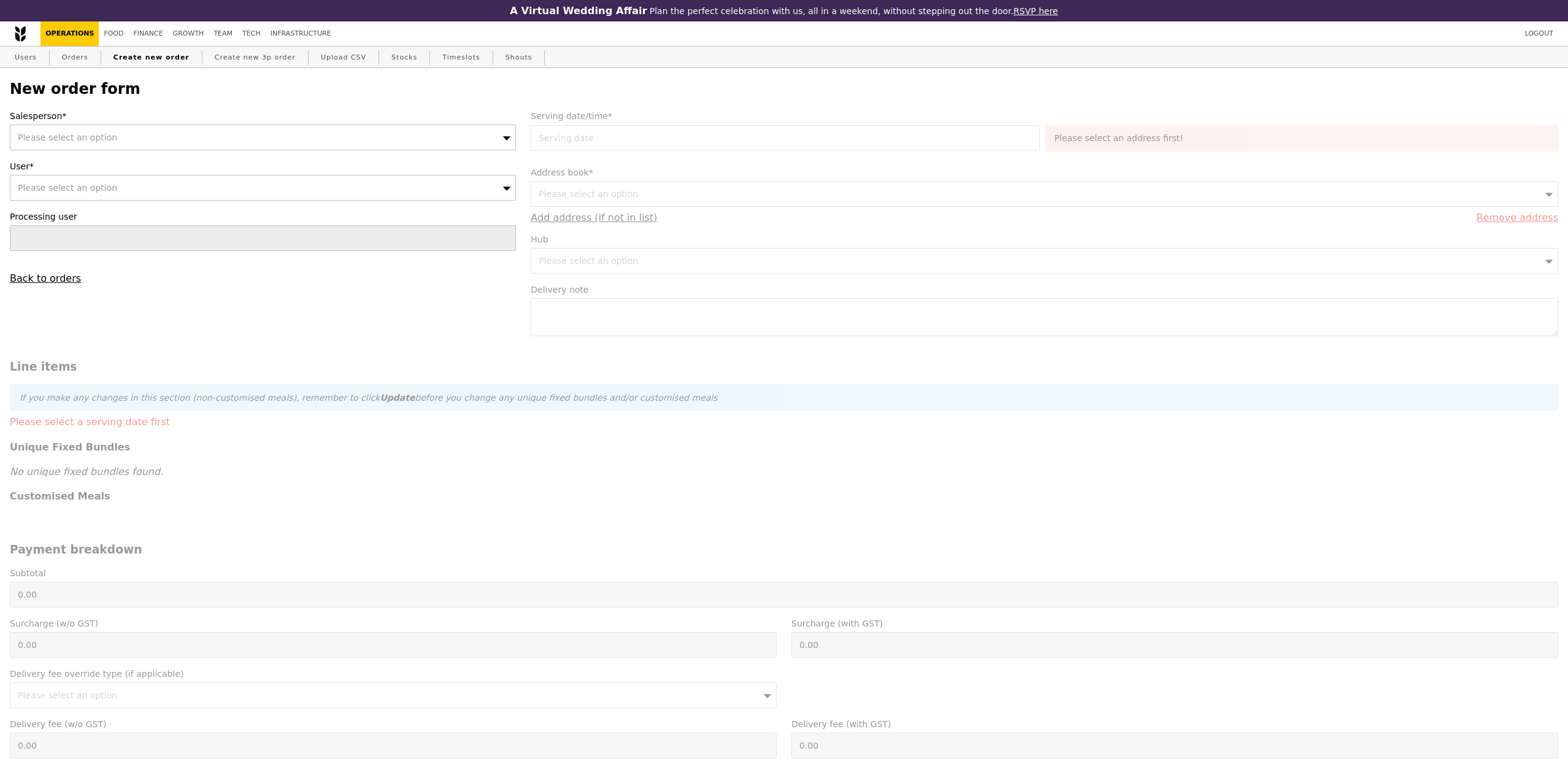
click at [95, 56] on div "Users Orders Create new order Create new 3p order Upload CSV Stocks Timeslots S…" at bounding box center [784, 58] width 1548 height 23
click at [81, 56] on link "Orders" at bounding box center [75, 58] width 37 height 23
select select "100"
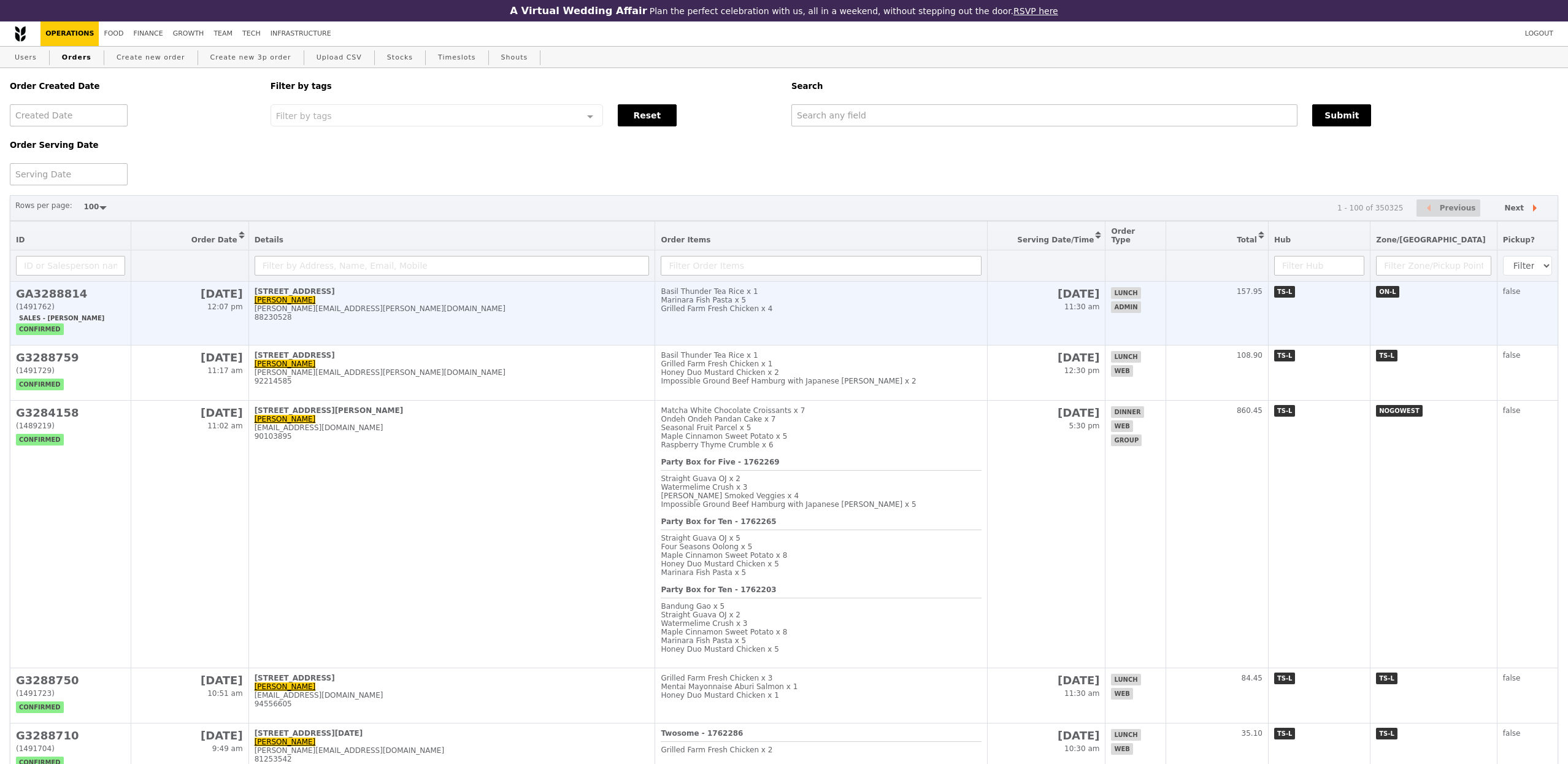
click at [534, 313] on div "88230528" at bounding box center [451, 316] width 395 height 8
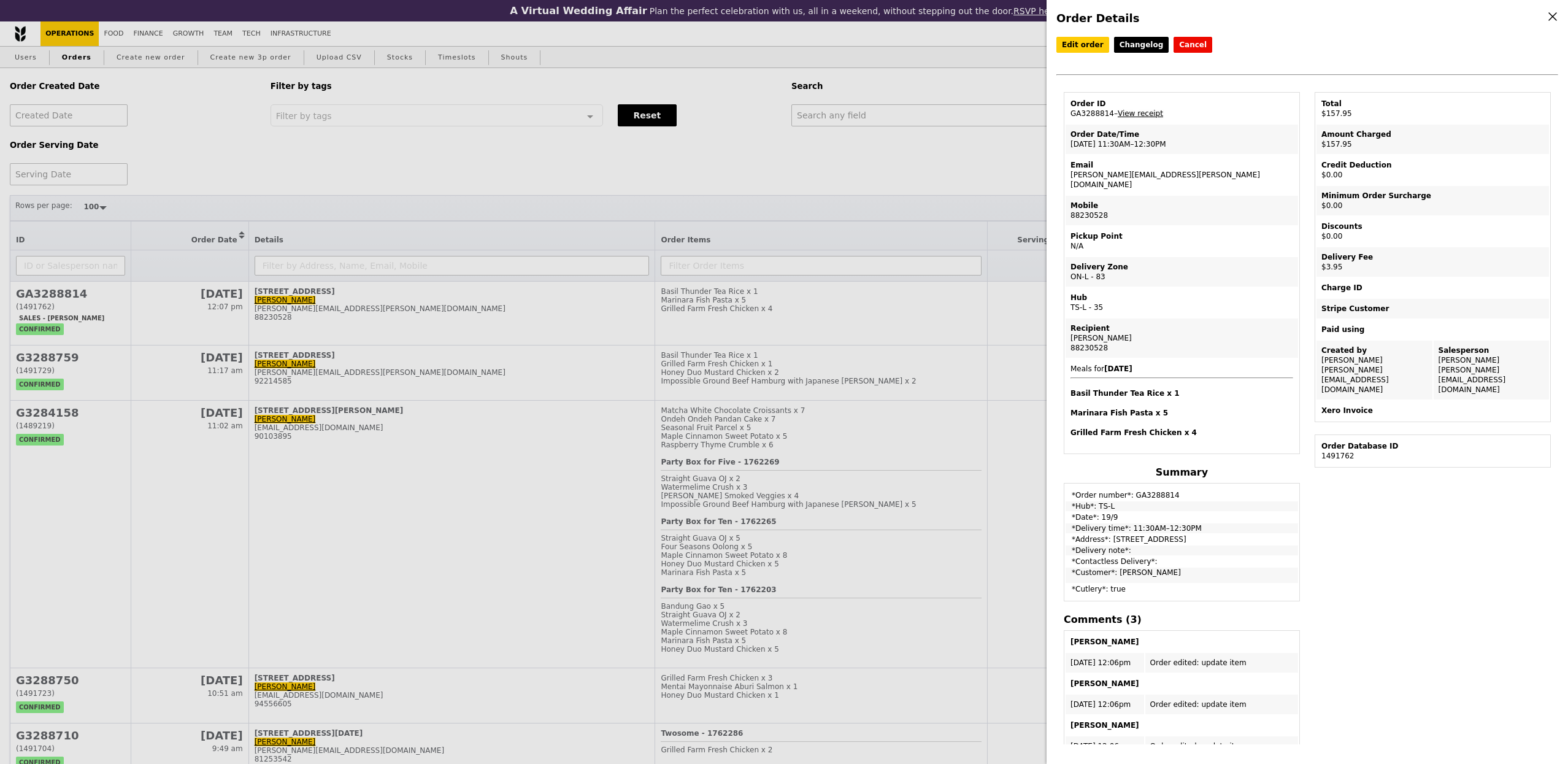
click at [1138, 118] on link "View receipt" at bounding box center [1140, 113] width 45 height 8
click at [287, 43] on div "Order Details Edit order Changelog Cancel Order ID GA3288814 – View receipt Ord…" at bounding box center [784, 382] width 1568 height 764
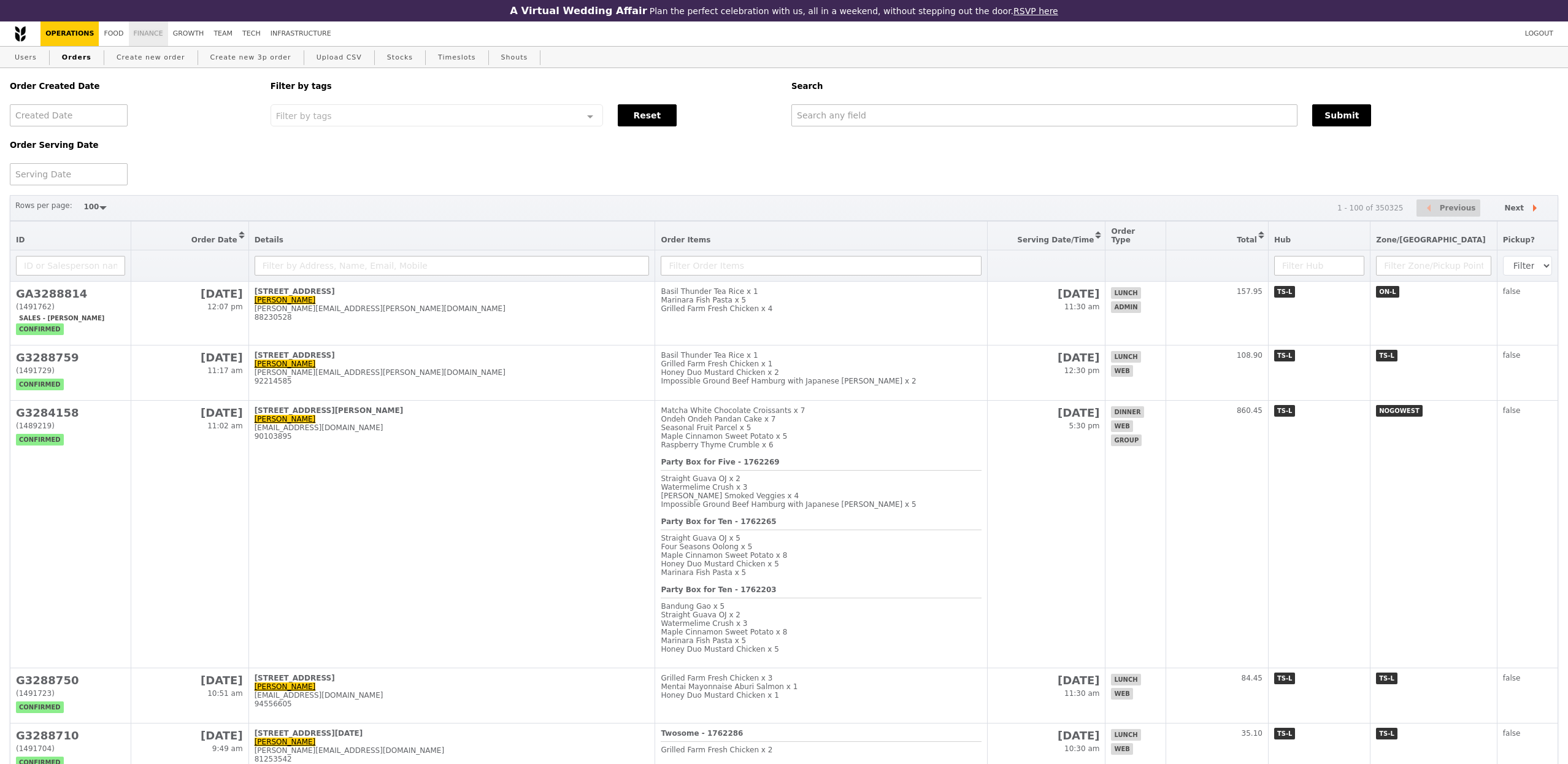
click at [157, 38] on link "Finance" at bounding box center [148, 34] width 39 height 24
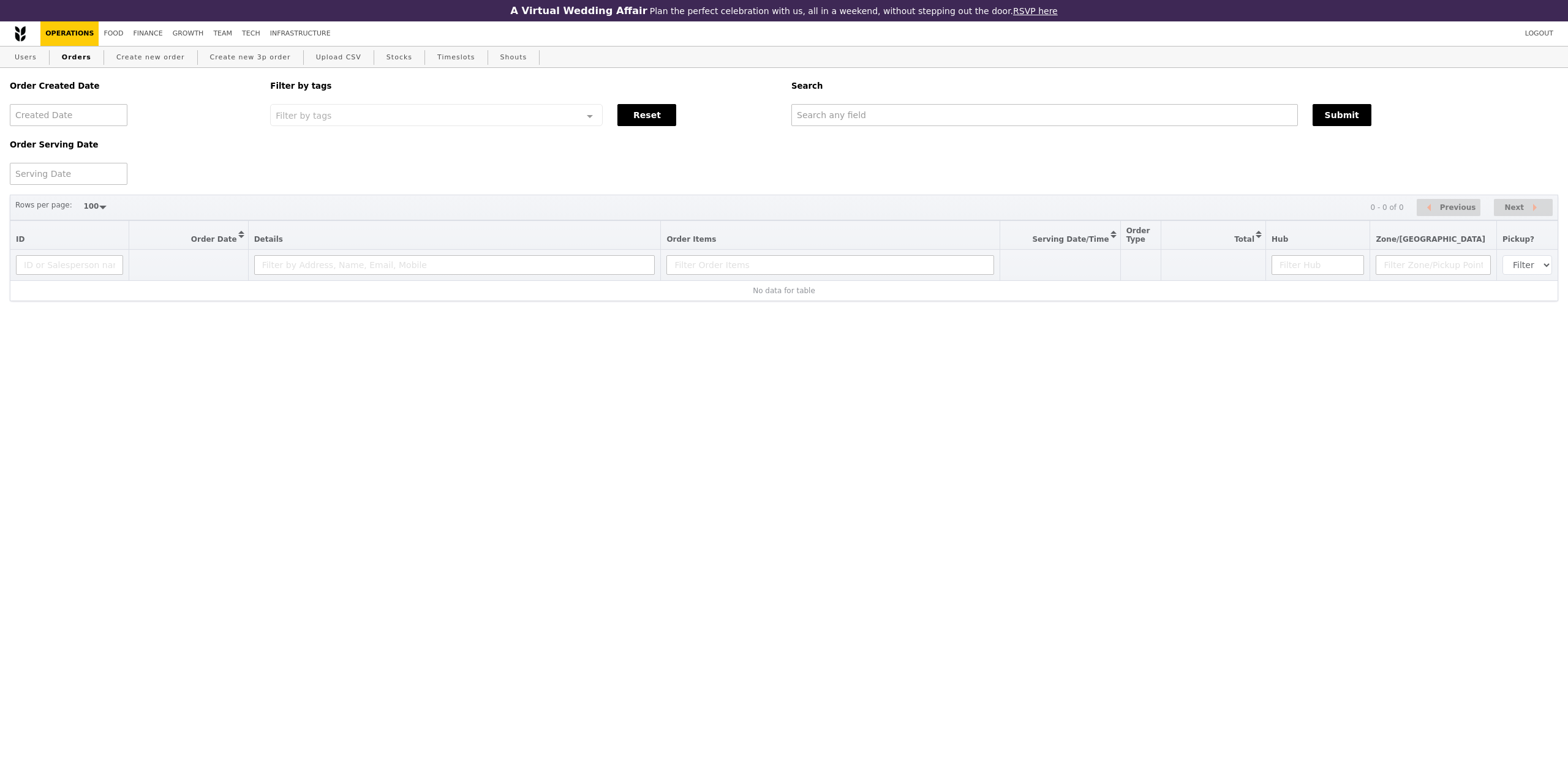
select select "100"
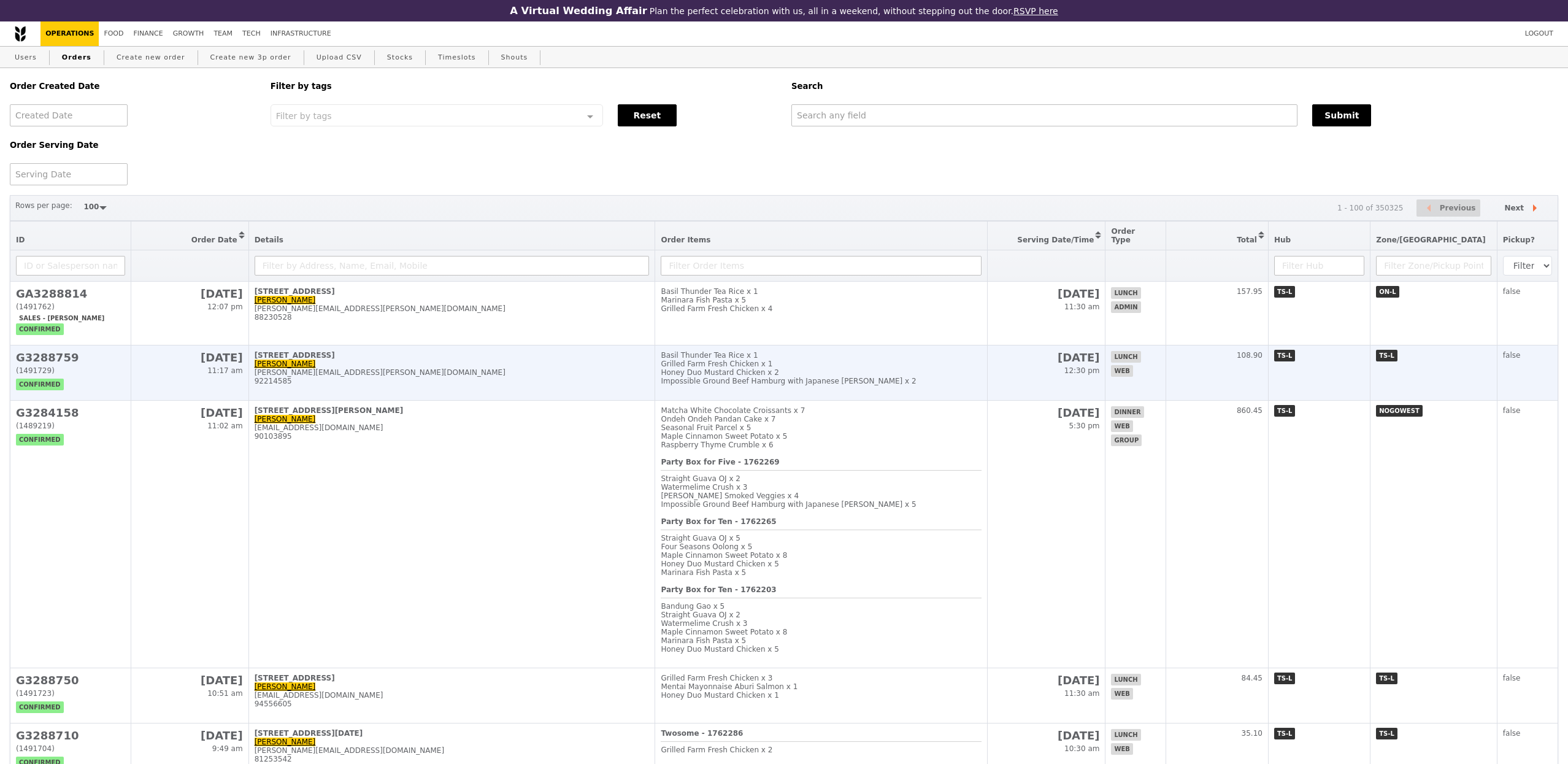
click at [487, 352] on div "[STREET_ADDRESS]" at bounding box center [451, 355] width 395 height 8
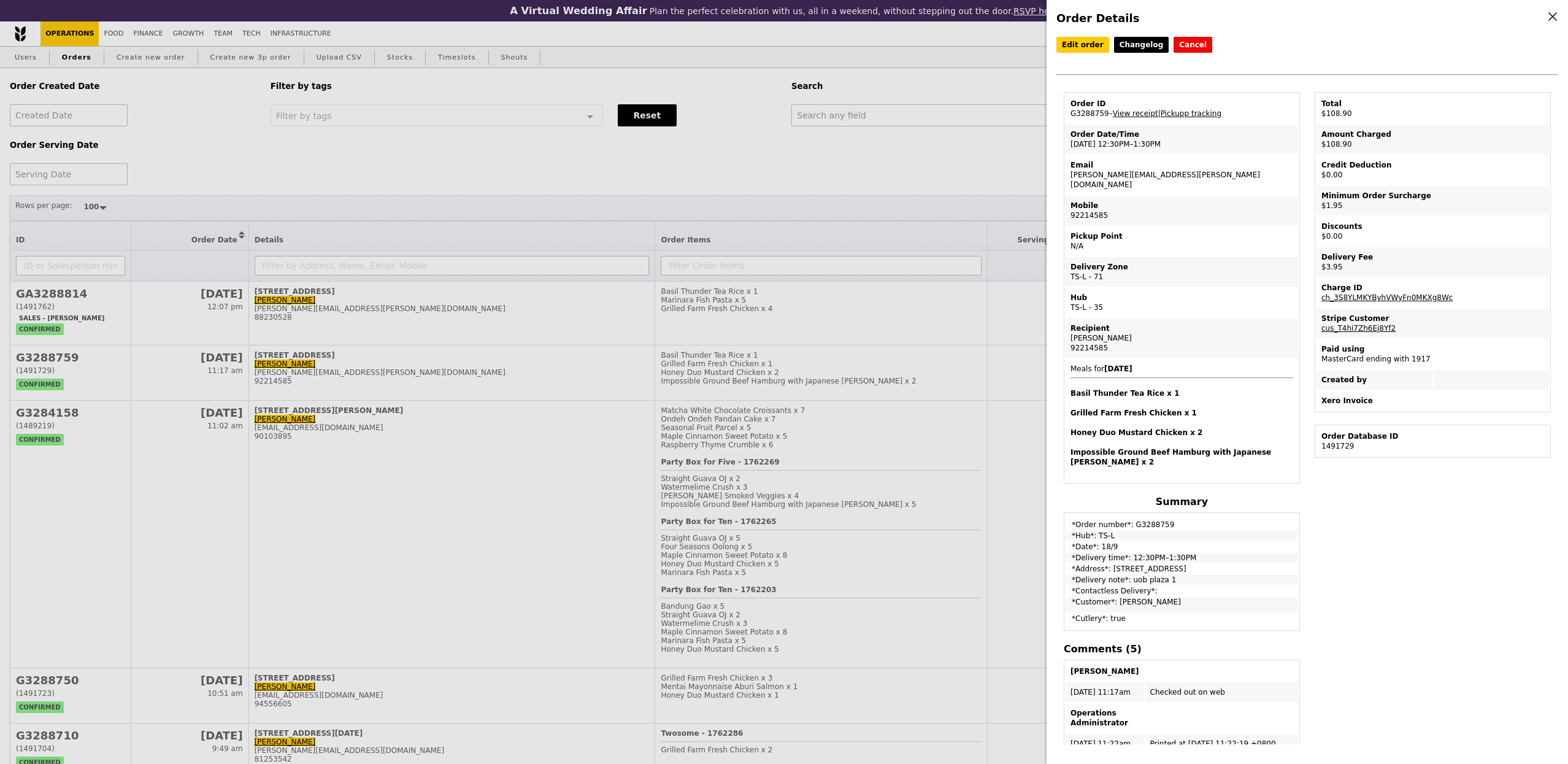
click at [470, 310] on div "Order Details Edit order Changelog Cancel Order ID G3288759 – View receipt | Pi…" at bounding box center [784, 382] width 1568 height 764
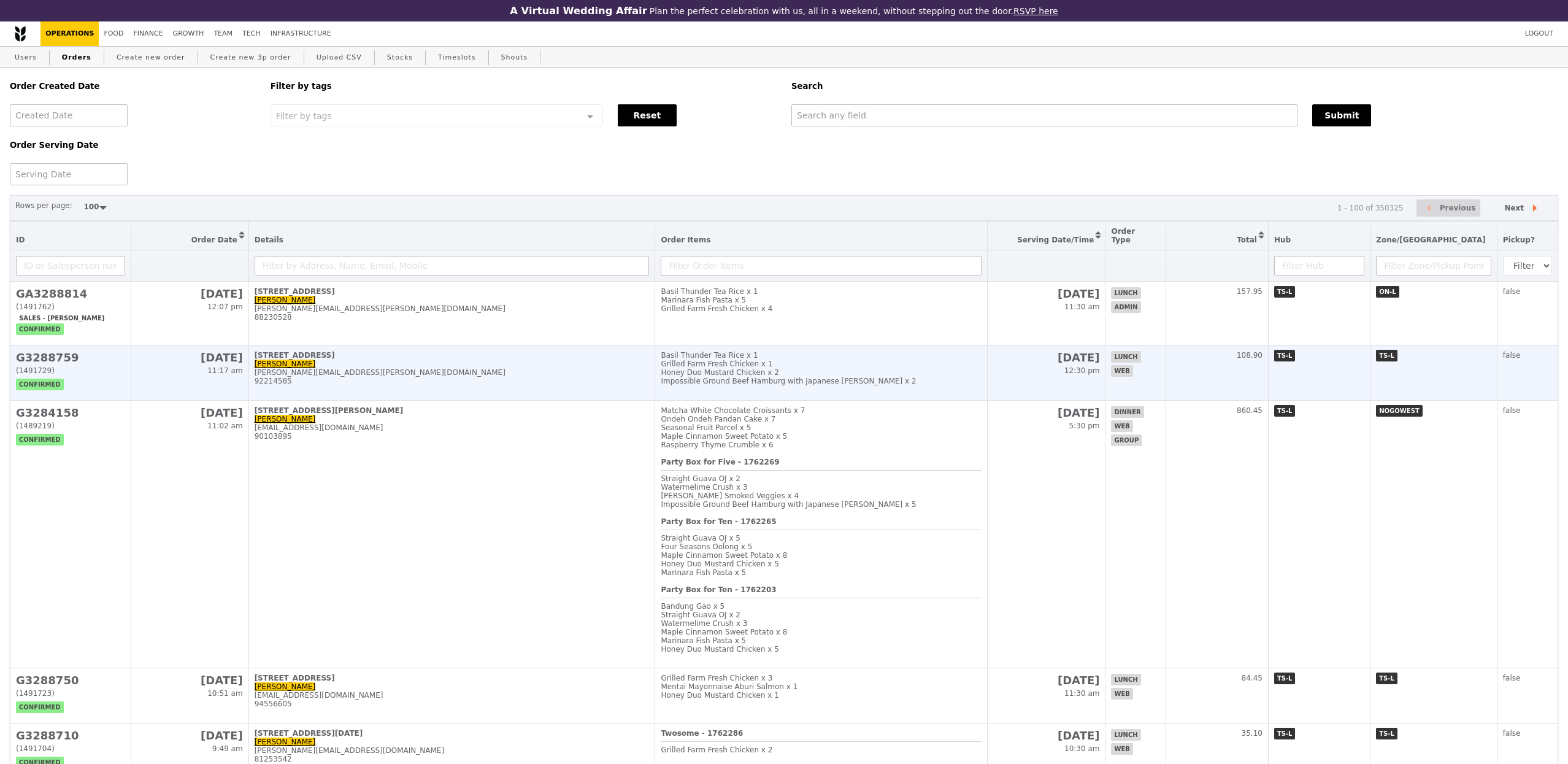
click at [930, 309] on div "Grilled Farm Fresh Chicken x 4" at bounding box center [820, 308] width 320 height 8
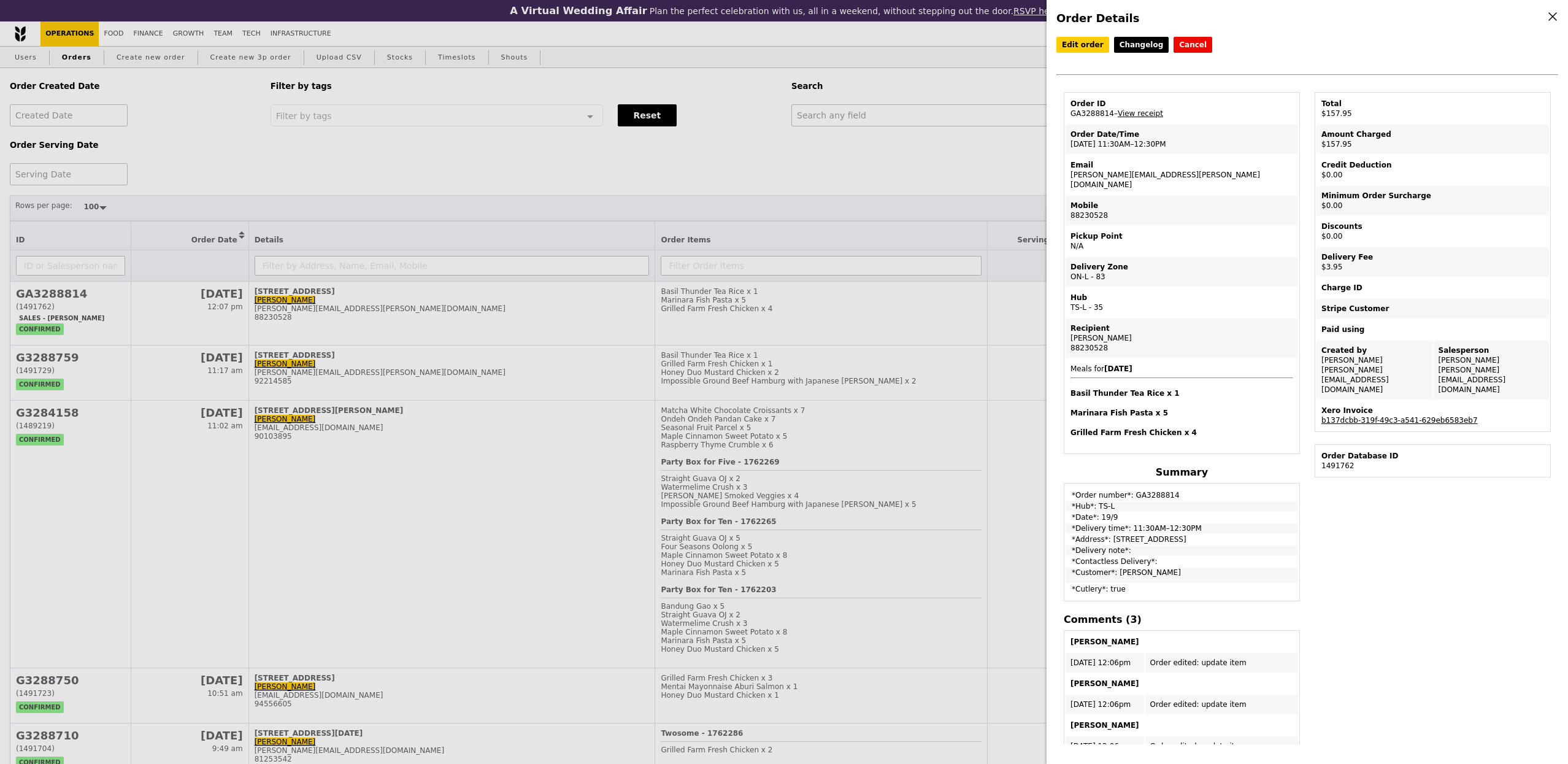
click at [1405, 416] on link "b137dcbb-319f-49c3-a541-629eb6583eb7" at bounding box center [1399, 420] width 157 height 8
